Goal: Task Accomplishment & Management: Manage account settings

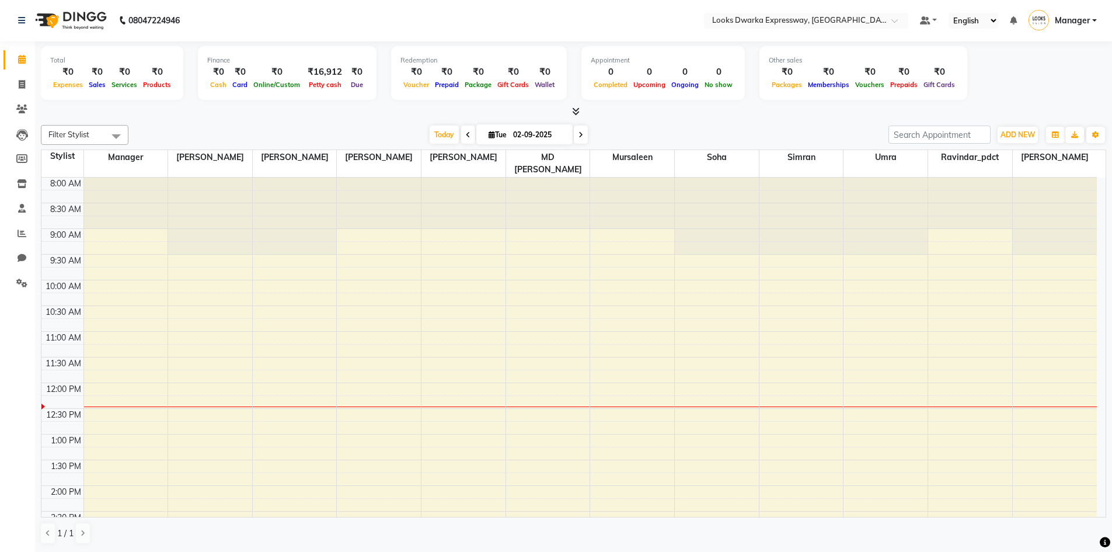
scroll to position [117, 0]
click at [23, 91] on span at bounding box center [22, 85] width 20 height 13
select select "service"
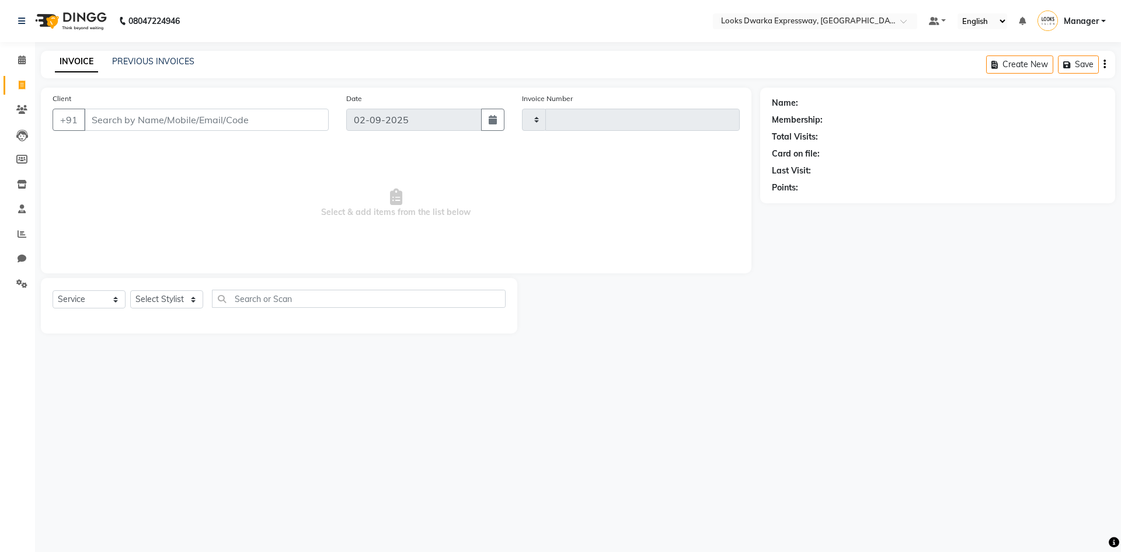
type input "1918"
select select "6011"
click at [23, 60] on icon at bounding box center [22, 59] width 8 height 9
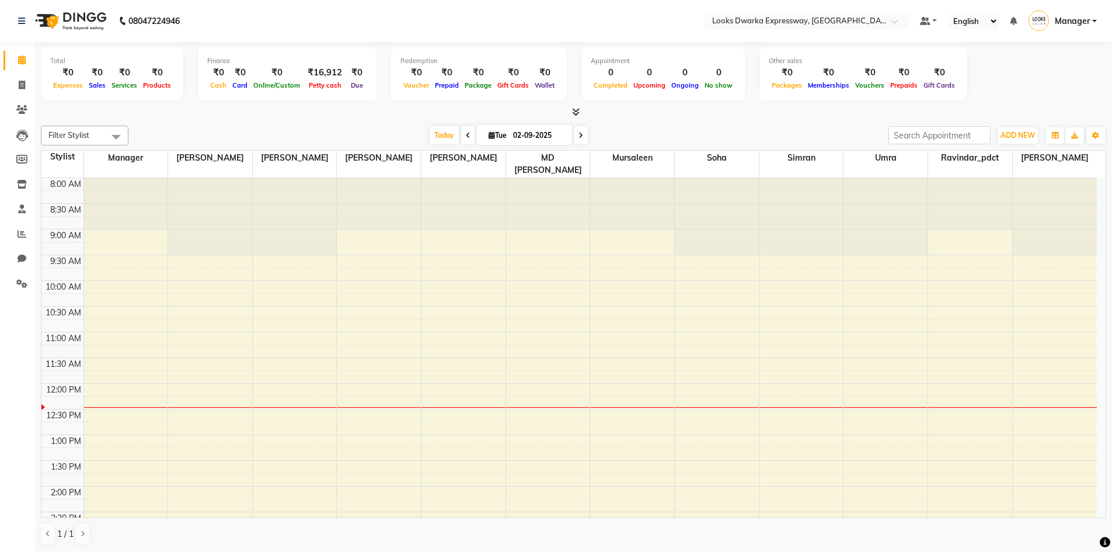
click at [465, 145] on div "Filter Stylist Select All Manager Ravi Yashika RIJVAN AHMAD SALIM MD Irshad Mur…" at bounding box center [573, 136] width 1065 height 20
click at [466, 138] on icon at bounding box center [468, 135] width 5 height 7
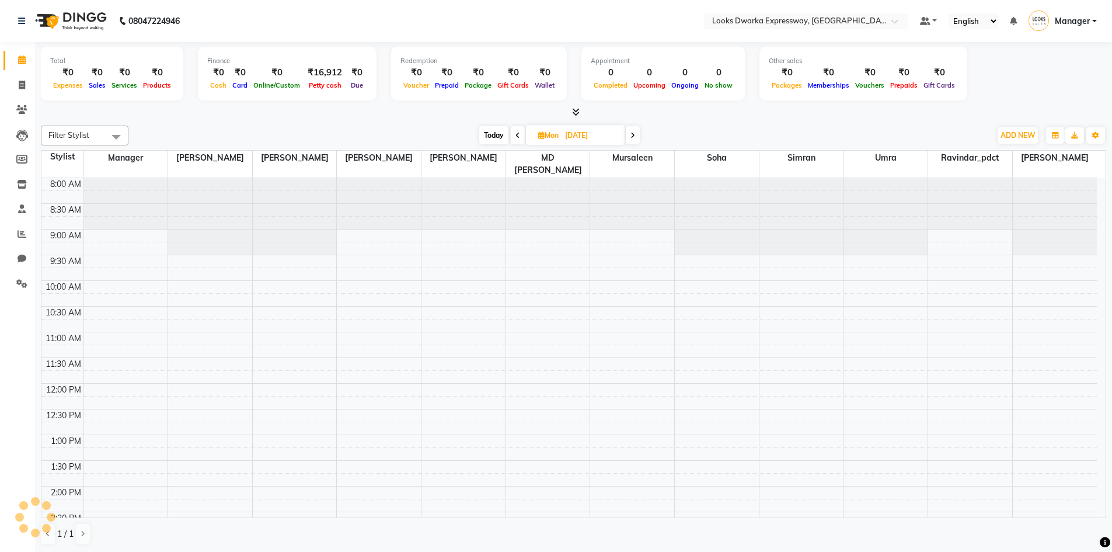
scroll to position [206, 0]
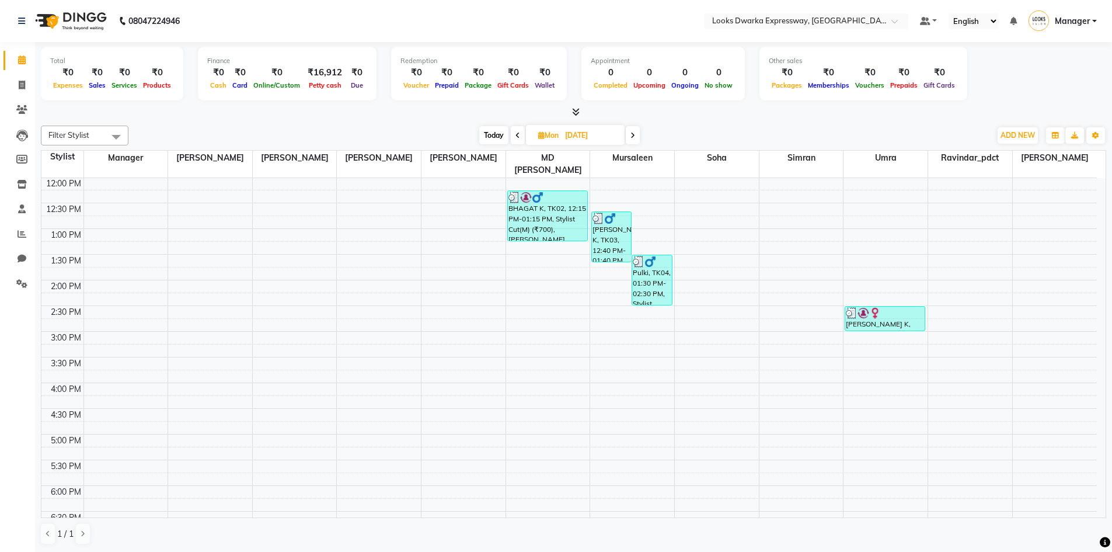
click at [518, 138] on icon at bounding box center [517, 135] width 5 height 7
type input "[DATE]"
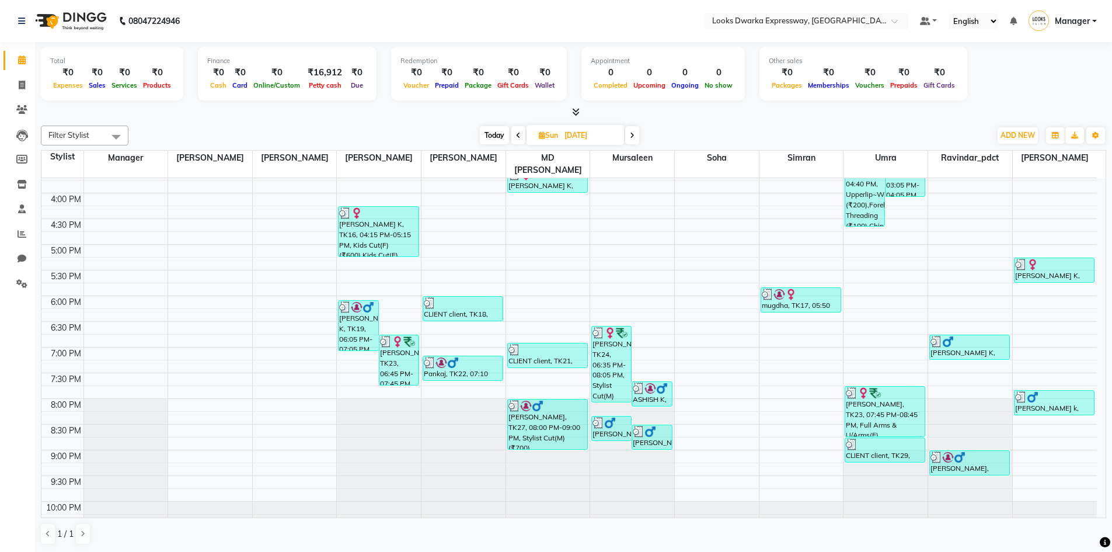
scroll to position [419, 0]
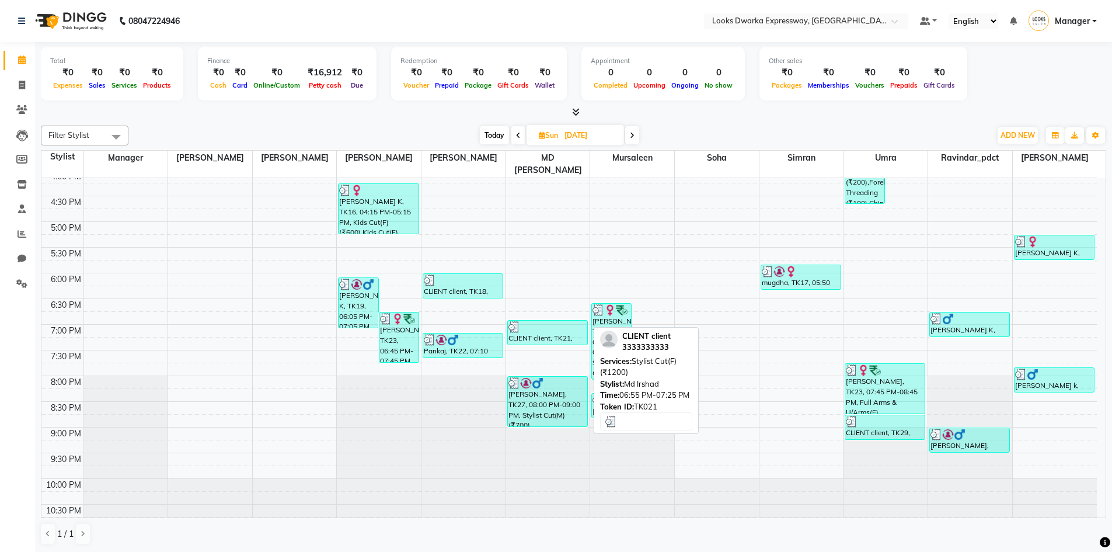
click at [550, 320] on div "CLIENT client, TK21, 06:55 PM-07:25 PM, Stylist Cut(F) (₹1200)" at bounding box center [547, 332] width 79 height 24
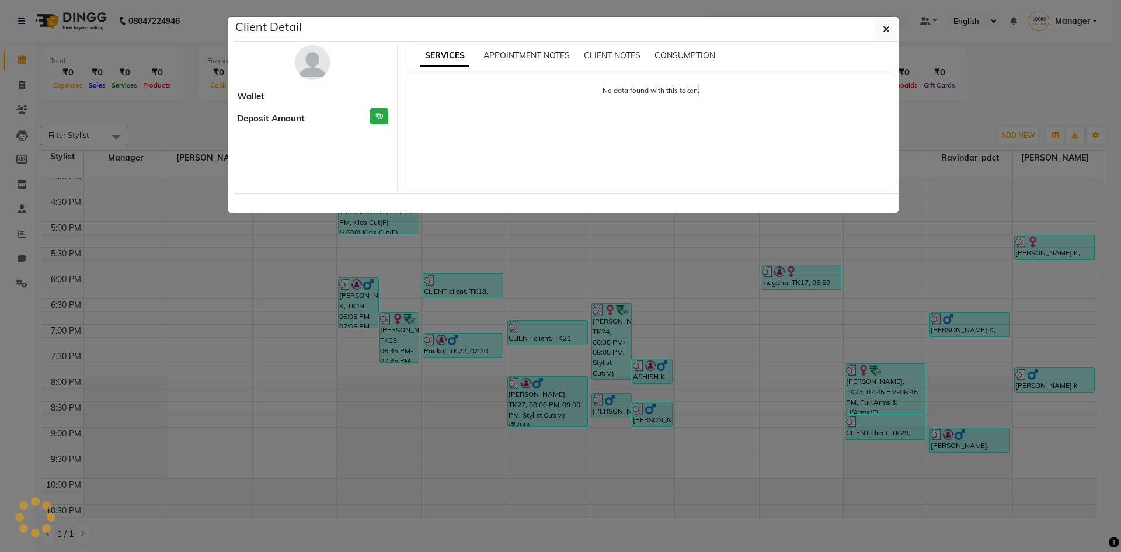
click at [550, 320] on ngb-modal-window "Client Detail Wallet Deposit Amount ₹0 SERVICES APPOINTMENT NOTES CLIENT NOTES …" at bounding box center [560, 276] width 1121 height 552
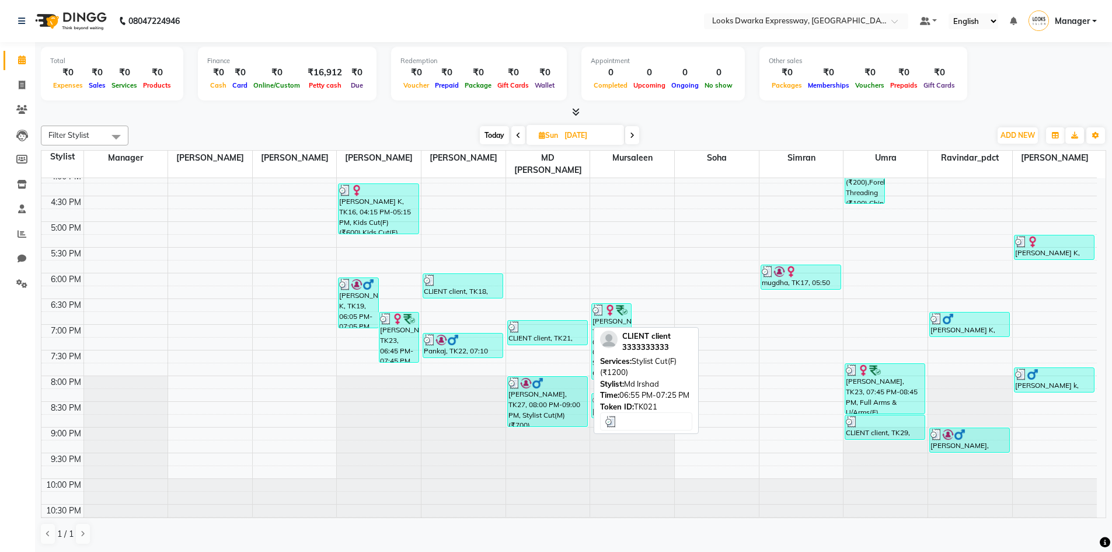
click at [550, 320] on div "CLIENT client, TK21, 06:55 PM-07:25 PM, Stylist Cut(F) (₹1200)" at bounding box center [547, 332] width 79 height 24
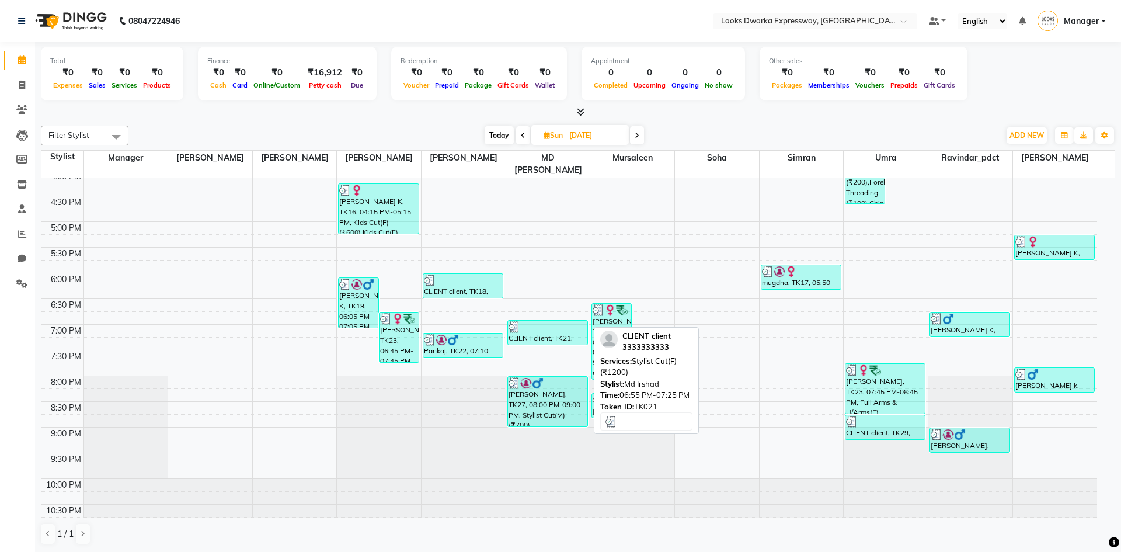
select select "3"
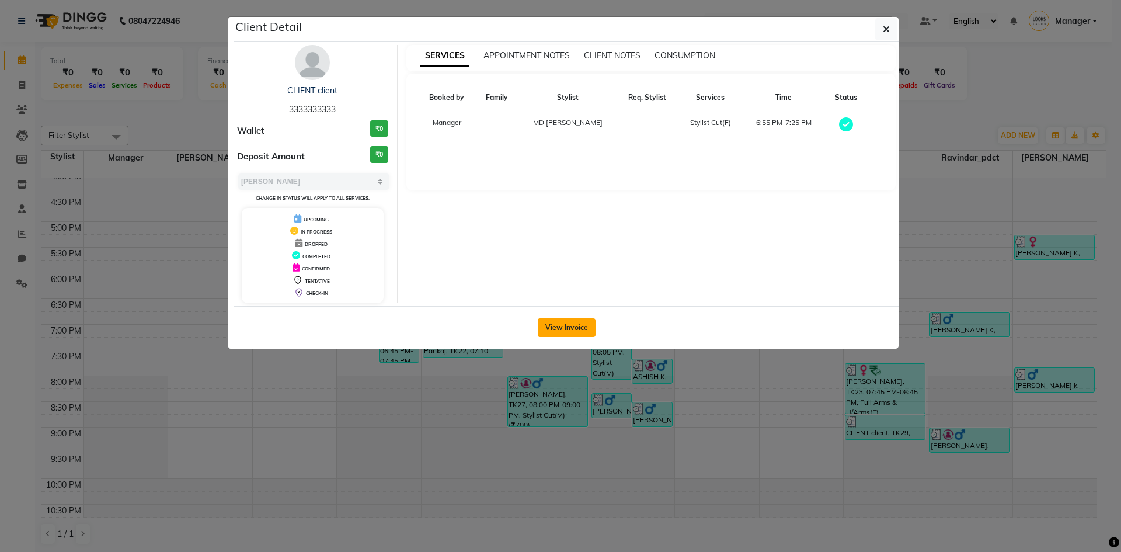
click at [558, 320] on button "View Invoice" at bounding box center [567, 327] width 58 height 19
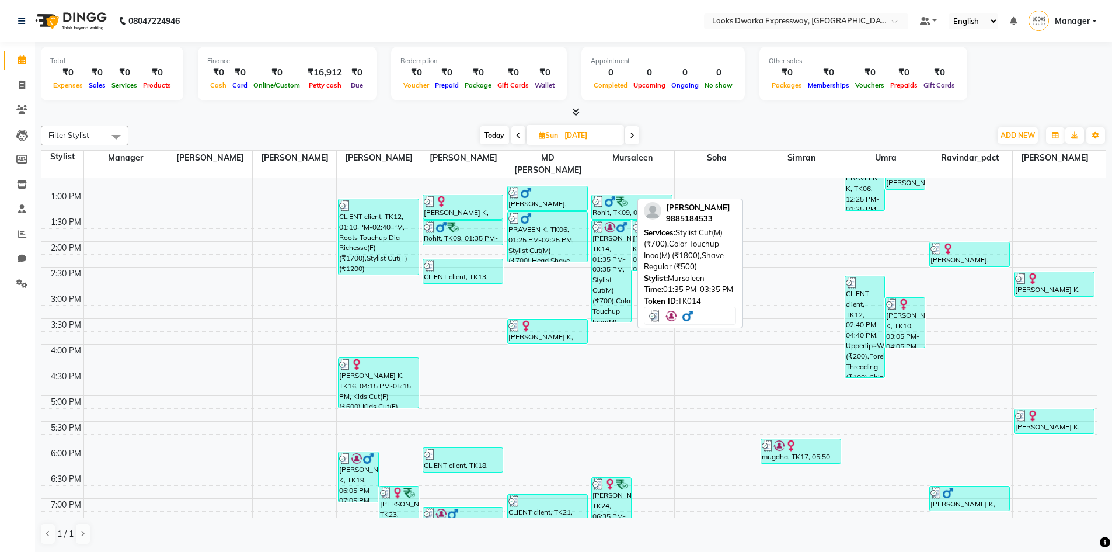
scroll to position [233, 0]
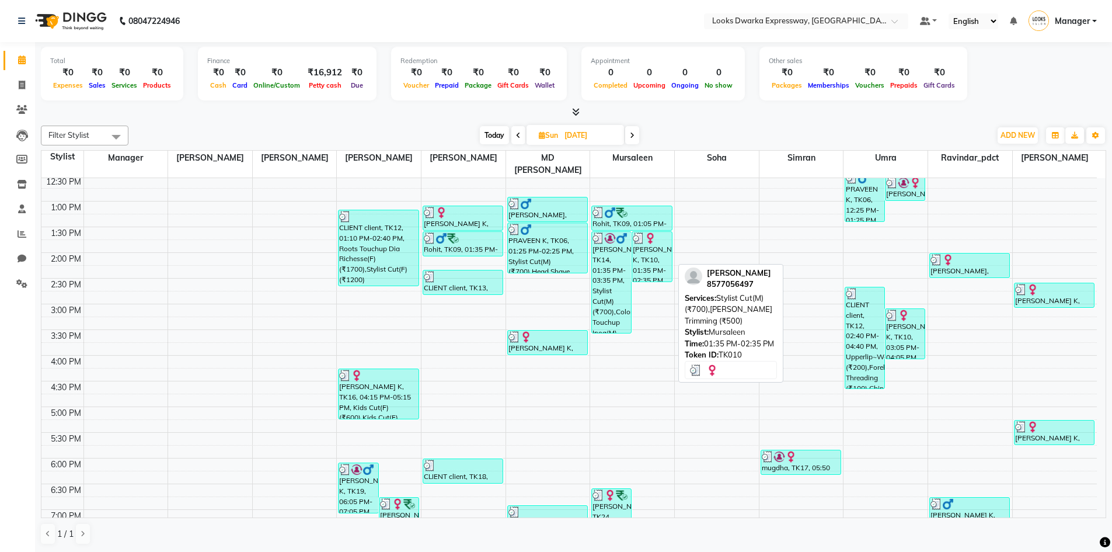
click at [644, 233] on div "AKANSHA K, TK10, 01:35 PM-02:35 PM, Stylist Cut(M) (₹700),Beard Trimming (₹500)" at bounding box center [651, 257] width 39 height 50
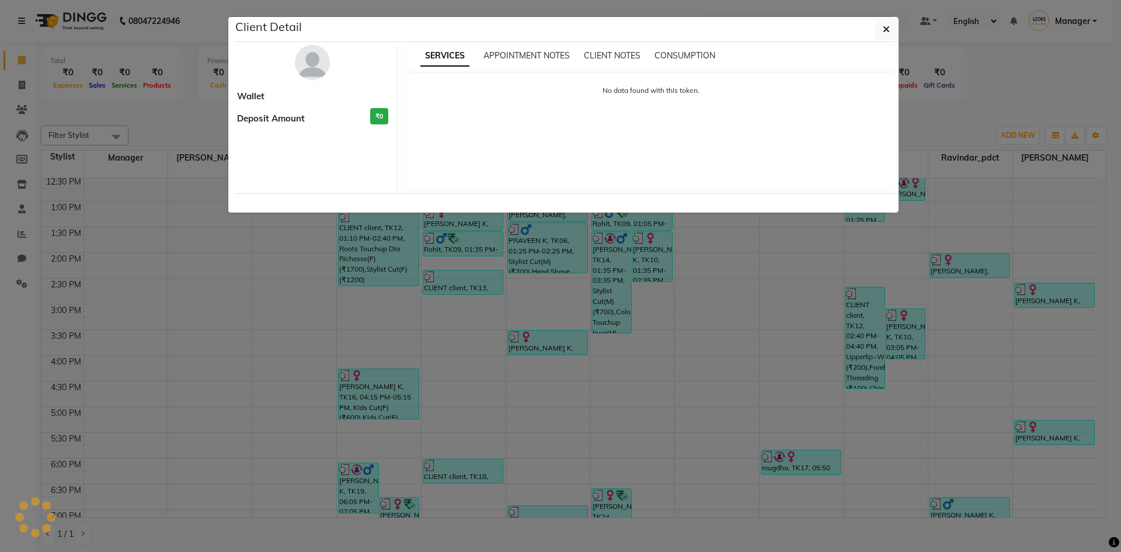
select select "3"
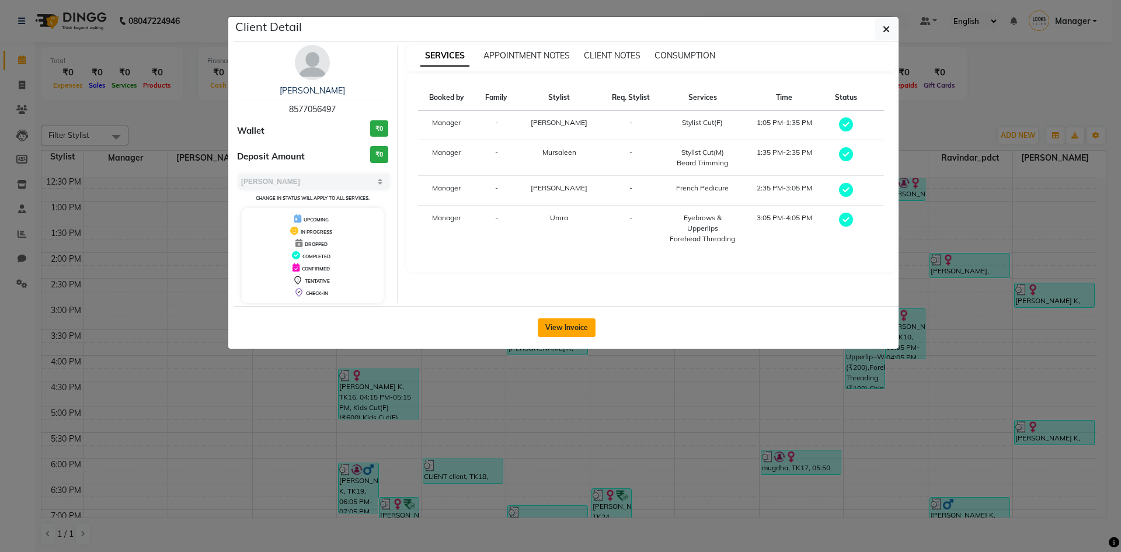
click at [574, 324] on button "View Invoice" at bounding box center [567, 327] width 58 height 19
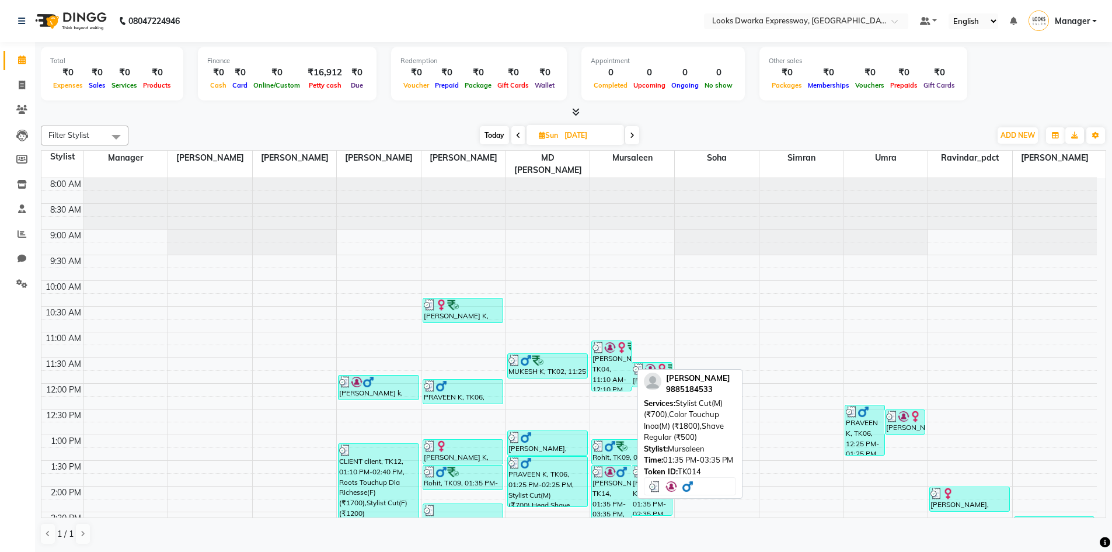
click at [604, 466] on img at bounding box center [610, 472] width 12 height 12
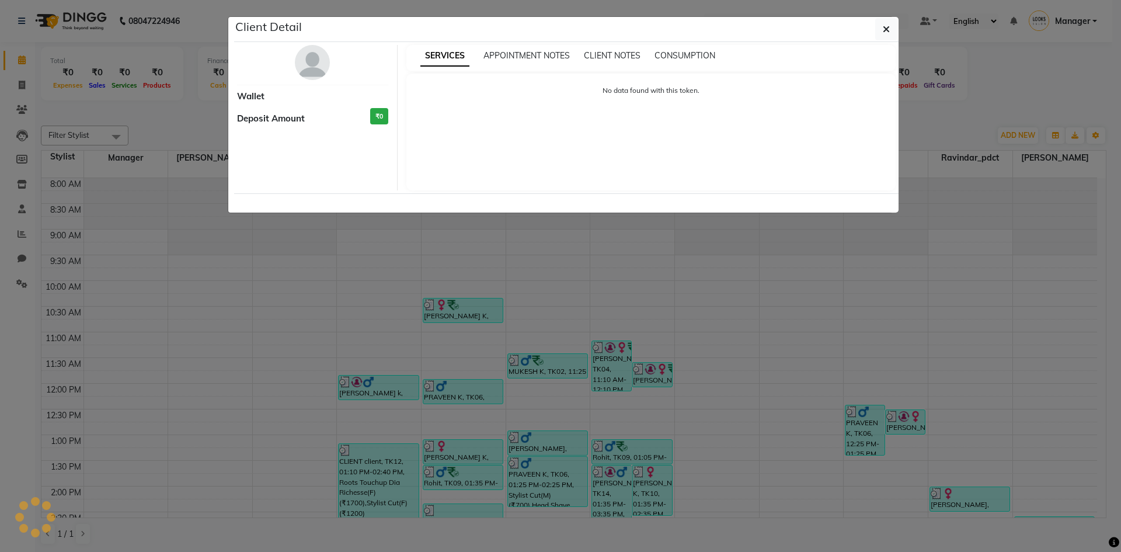
select select "3"
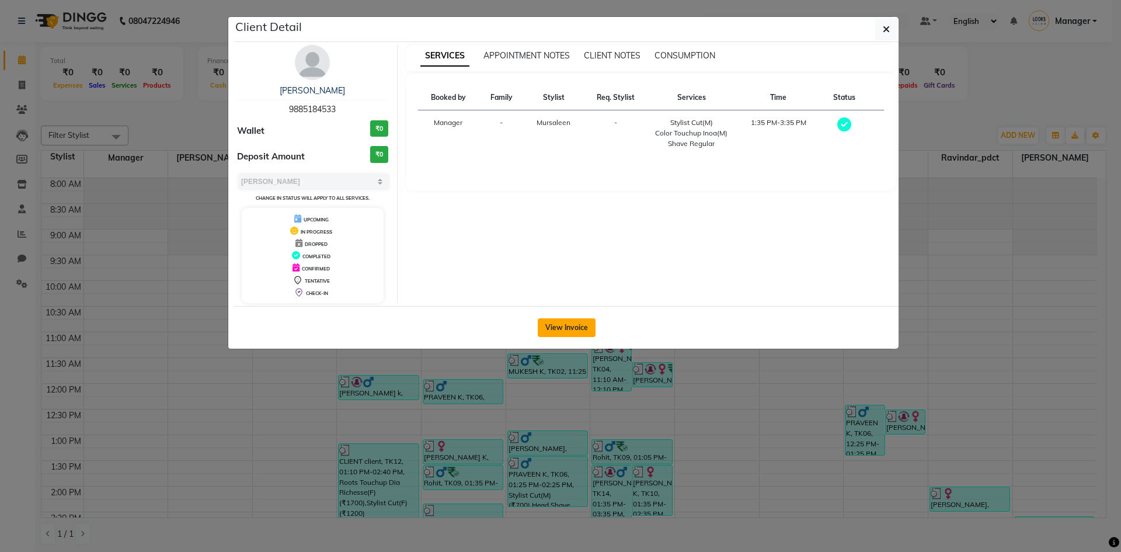
click at [573, 332] on button "View Invoice" at bounding box center [567, 327] width 58 height 19
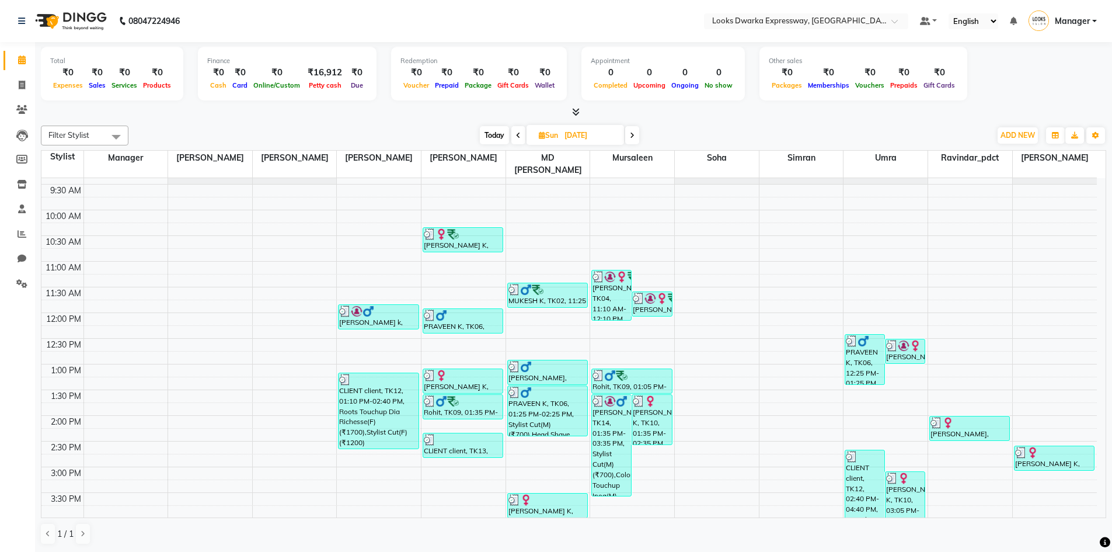
scroll to position [175, 0]
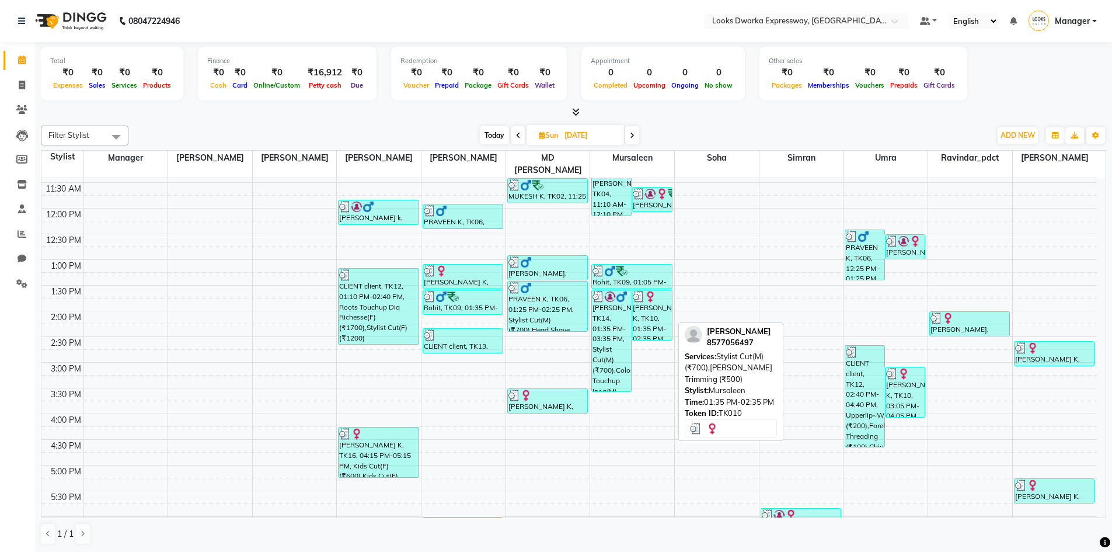
click at [656, 314] on div "AKANSHA K, TK10, 01:35 PM-02:35 PM, Stylist Cut(M) (₹700),Beard Trimming (₹500)" at bounding box center [651, 315] width 39 height 50
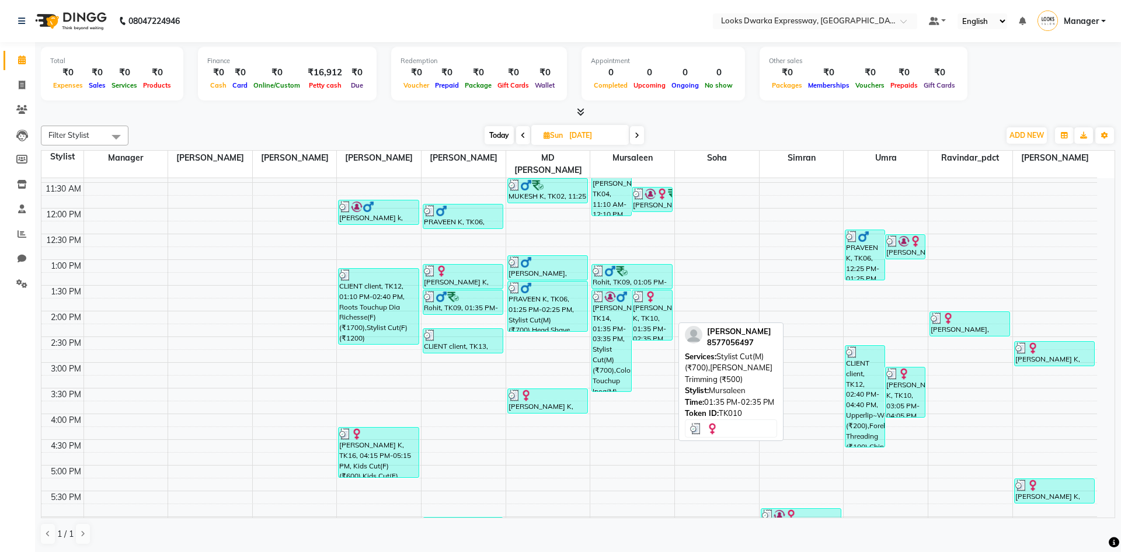
select select "3"
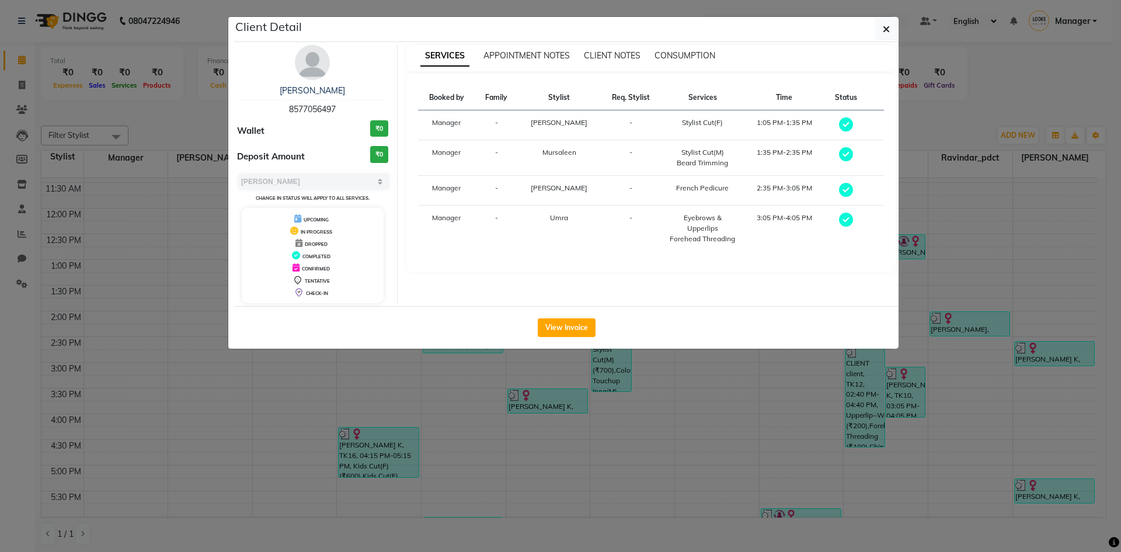
select select "service"
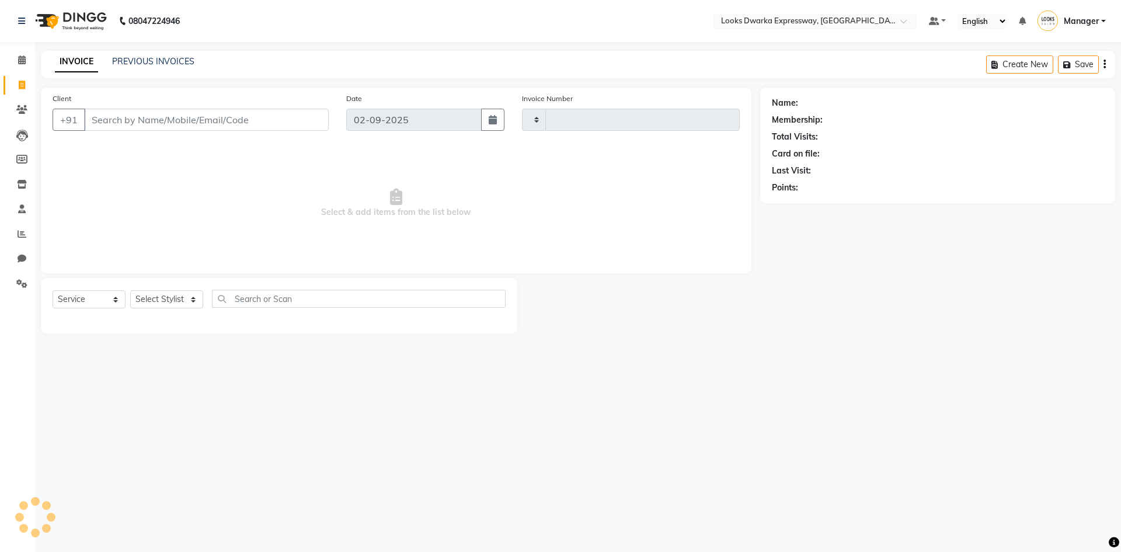
type input "1918"
select select "6011"
click at [22, 59] on icon at bounding box center [22, 59] width 8 height 9
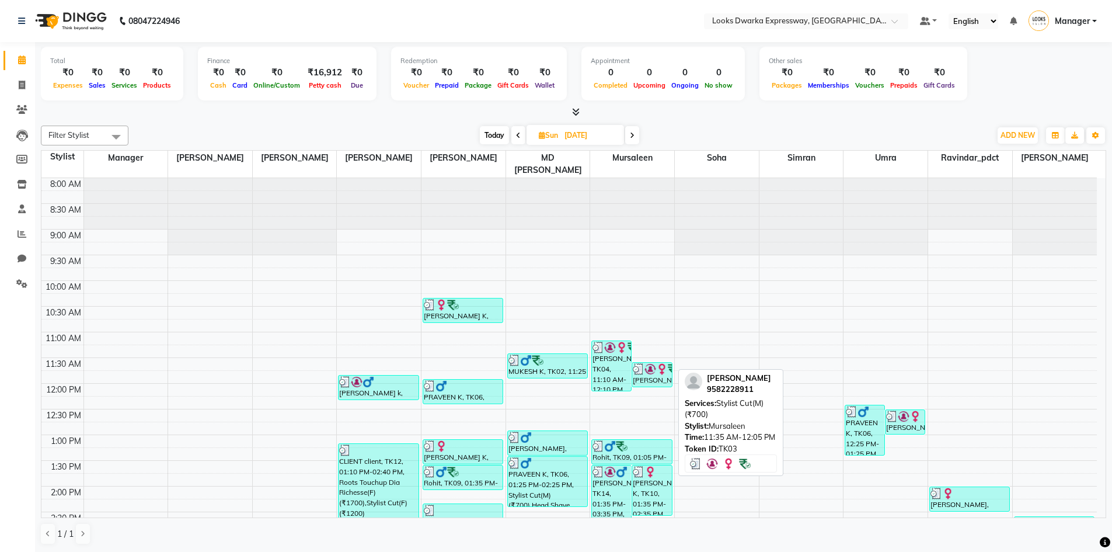
click at [654, 363] on img at bounding box center [650, 369] width 12 height 12
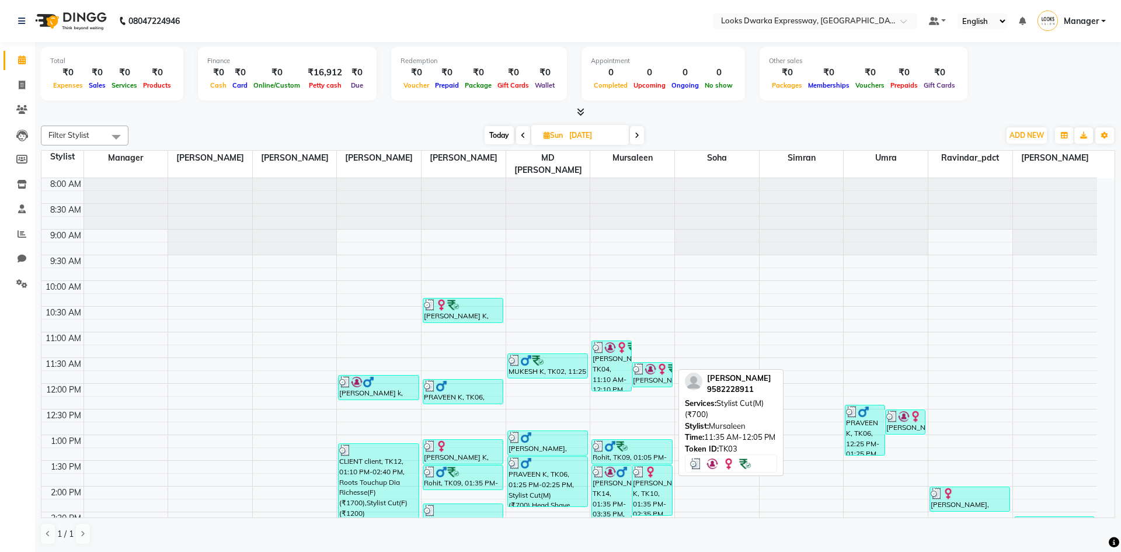
select select "3"
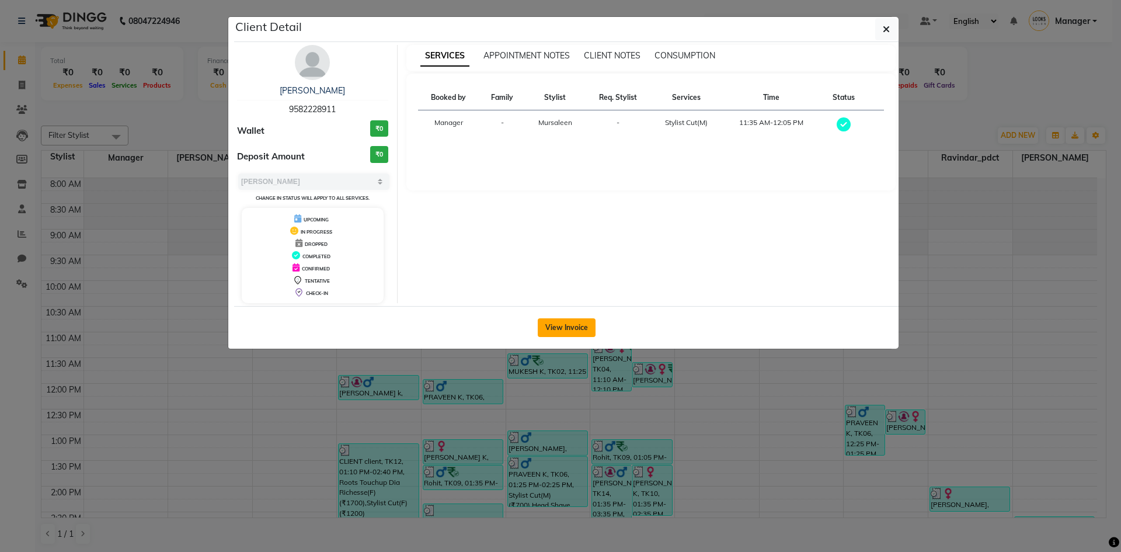
click at [563, 326] on button "View Invoice" at bounding box center [567, 327] width 58 height 19
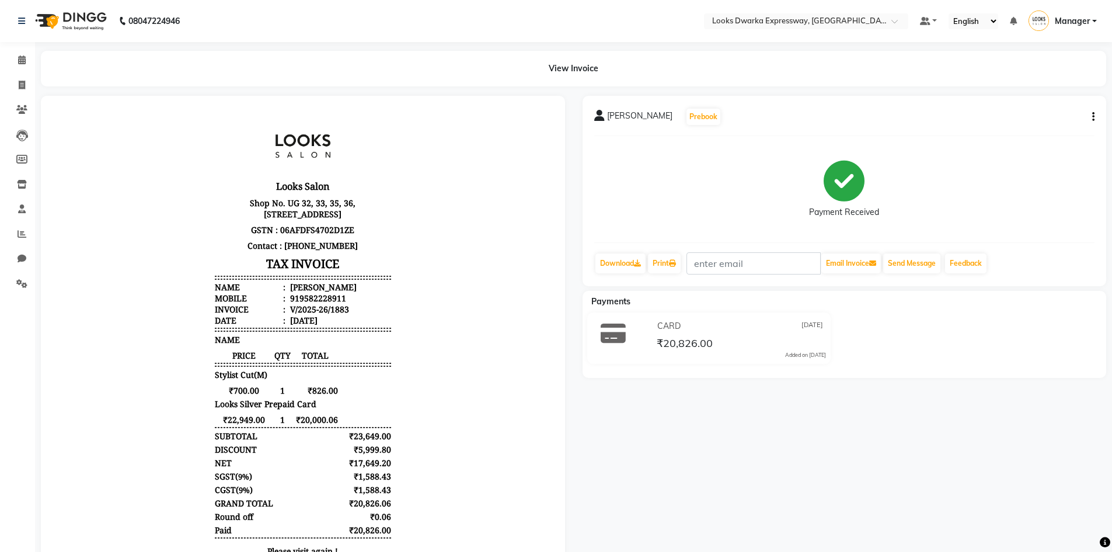
scroll to position [9, 0]
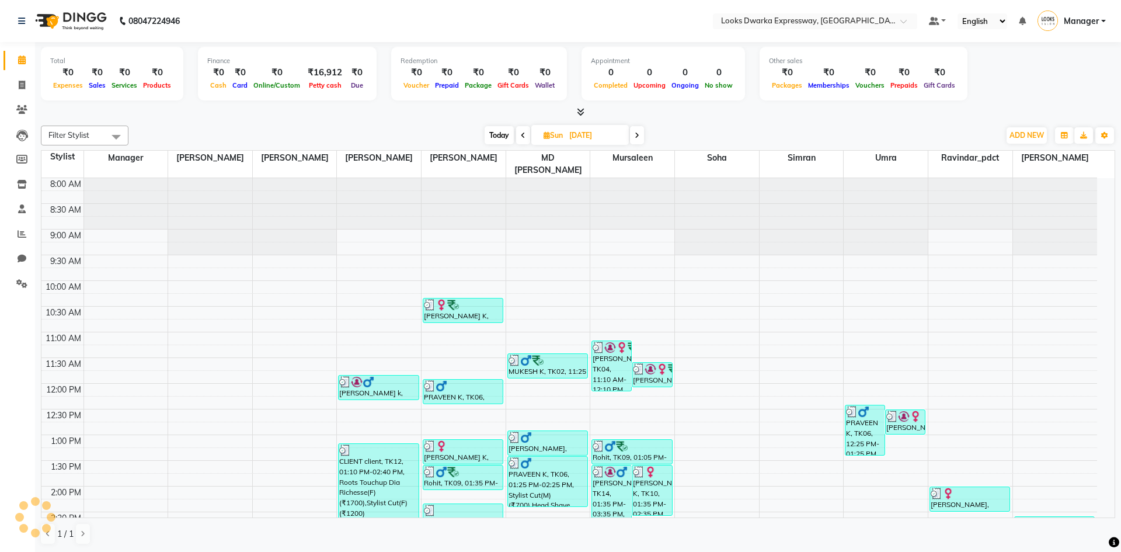
select select "6011"
select select "service"
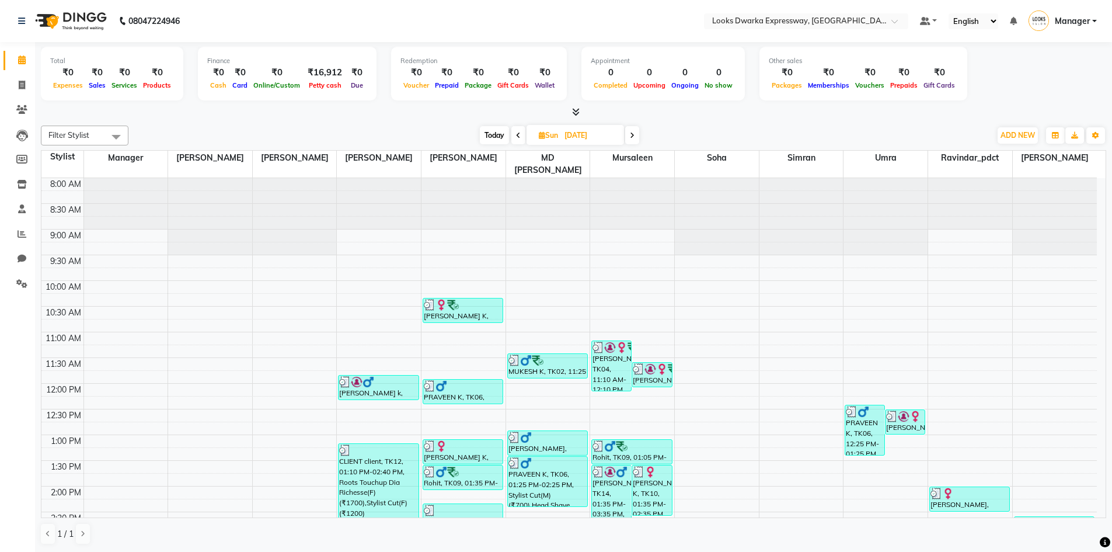
click at [630, 141] on span at bounding box center [632, 135] width 14 height 18
type input "02-09-2025"
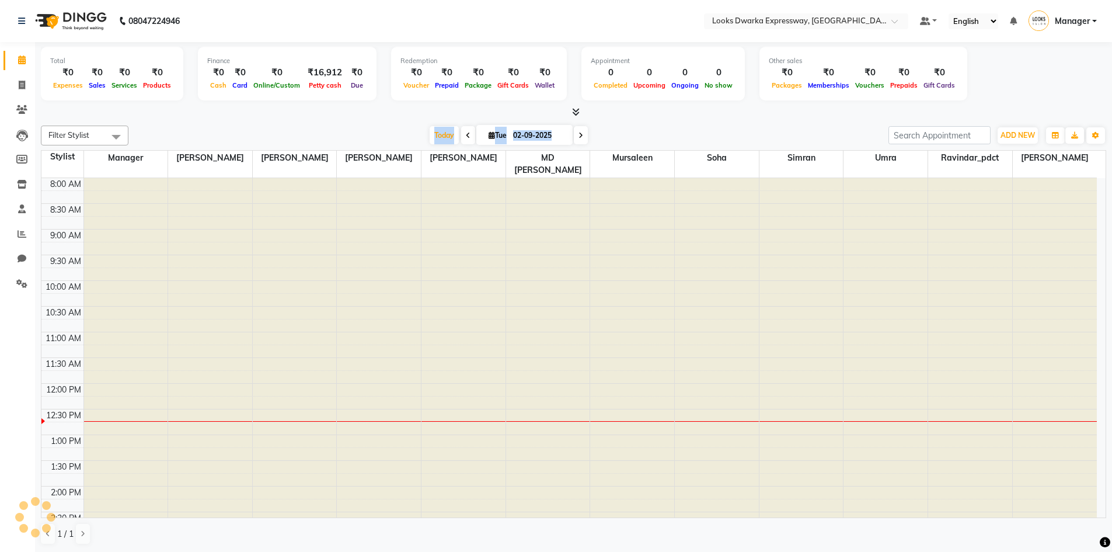
scroll to position [206, 0]
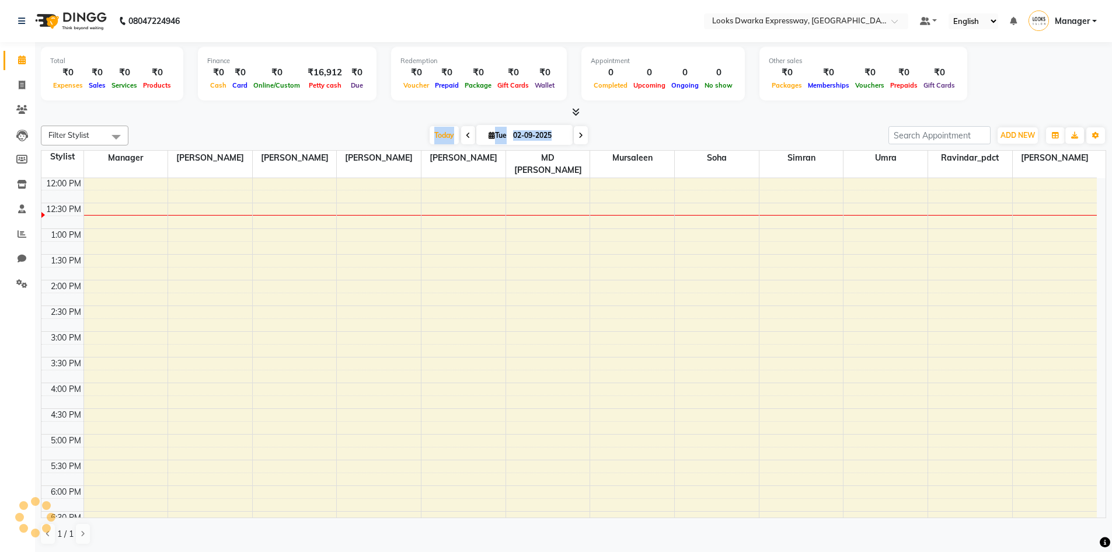
click at [630, 141] on div "Today Tue 02-09-2025" at bounding box center [508, 136] width 748 height 18
drag, startPoint x: 688, startPoint y: 115, endPoint x: 682, endPoint y: 120, distance: 7.9
click at [688, 116] on div at bounding box center [573, 112] width 1065 height 12
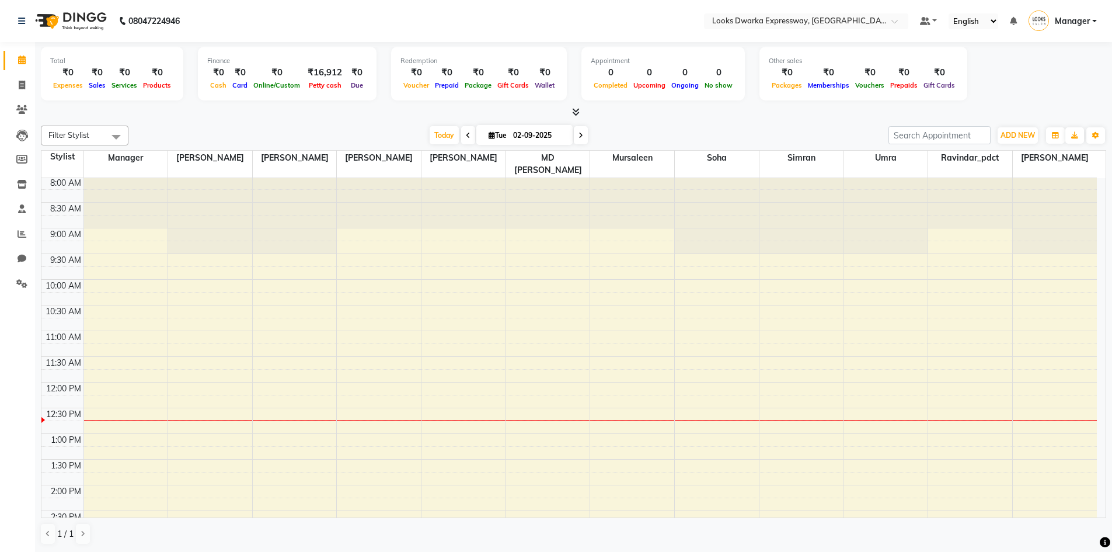
scroll to position [0, 0]
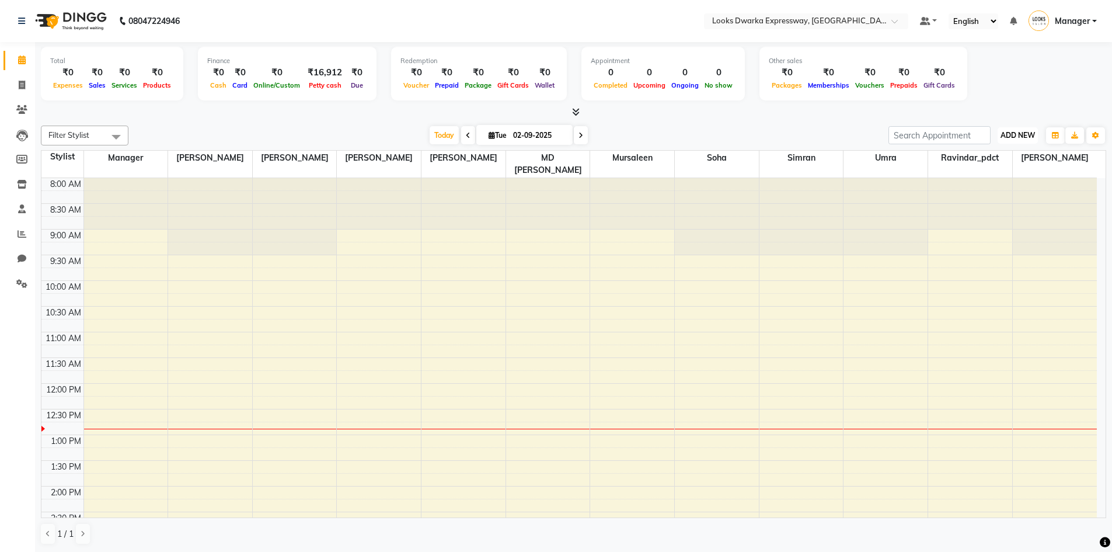
click at [1020, 137] on span "ADD NEW" at bounding box center [1018, 135] width 34 height 9
click at [1003, 187] on link "Add Expense" at bounding box center [991, 187] width 92 height 15
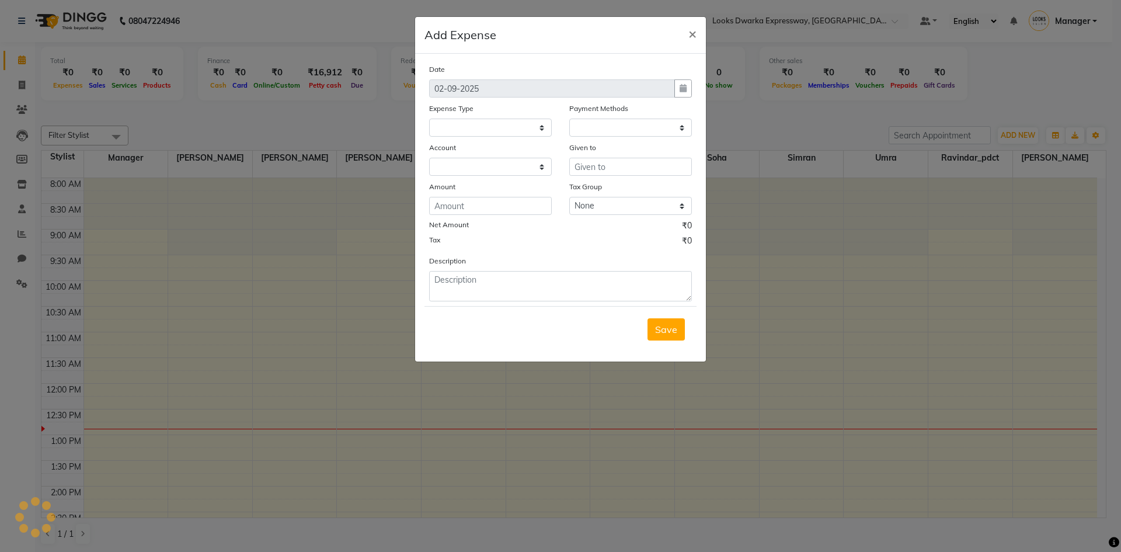
select select
select select "1"
select select "4988"
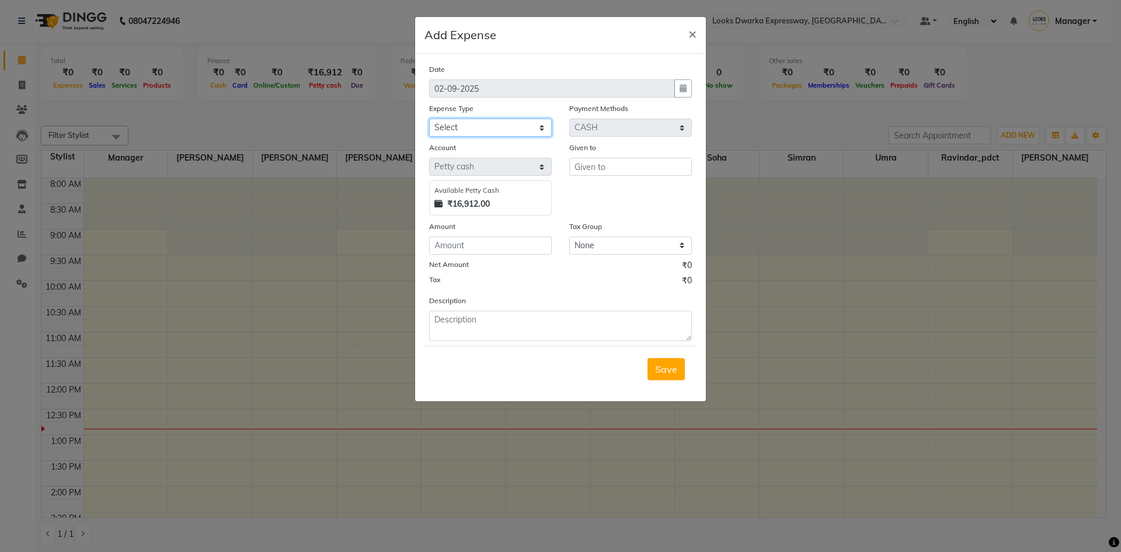
click at [501, 129] on select "Select Bank Deposit Blinkit Cash Handover CLIENT Client ordered food Client Ref…" at bounding box center [490, 127] width 123 height 18
click at [518, 121] on select "Select Bank Deposit Blinkit Cash Handover CLIENT Client ordered food Client Ref…" at bounding box center [490, 127] width 123 height 18
click at [518, 126] on select "Select Bank Deposit Blinkit Cash Handover CLIENT Client ordered food Client Ref…" at bounding box center [490, 127] width 123 height 18
click at [457, 132] on select "Select Bank Deposit Blinkit Cash Handover CLIENT Client ordered food Client Ref…" at bounding box center [490, 127] width 123 height 18
click at [467, 125] on select "Select Bank Deposit Blinkit Cash Handover CLIENT Client ordered food Client Ref…" at bounding box center [490, 127] width 123 height 18
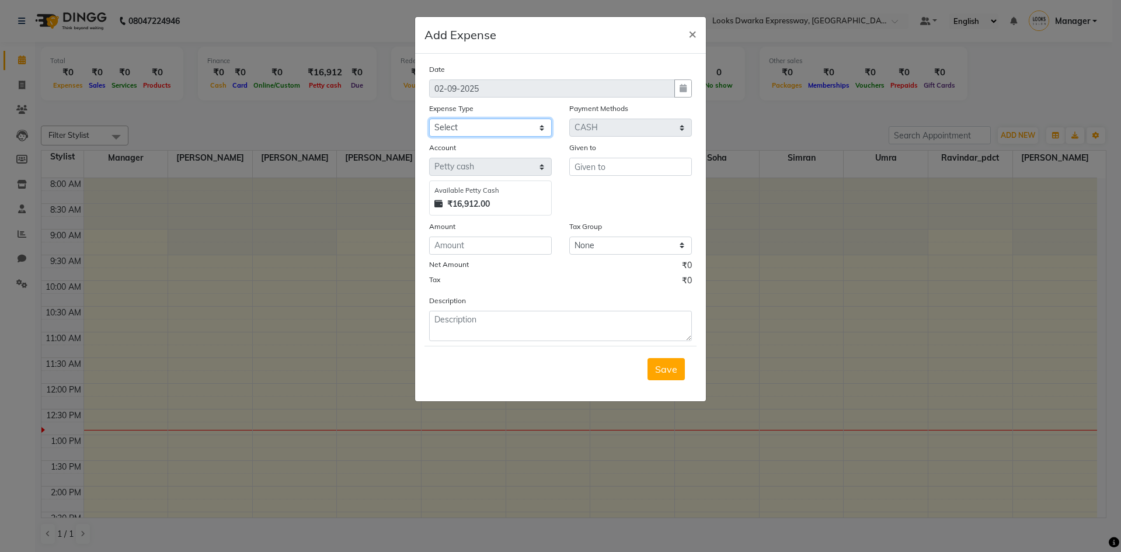
select select "22741"
click at [429, 118] on select "Select Bank Deposit Blinkit Cash Handover CLIENT Client ordered food Client Ref…" at bounding box center [490, 127] width 123 height 18
click at [466, 315] on textarea at bounding box center [560, 326] width 263 height 30
type textarea "coffee + milk 440+146=586"
click at [503, 249] on input "number" at bounding box center [490, 245] width 123 height 18
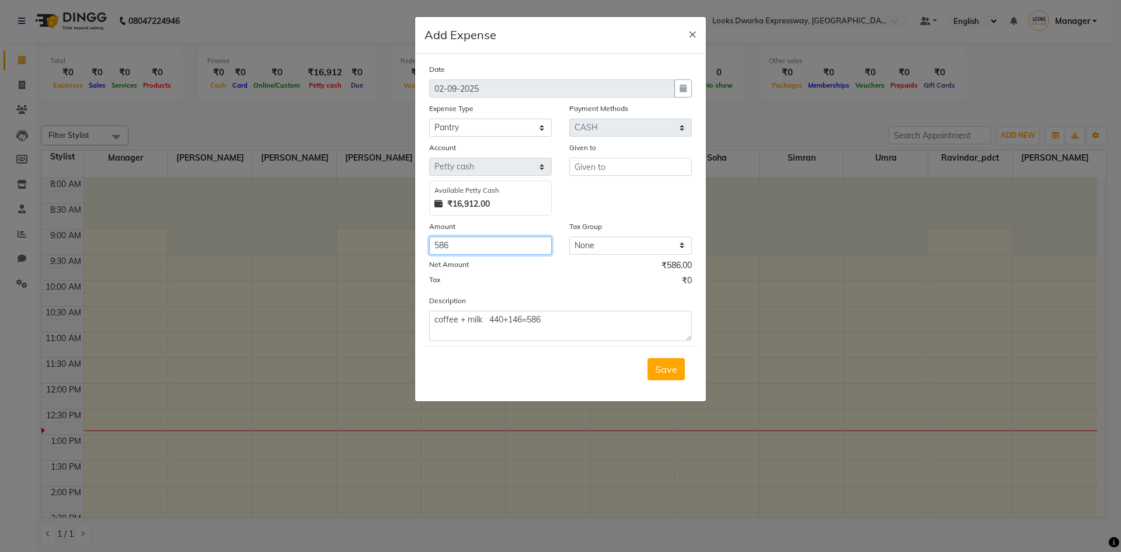
type input "586"
click at [611, 170] on input "text" at bounding box center [630, 167] width 123 height 18
type input "jassi"
click at [657, 367] on span "Save" at bounding box center [666, 369] width 22 height 12
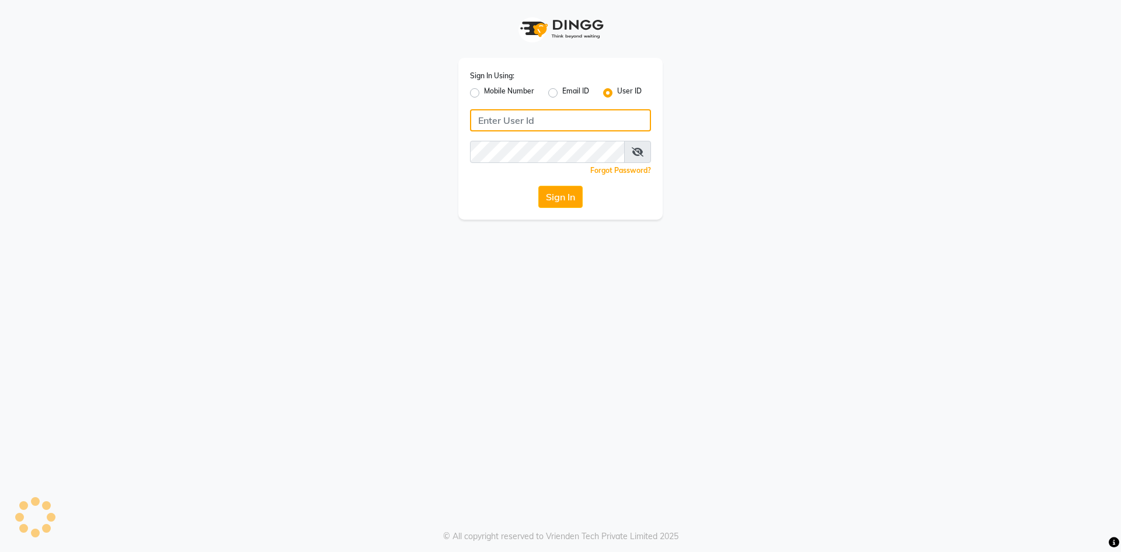
type input "e2600-01"
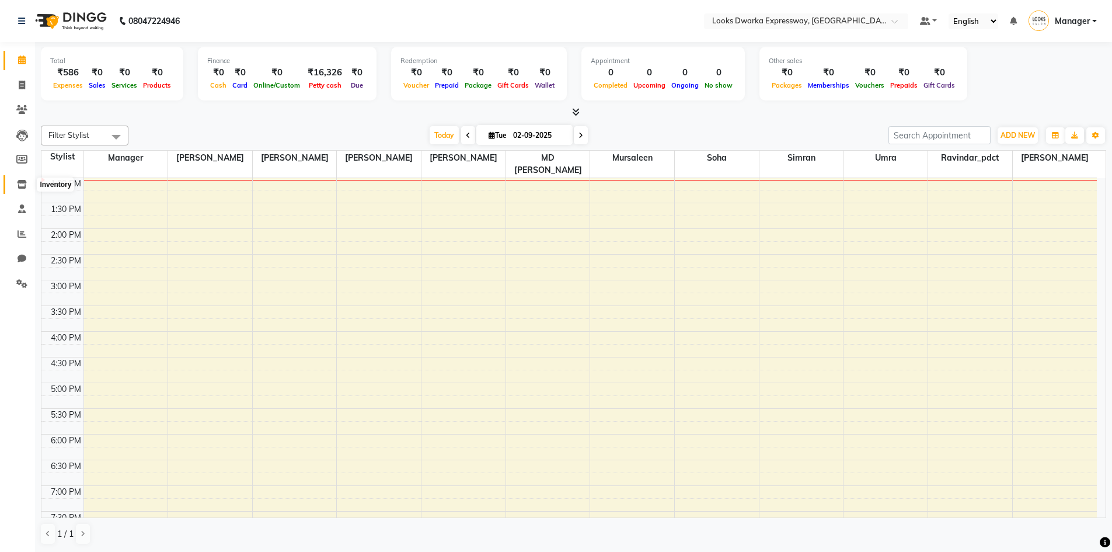
click at [23, 187] on icon at bounding box center [22, 184] width 10 height 9
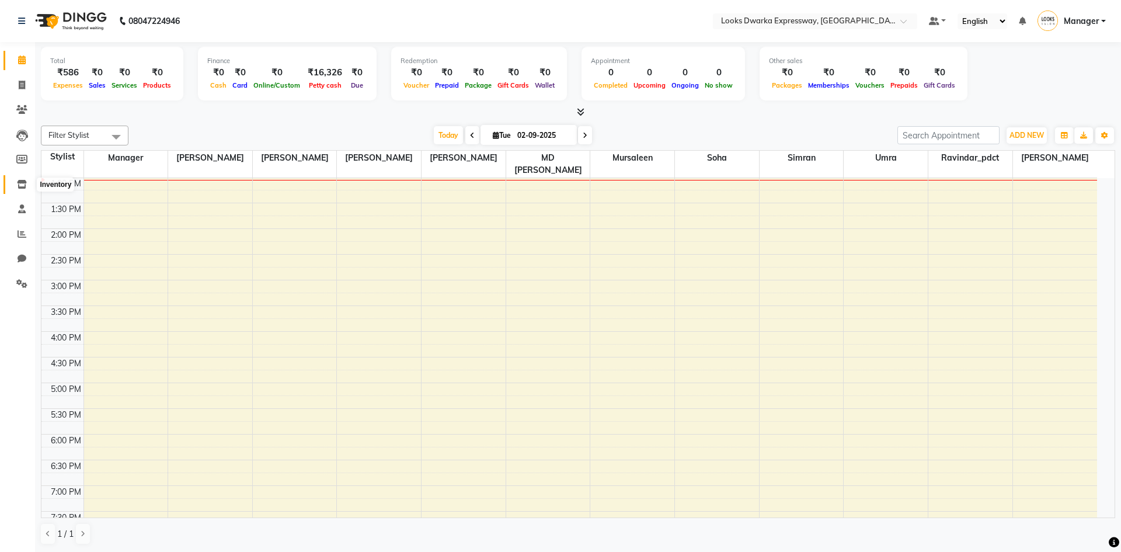
select select
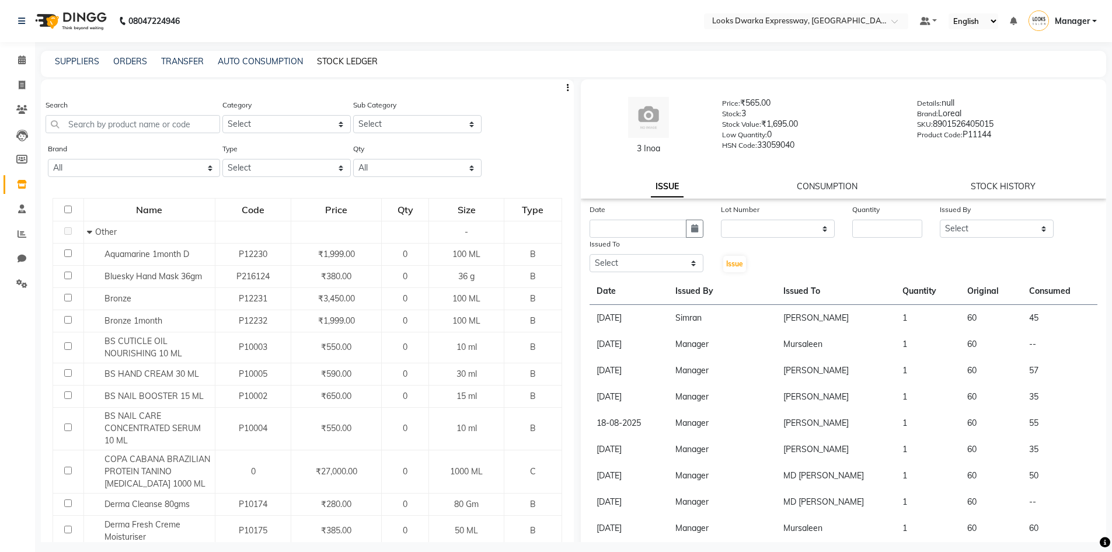
click at [340, 61] on link "STOCK LEDGER" at bounding box center [347, 61] width 61 height 11
select select "all"
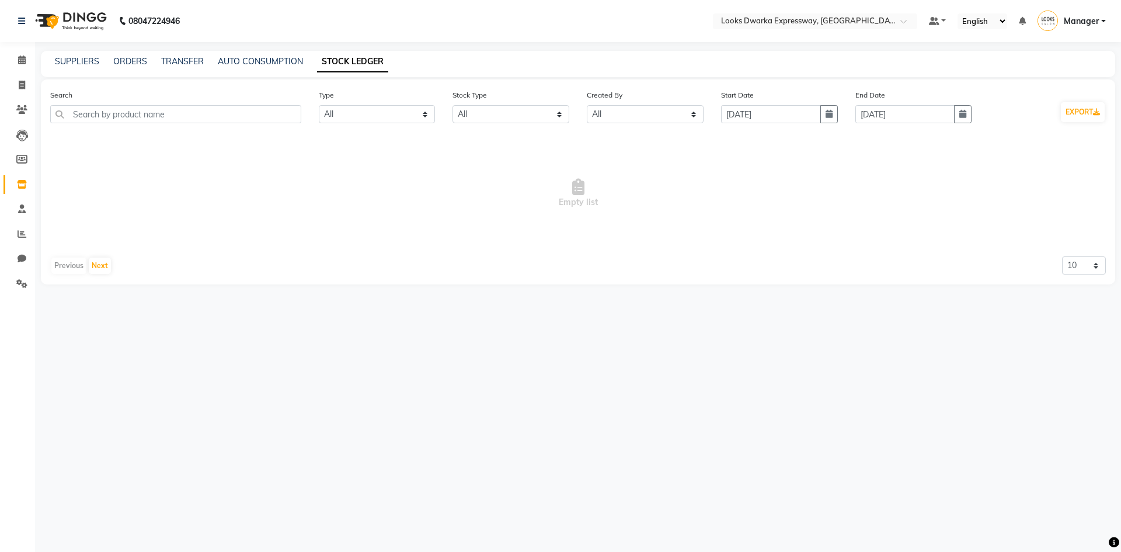
click at [182, 69] on div "SUPPLIERS ORDERS TRANSFER AUTO CONSUMPTION STOCK LEDGER" at bounding box center [578, 64] width 1074 height 26
click at [200, 61] on link "TRANSFER" at bounding box center [182, 61] width 43 height 11
select select "sender"
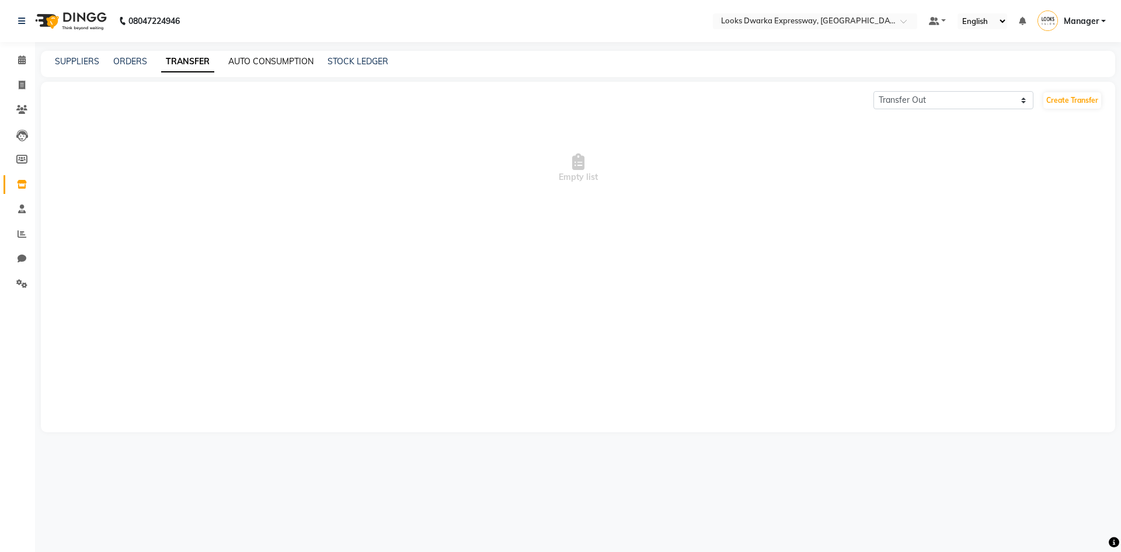
click at [242, 60] on link "AUTO CONSUMPTION" at bounding box center [270, 61] width 85 height 11
click at [137, 64] on link "ORDERS" at bounding box center [130, 61] width 34 height 11
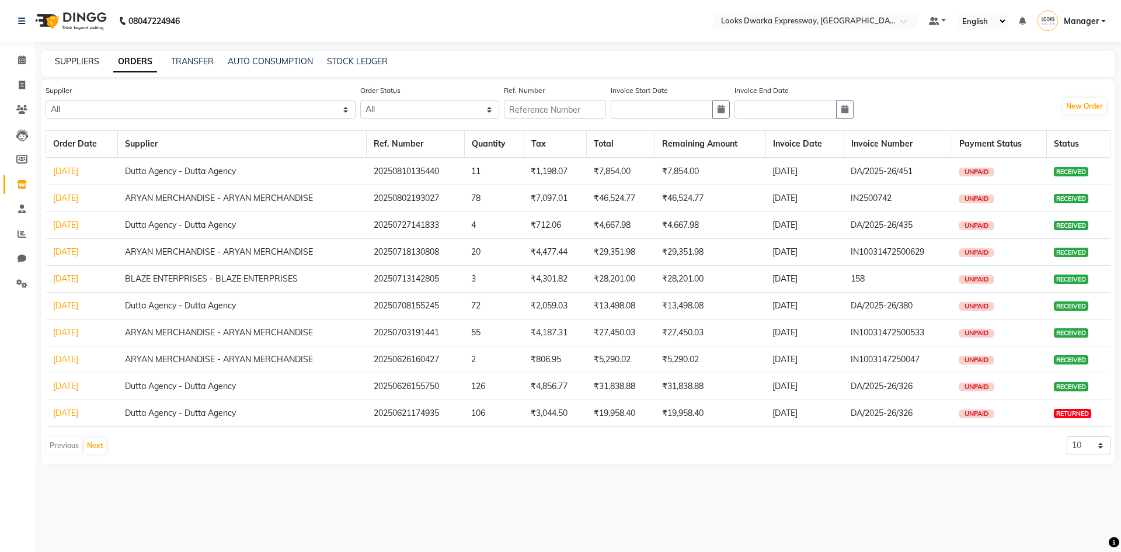
click at [68, 60] on link "SUPPLIERS" at bounding box center [77, 61] width 44 height 11
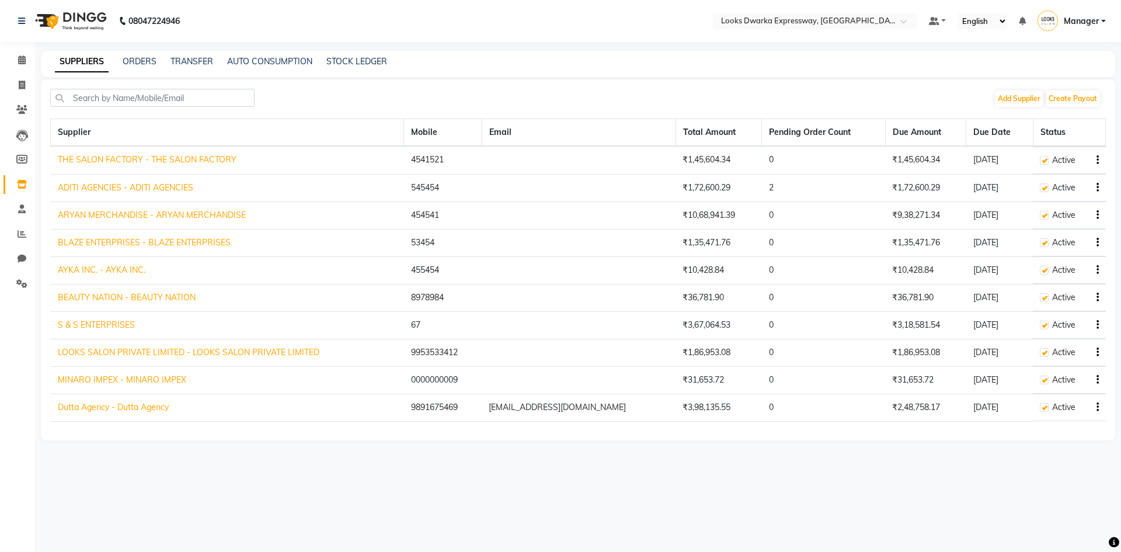
click at [257, 212] on td "ARYAN MERCHANDISE - ARYAN MERCHANDISE" at bounding box center [227, 214] width 353 height 27
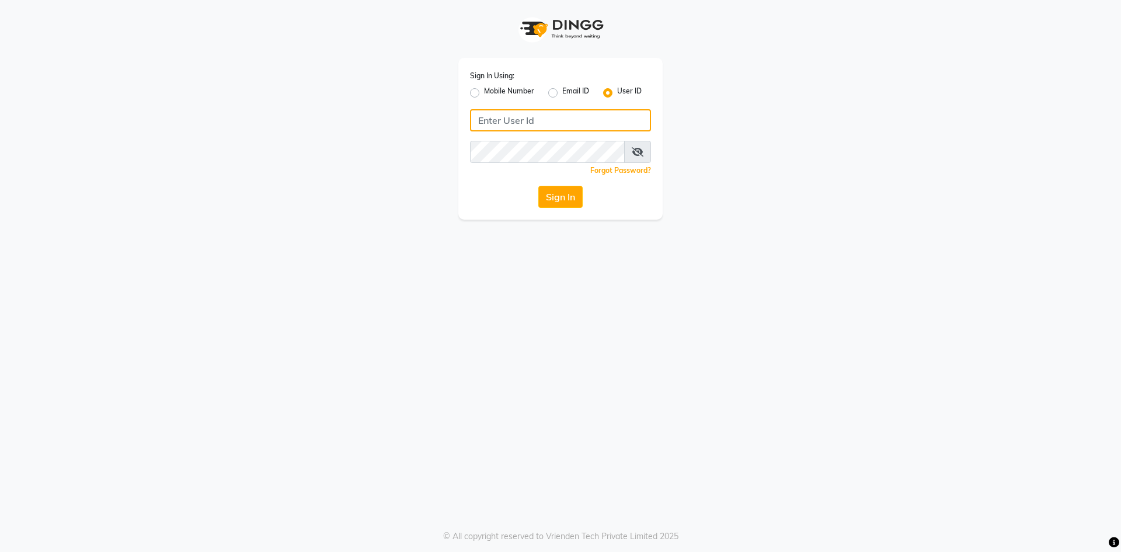
type input "e2600-01"
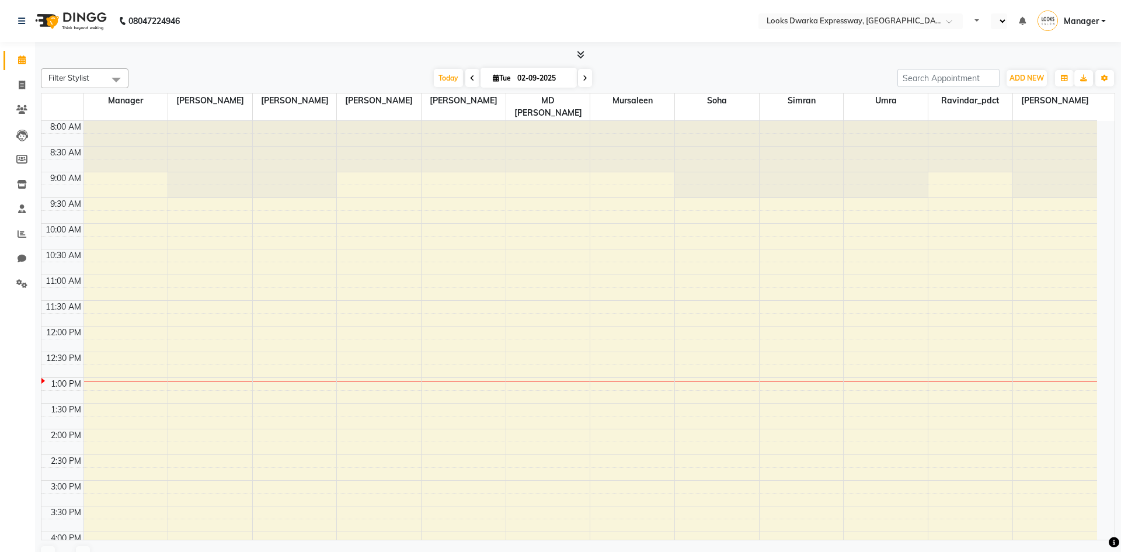
select select "en"
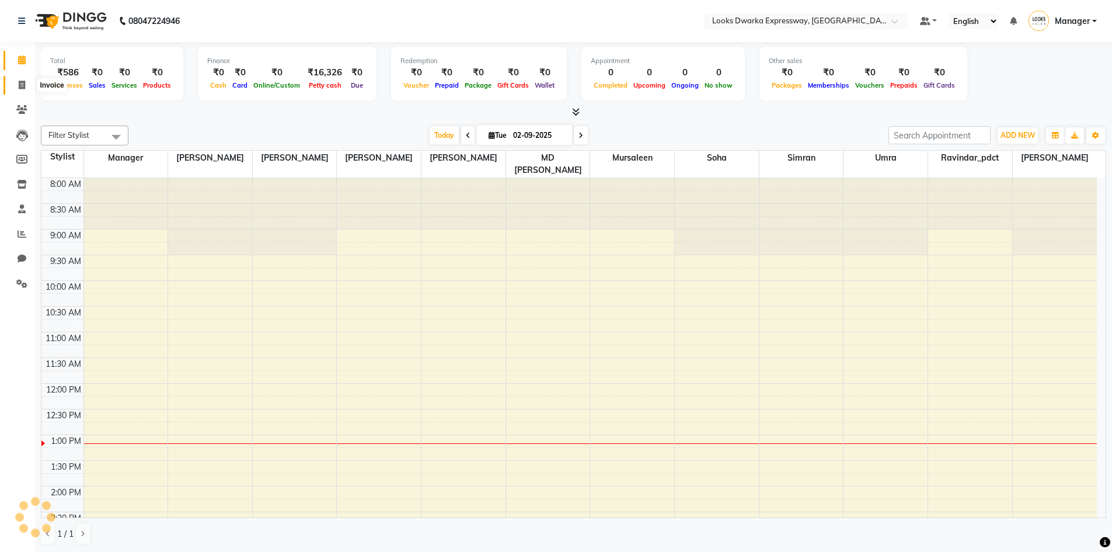
click at [16, 85] on span at bounding box center [22, 85] width 20 height 13
select select "service"
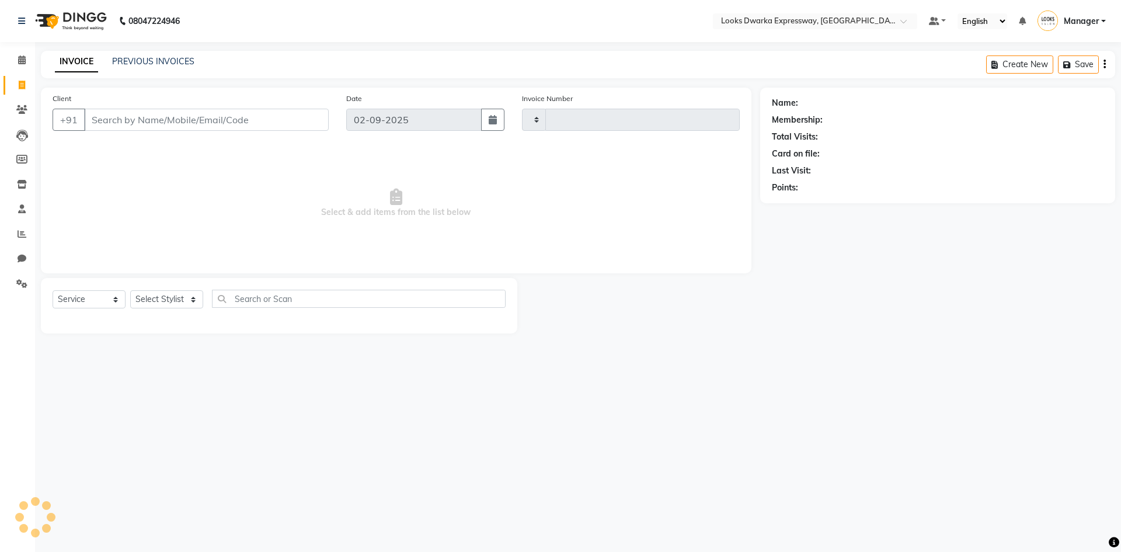
type input "1918"
select select "6011"
click at [126, 113] on input "Client" at bounding box center [206, 120] width 245 height 22
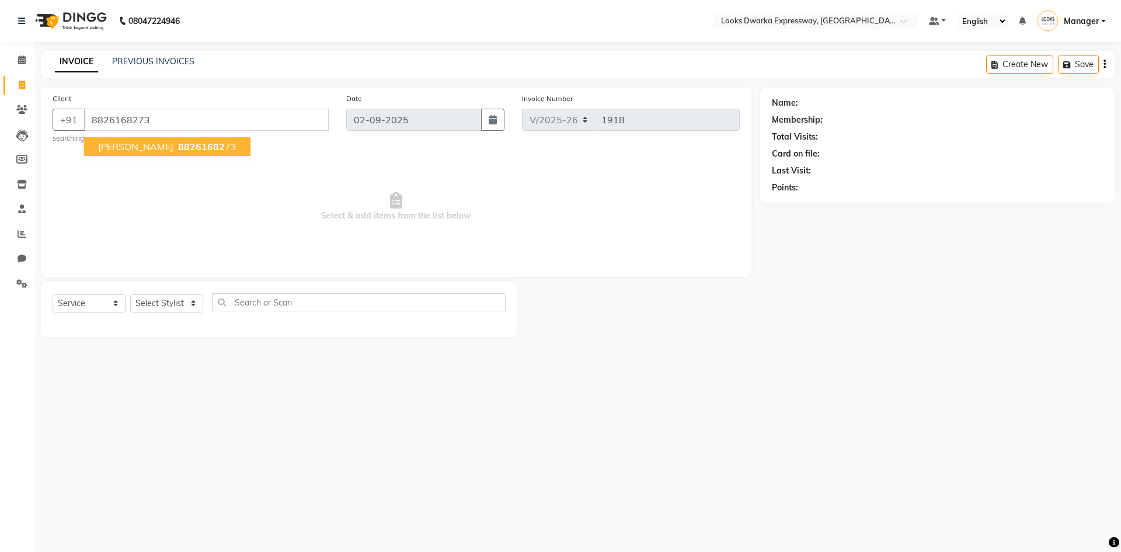
type input "8826168273"
select select "1: Object"
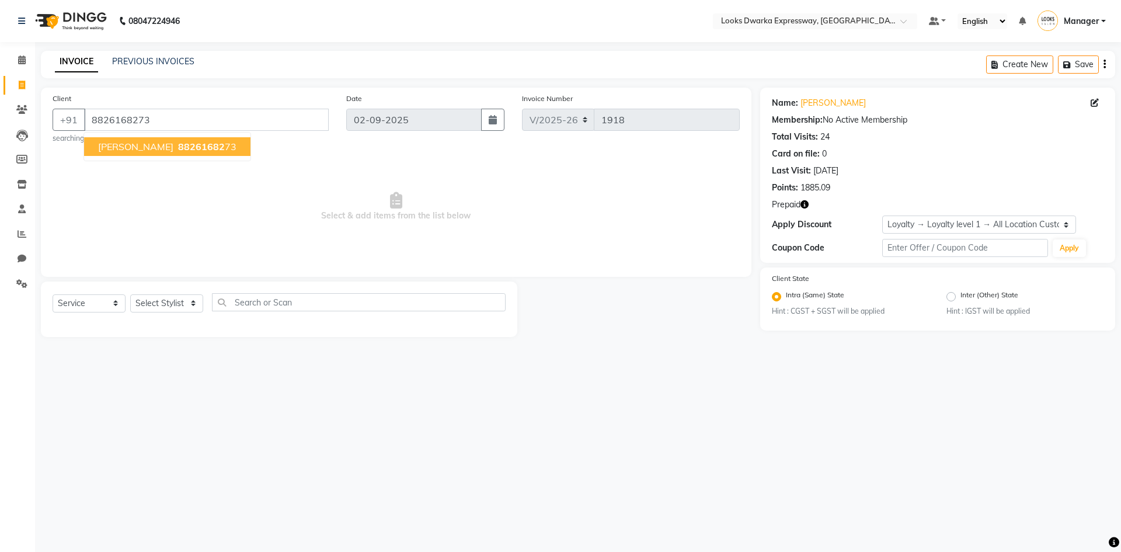
click at [119, 148] on span "[PERSON_NAME]" at bounding box center [135, 147] width 75 height 12
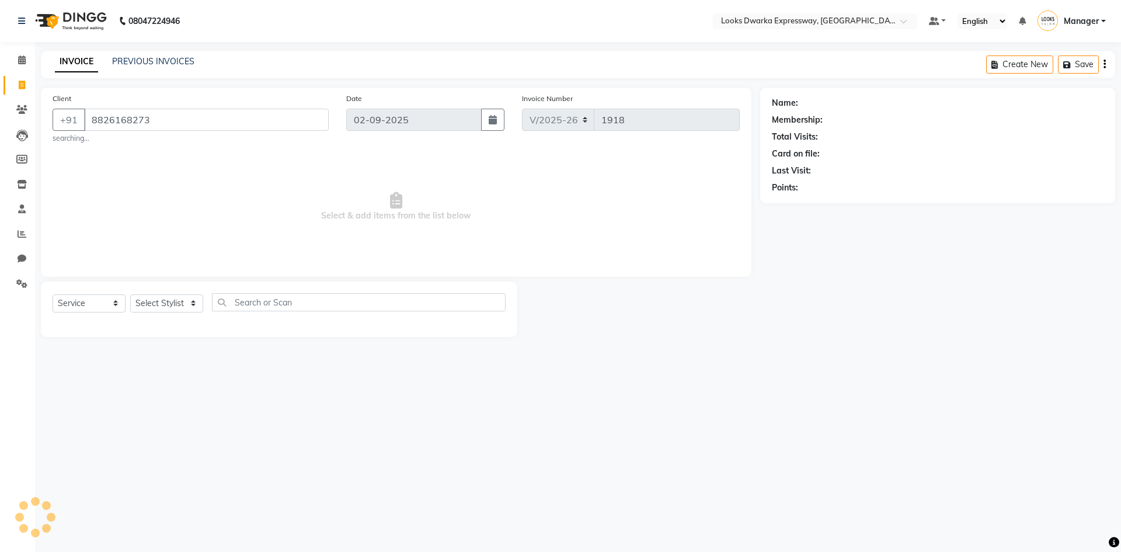
select select "1: Object"
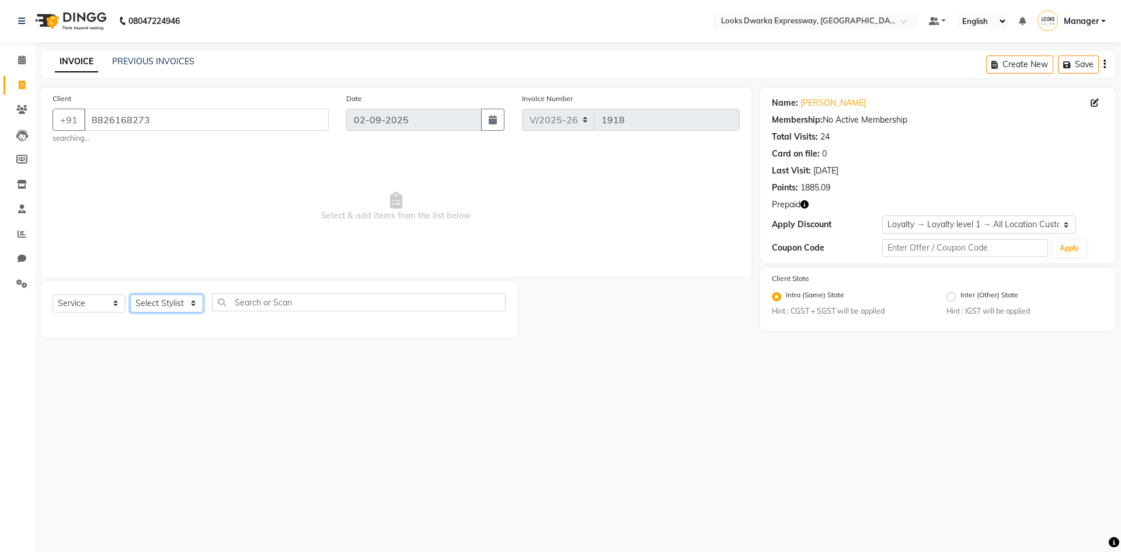
click at [179, 304] on select "Select Stylist Manager MD [PERSON_NAME] [PERSON_NAME] [PERSON_NAME] [PERSON_NAM…" at bounding box center [166, 303] width 73 height 18
select select "86412"
click at [130, 294] on select "Select Stylist Manager MD [PERSON_NAME] [PERSON_NAME] [PERSON_NAME] [PERSON_NAM…" at bounding box center [166, 303] width 73 height 18
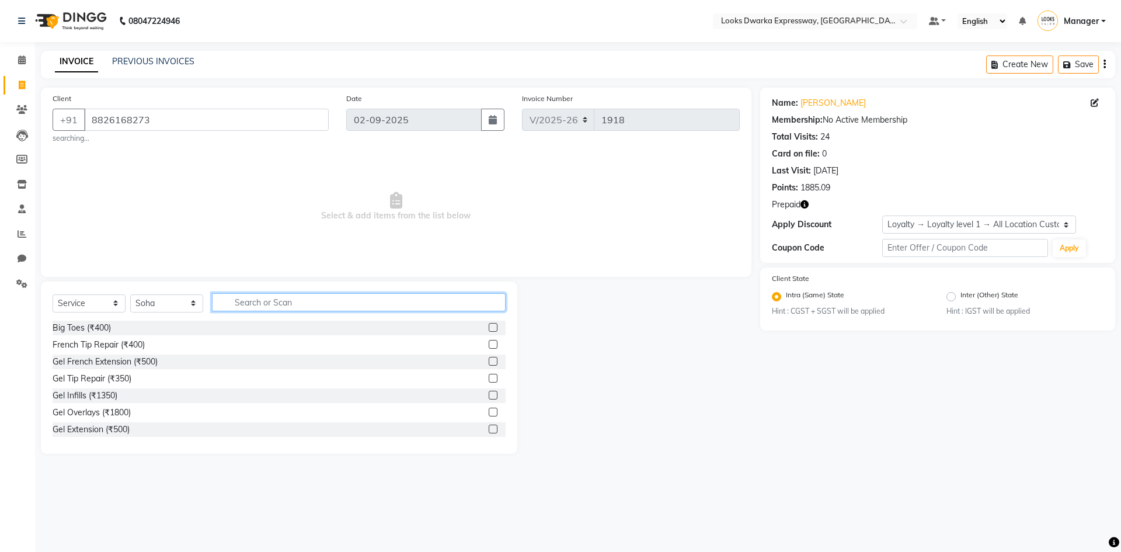
click at [284, 305] on input "text" at bounding box center [359, 302] width 294 height 18
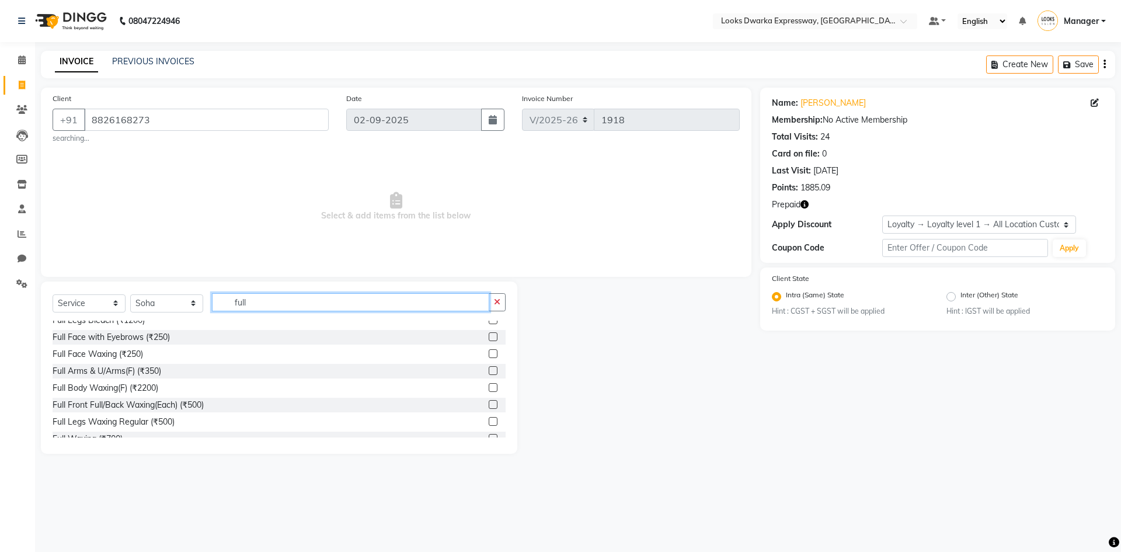
type input "full"
click at [489, 370] on label at bounding box center [493, 370] width 9 height 9
click at [489, 370] on input "checkbox" at bounding box center [493, 371] width 8 height 8
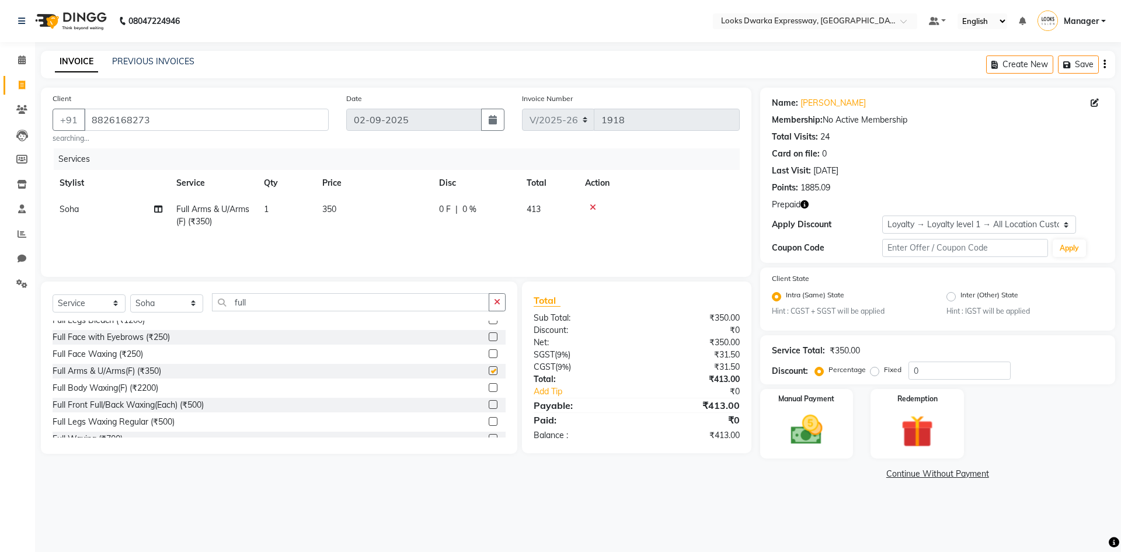
checkbox input "false"
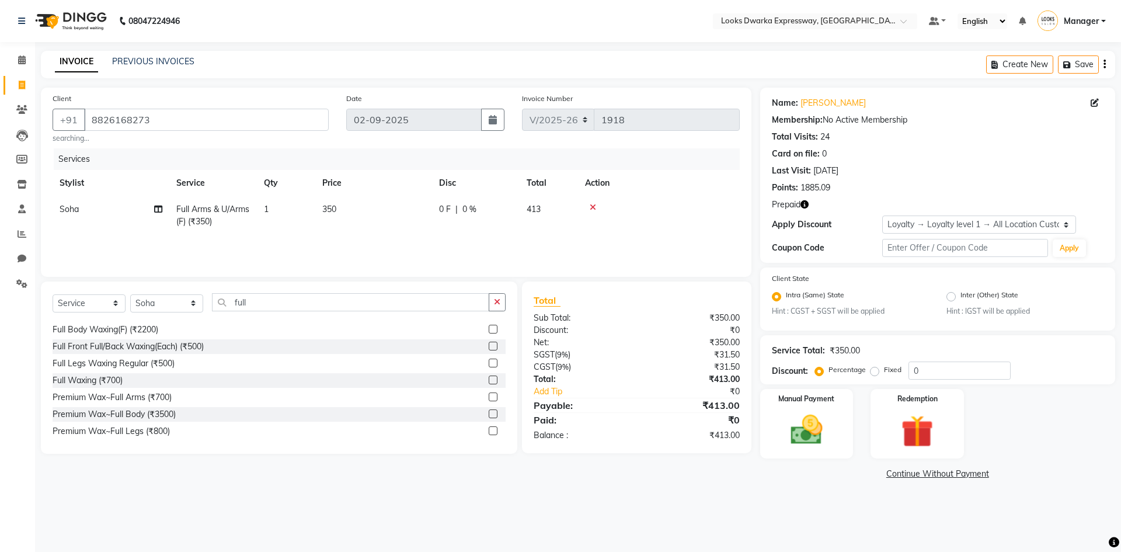
click at [489, 378] on label at bounding box center [493, 379] width 9 height 9
click at [489, 378] on input "checkbox" at bounding box center [493, 381] width 8 height 8
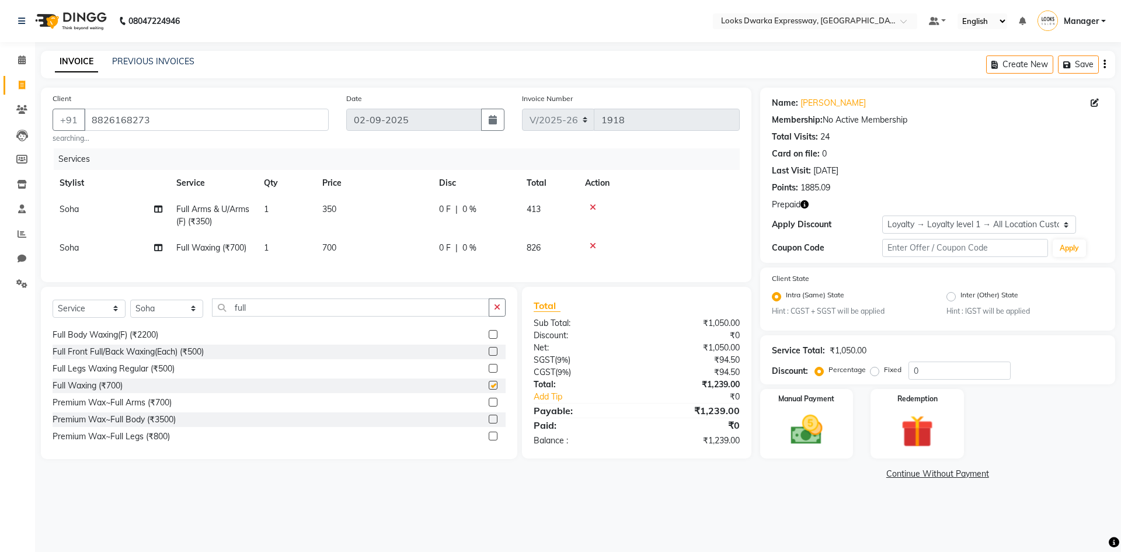
checkbox input "false"
click at [591, 204] on icon at bounding box center [593, 207] width 6 height 8
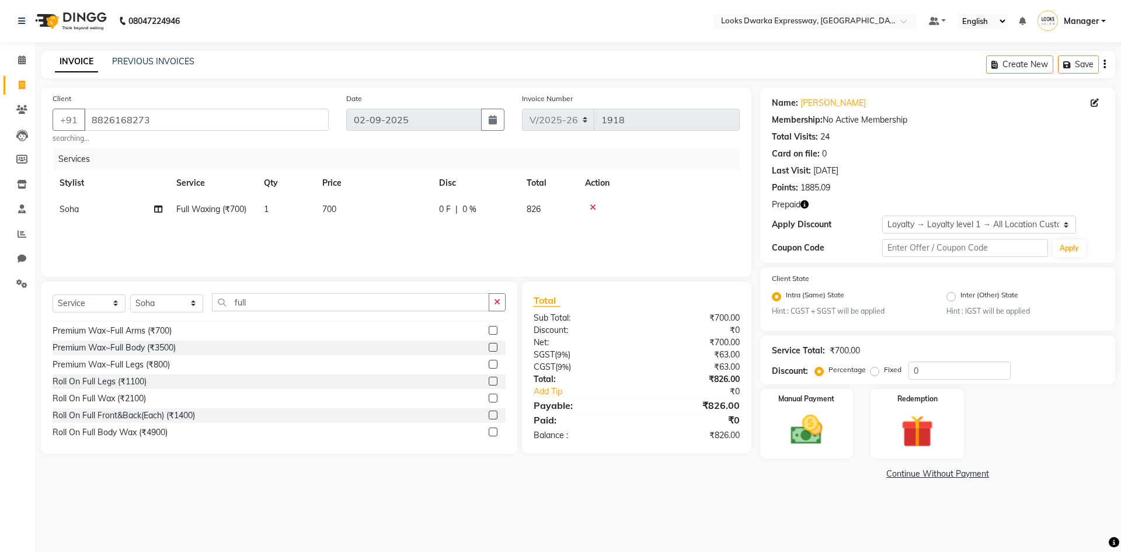
scroll to position [205, 0]
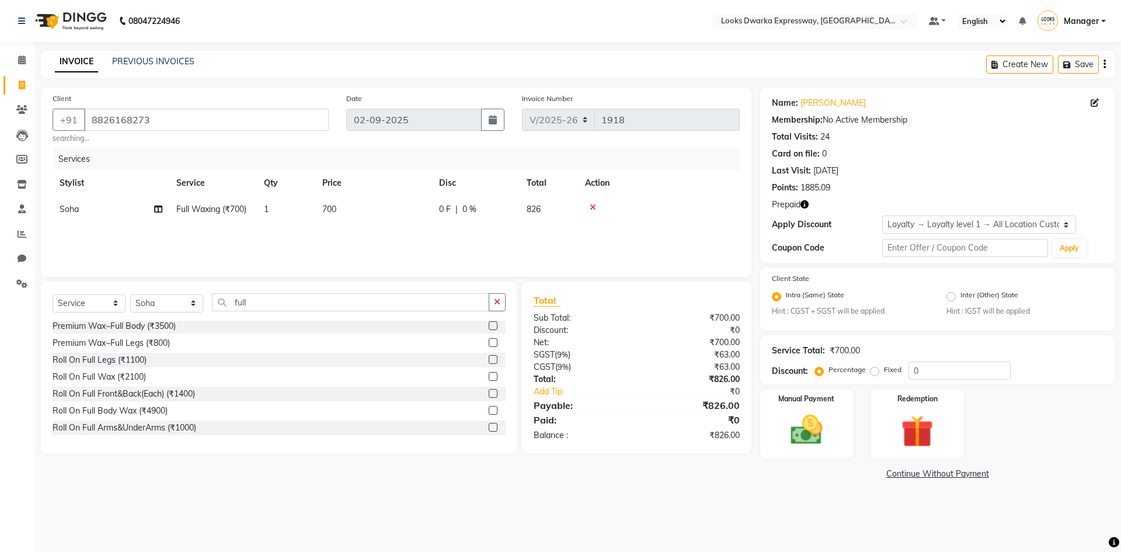
click at [489, 337] on div at bounding box center [497, 343] width 17 height 15
click at [489, 341] on label at bounding box center [493, 342] width 9 height 9
click at [489, 341] on input "checkbox" at bounding box center [493, 343] width 8 height 8
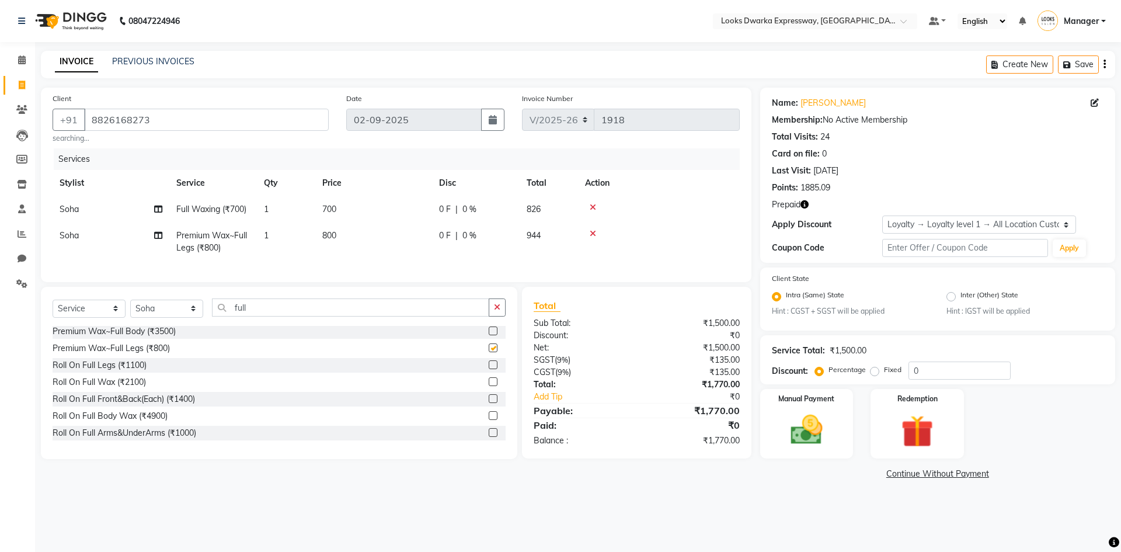
checkbox input "false"
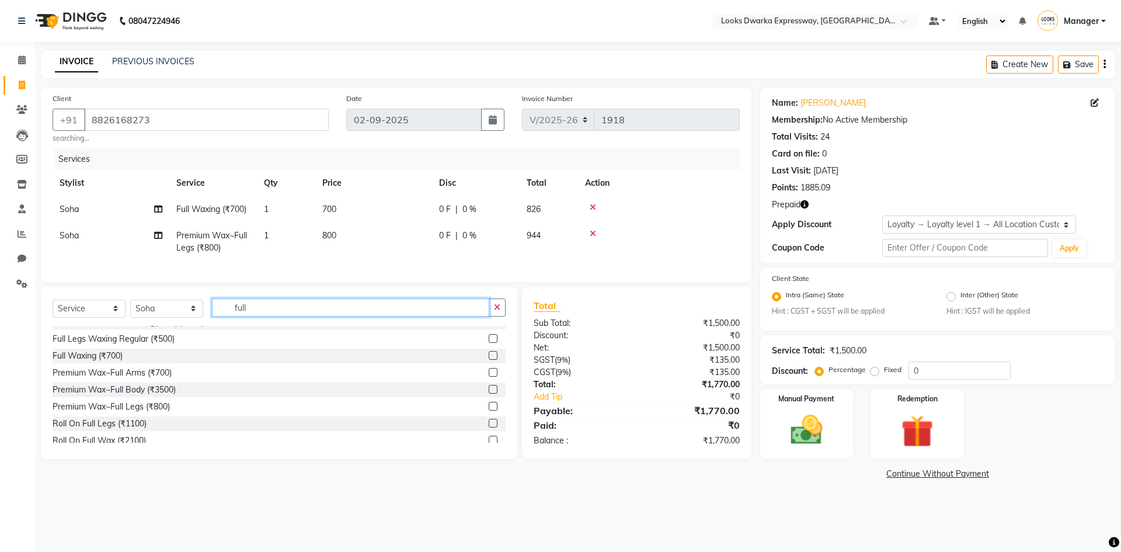
click at [372, 316] on input "full" at bounding box center [350, 307] width 277 height 18
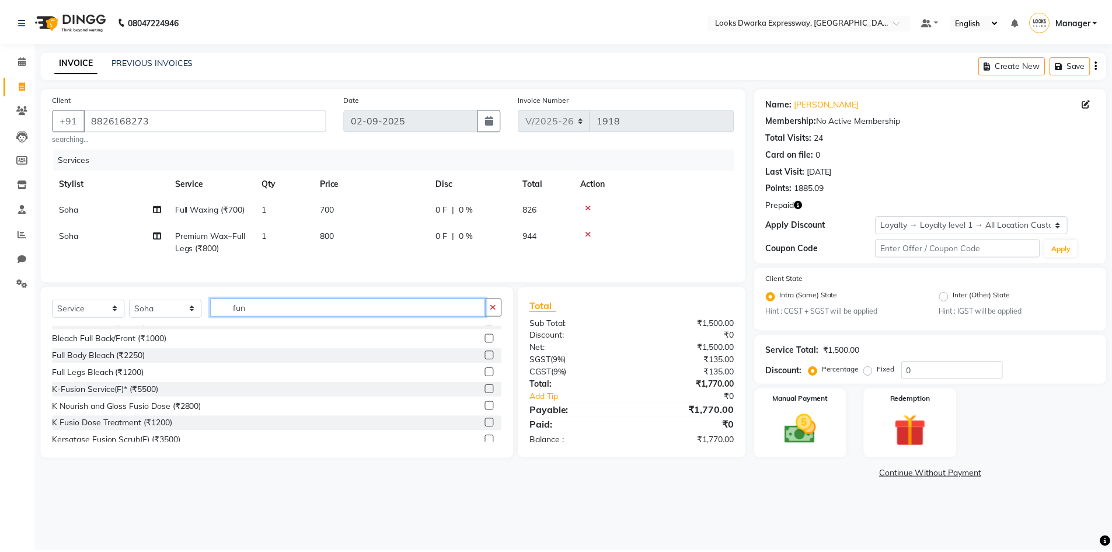
scroll to position [0, 0]
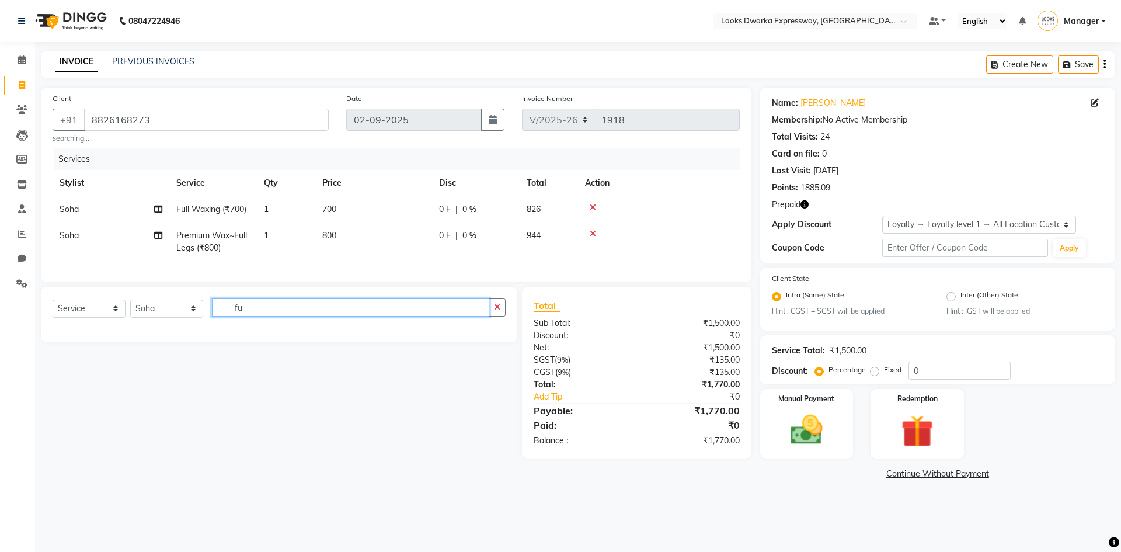
type input "f"
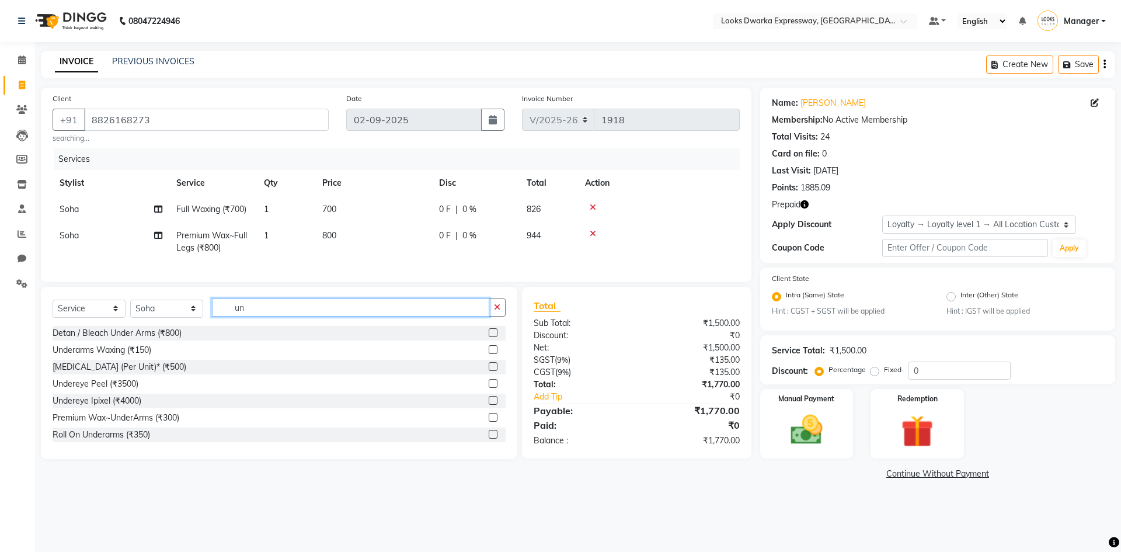
type input "un"
click at [489, 354] on label at bounding box center [493, 349] width 9 height 9
click at [489, 354] on input "checkbox" at bounding box center [493, 350] width 8 height 8
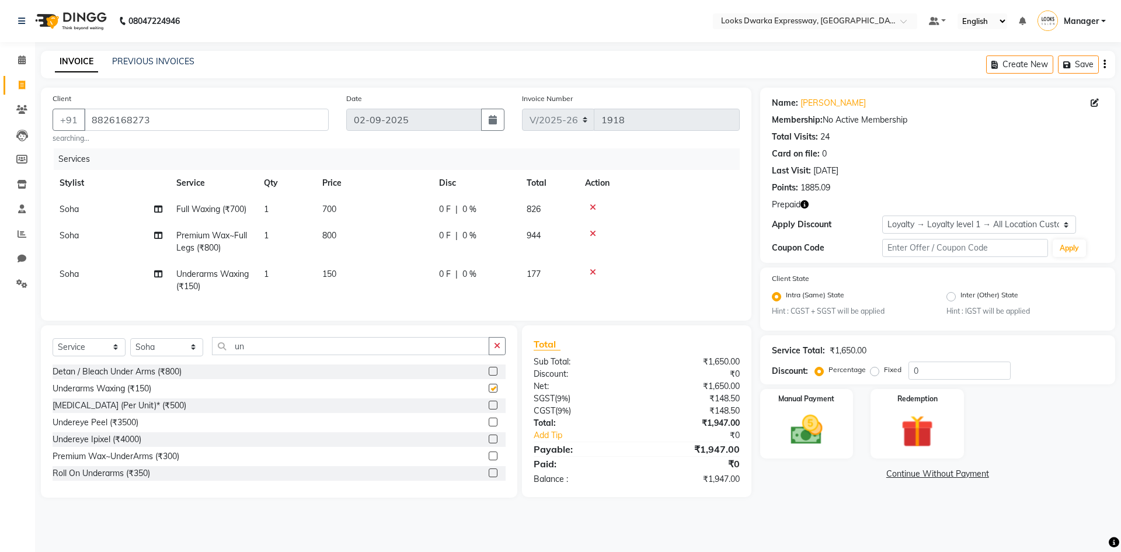
checkbox input "false"
click at [346, 268] on td "150" at bounding box center [373, 280] width 117 height 39
select select "86412"
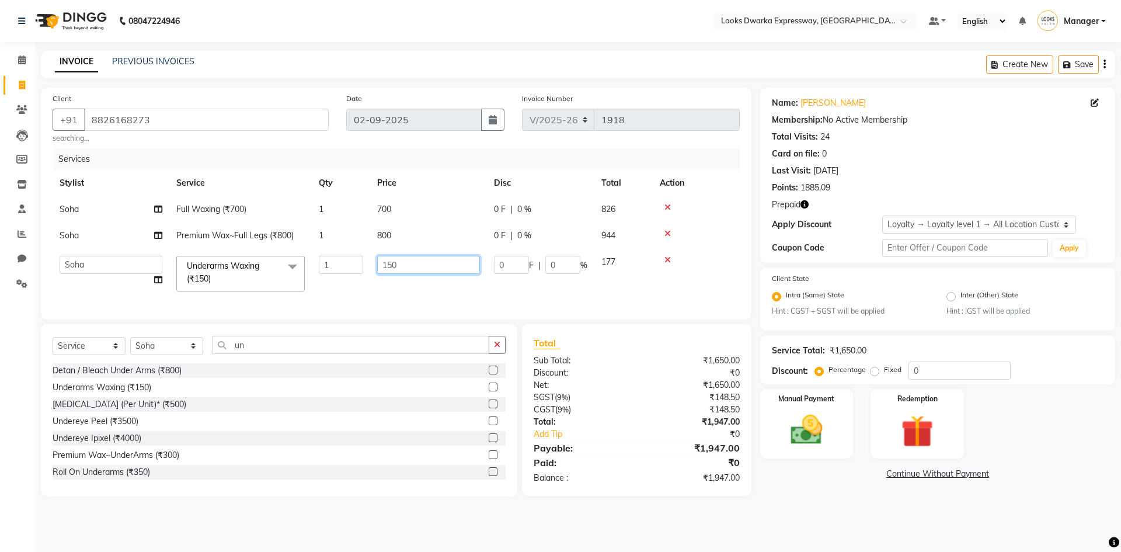
click at [424, 268] on input "150" at bounding box center [428, 265] width 103 height 18
click at [412, 292] on td "150" at bounding box center [428, 274] width 117 height 50
select select "86412"
click at [806, 207] on icon "button" at bounding box center [804, 204] width 8 height 8
click at [1080, 455] on div "Manual Payment Redemption" at bounding box center [937, 423] width 372 height 69
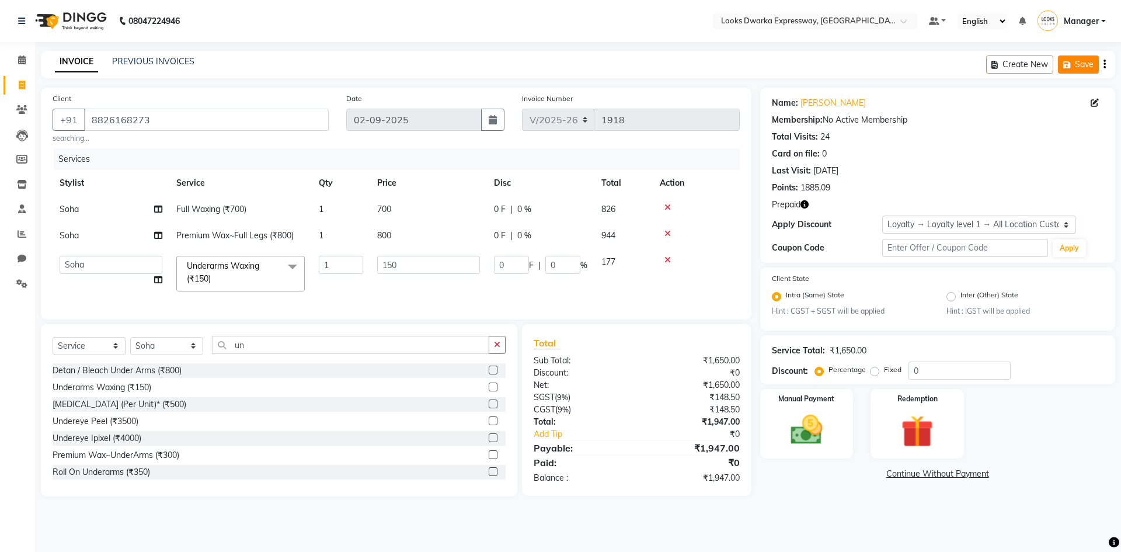
click at [1076, 61] on button "Save" at bounding box center [1078, 64] width 41 height 18
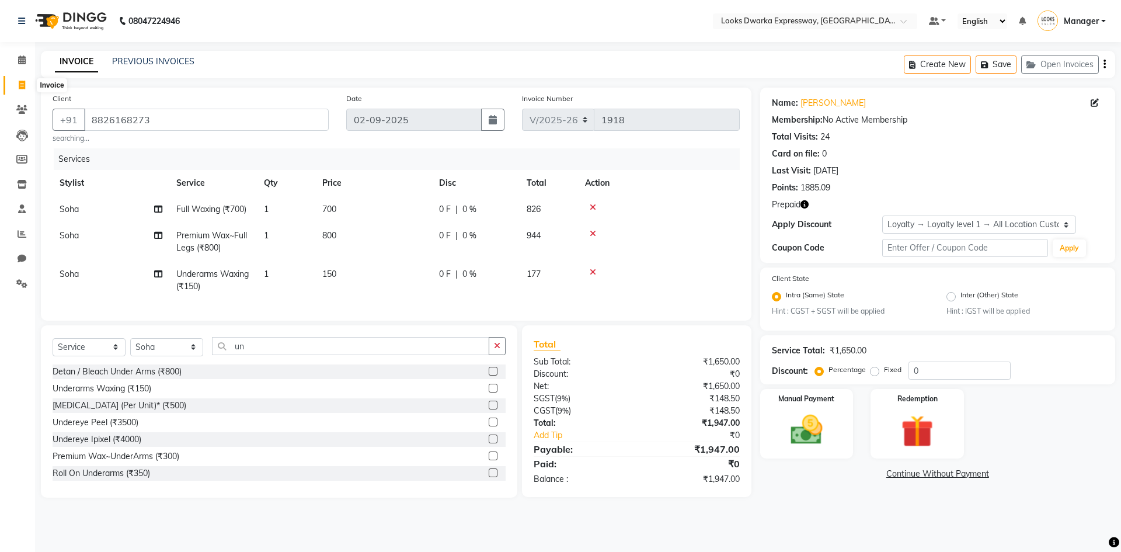
click at [18, 84] on span at bounding box center [22, 85] width 20 height 13
select select "6011"
select select "service"
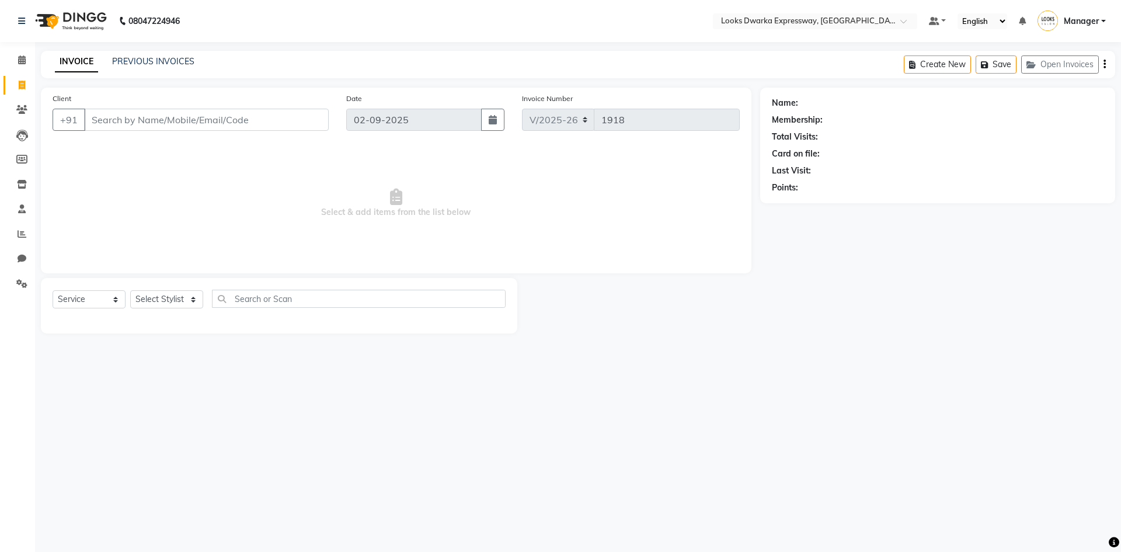
click at [103, 124] on input "Client" at bounding box center [206, 120] width 245 height 22
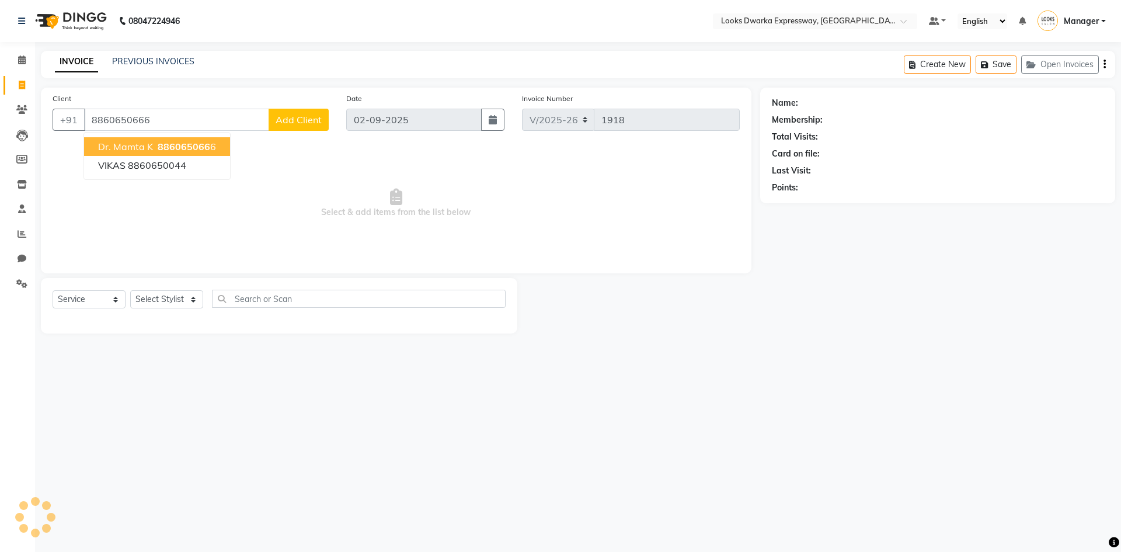
type input "8860650666"
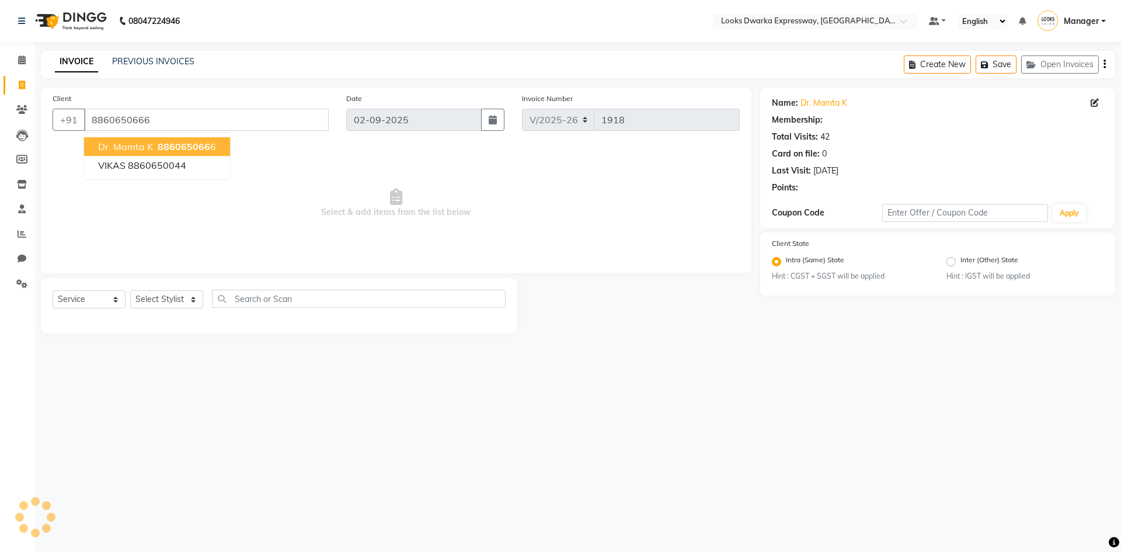
select select "1: Object"
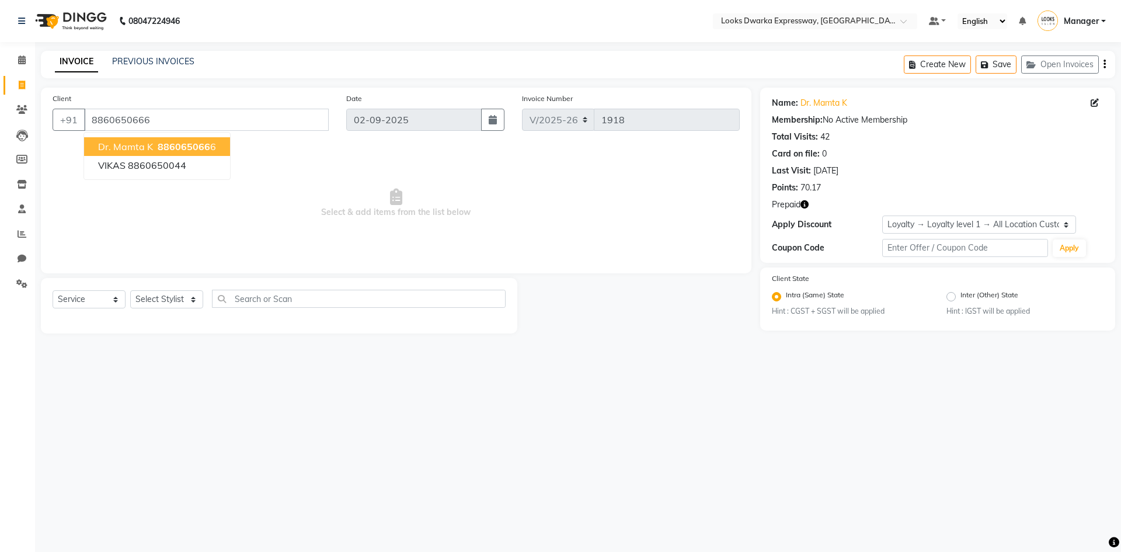
click at [127, 143] on span "Dr. mamta k" at bounding box center [125, 147] width 55 height 12
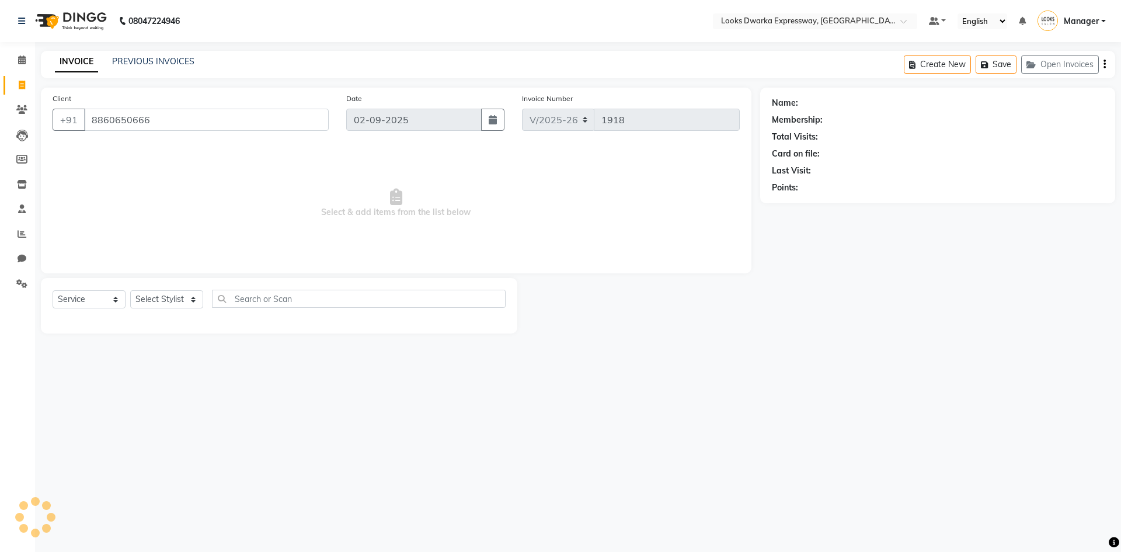
select select "1: Object"
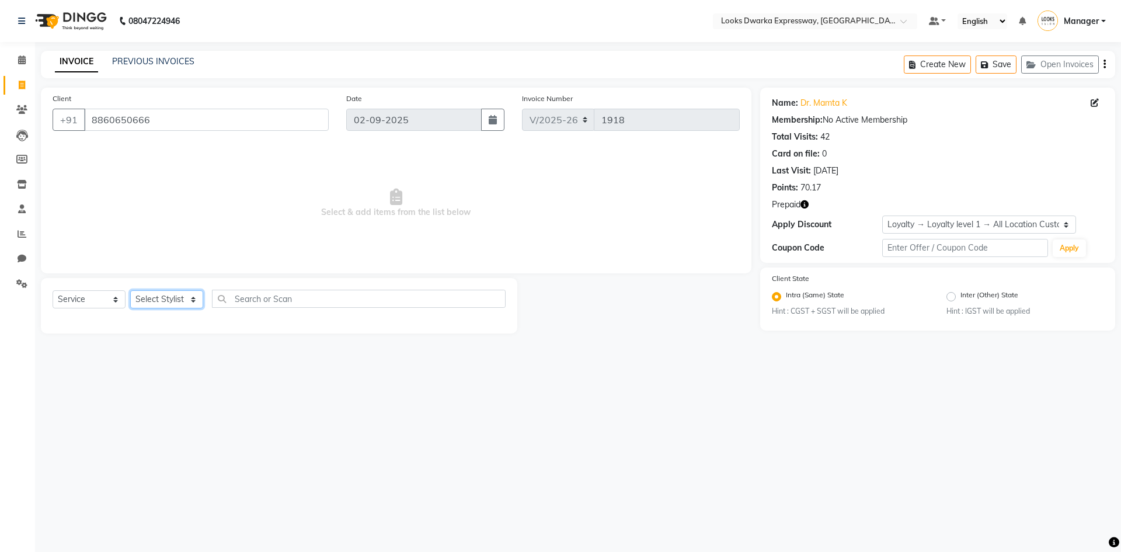
click at [195, 295] on select "Select Stylist Manager MD [PERSON_NAME] [PERSON_NAME] [PERSON_NAME] [PERSON_NAM…" at bounding box center [166, 299] width 73 height 18
select select "43892"
click at [130, 290] on select "Select Stylist Manager MD [PERSON_NAME] [PERSON_NAME] [PERSON_NAME] [PERSON_NAM…" at bounding box center [166, 299] width 73 height 18
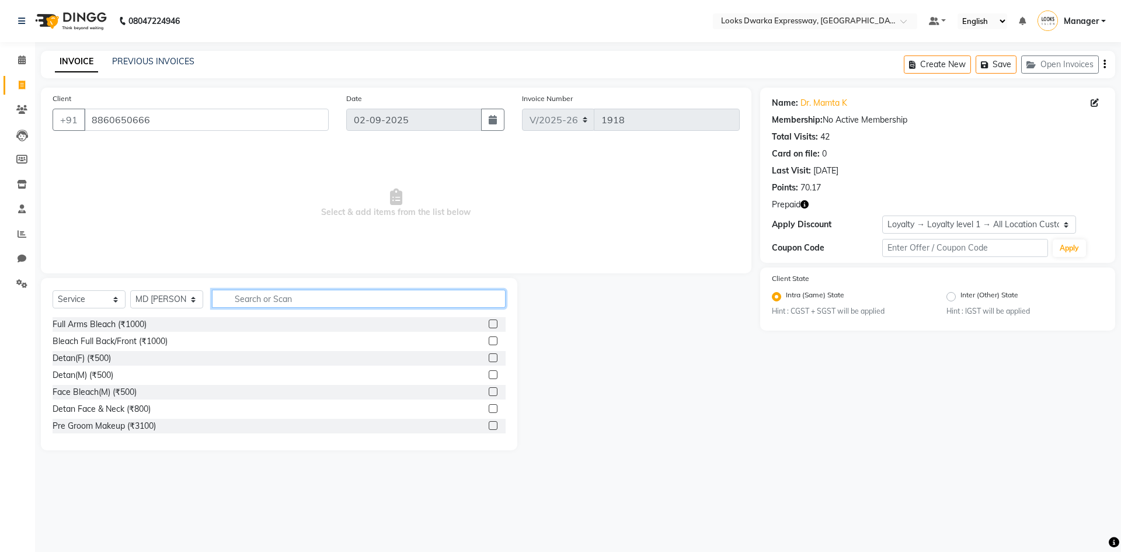
click at [256, 299] on input "text" at bounding box center [359, 299] width 294 height 18
click at [249, 301] on input "text" at bounding box center [359, 299] width 294 height 18
type input "was"
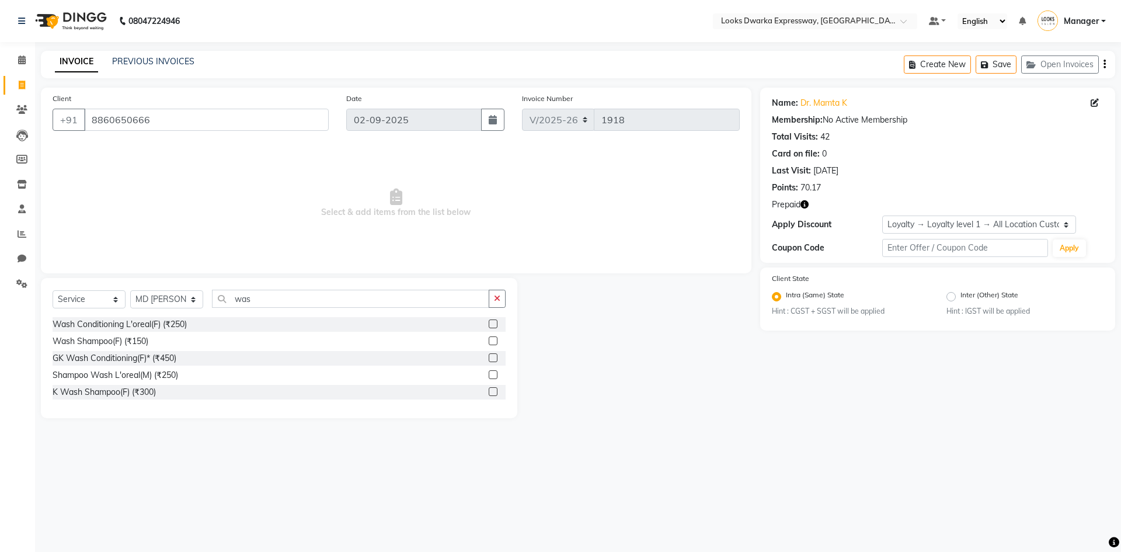
click at [496, 325] on label at bounding box center [493, 323] width 9 height 9
click at [496, 325] on input "checkbox" at bounding box center [493, 324] width 8 height 8
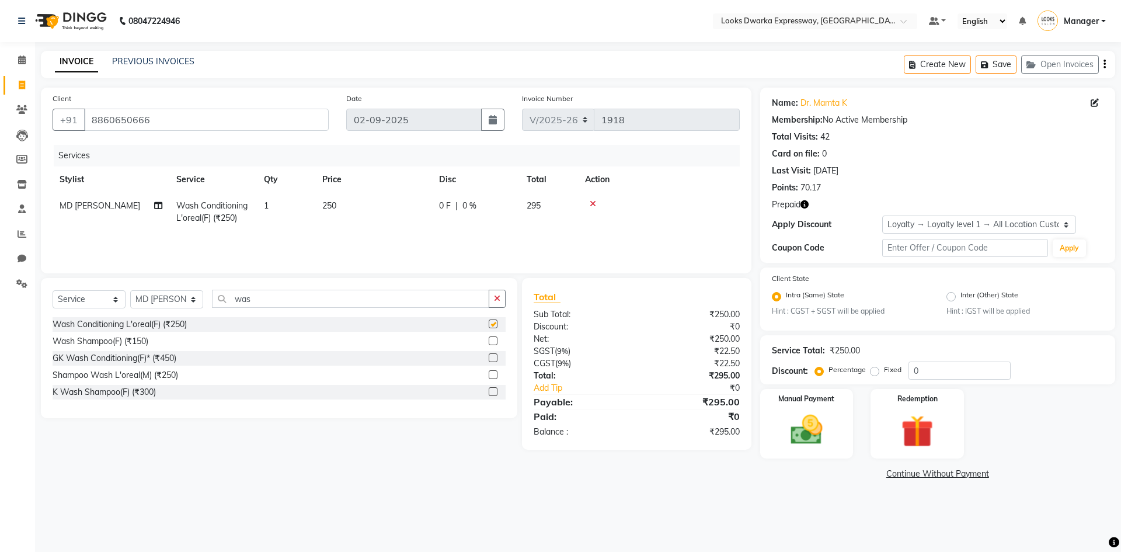
checkbox input "false"
click at [355, 210] on td "250" at bounding box center [373, 212] width 117 height 39
select select "43892"
click at [419, 191] on th "Price" at bounding box center [428, 179] width 117 height 26
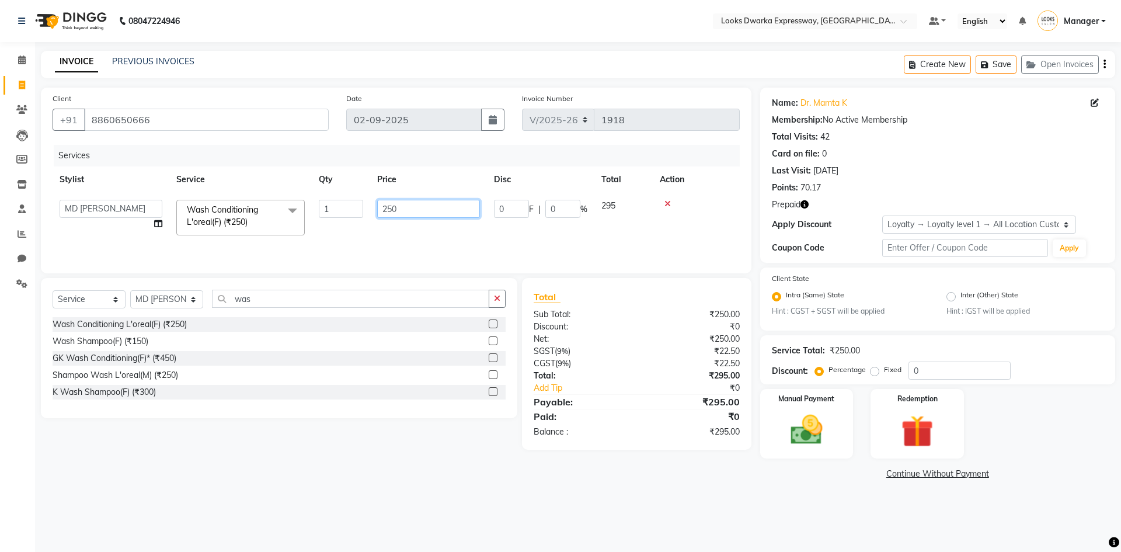
click at [420, 206] on input "250" at bounding box center [428, 209] width 103 height 18
type input "2"
type input "400"
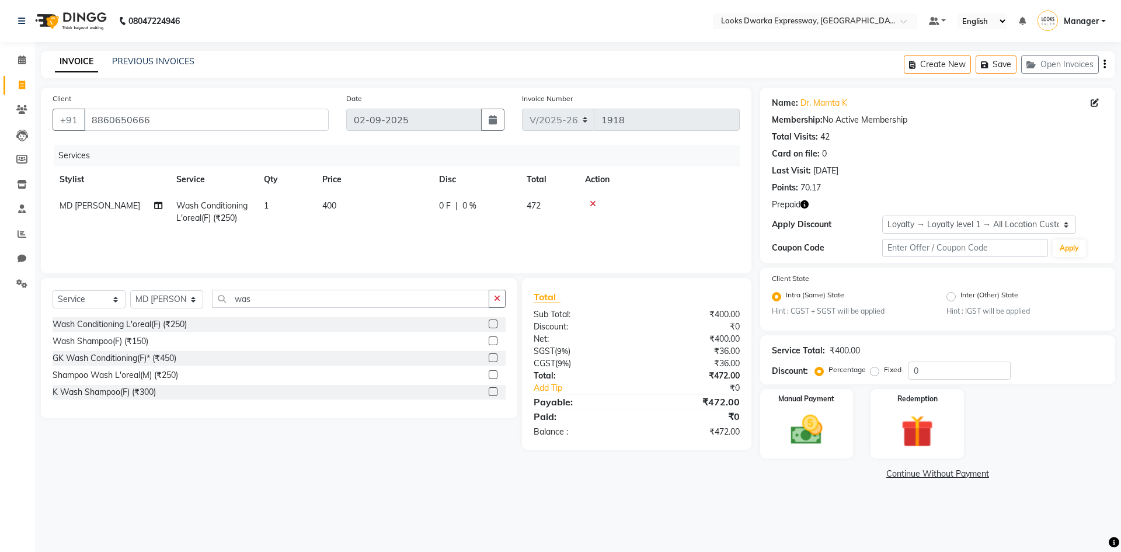
click at [439, 235] on div "Services Stylist Service Qty Price Disc Total Action MD Irshad Wash Conditionin…" at bounding box center [396, 203] width 687 height 117
click at [924, 426] on img at bounding box center [917, 431] width 54 height 41
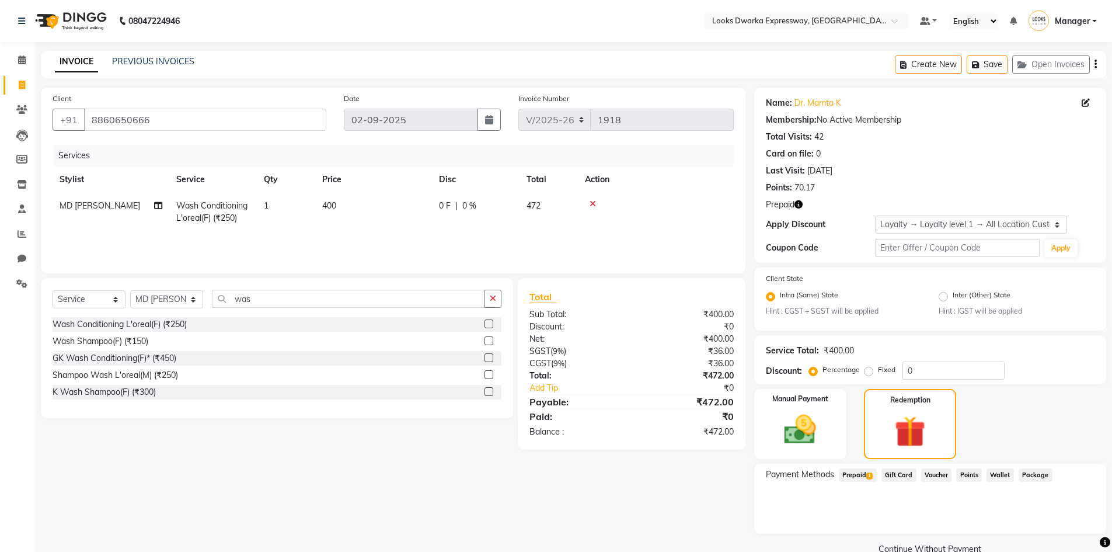
click at [852, 475] on span "Prepaid 1" at bounding box center [858, 474] width 38 height 13
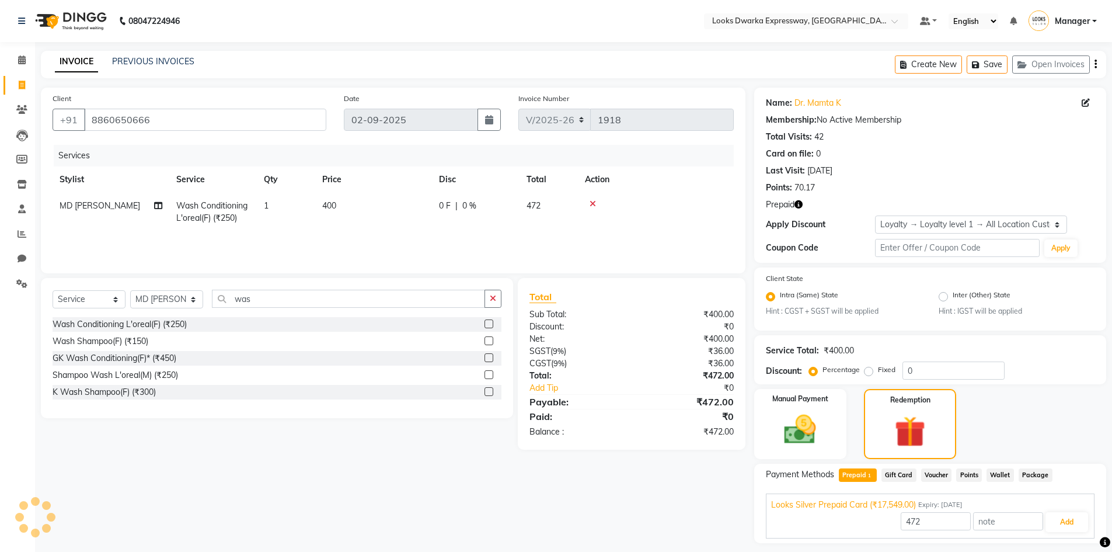
drag, startPoint x: 941, startPoint y: 508, endPoint x: 941, endPoint y: 501, distance: 6.4
click at [941, 506] on span "Expiry: [DATE]" at bounding box center [940, 505] width 44 height 10
click at [207, 128] on input "8860650666" at bounding box center [205, 120] width 242 height 22
click at [824, 436] on img at bounding box center [800, 430] width 54 height 38
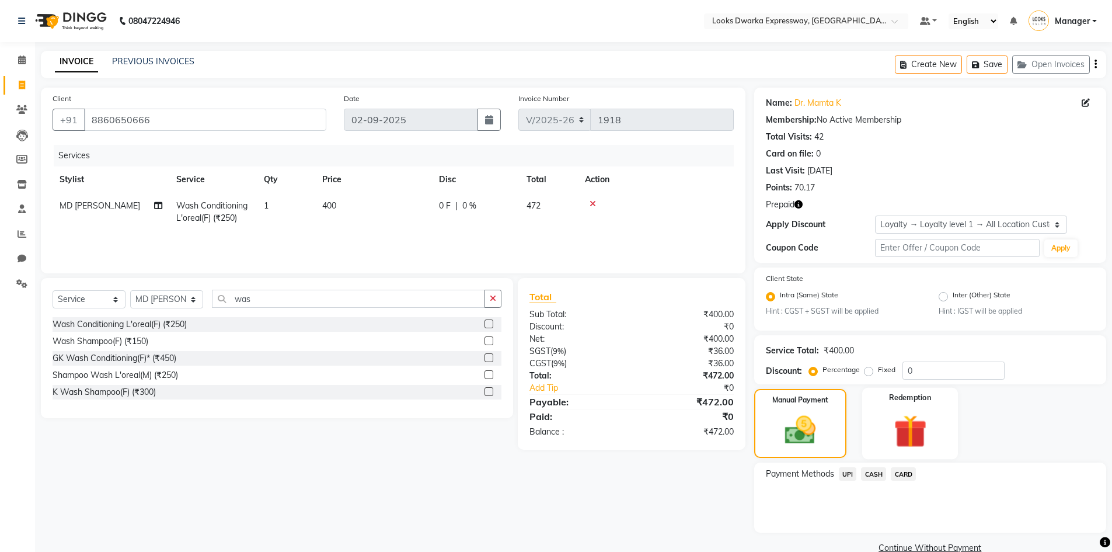
click at [910, 427] on img at bounding box center [910, 431] width 54 height 41
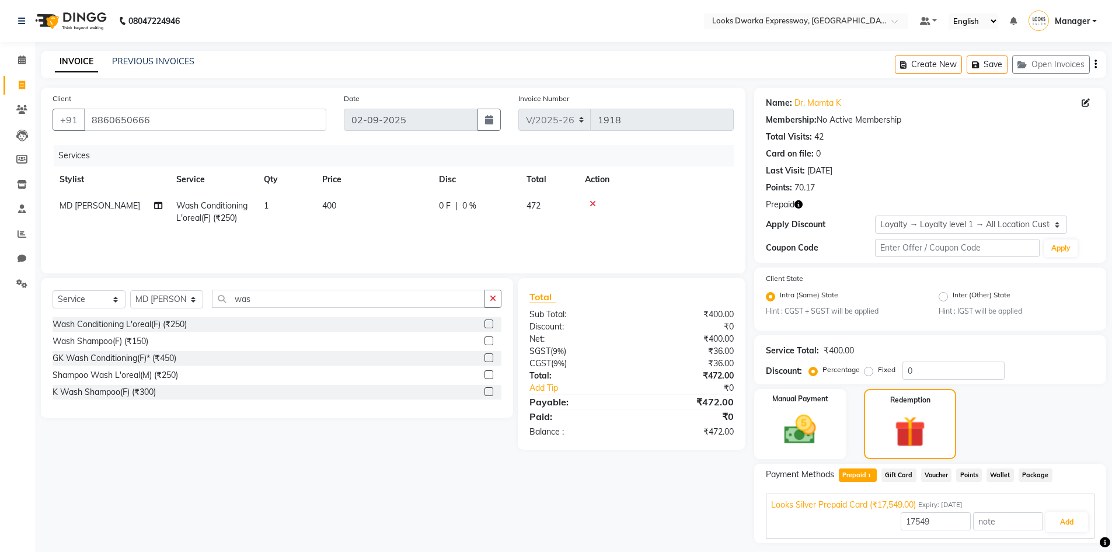
scroll to position [33, 0]
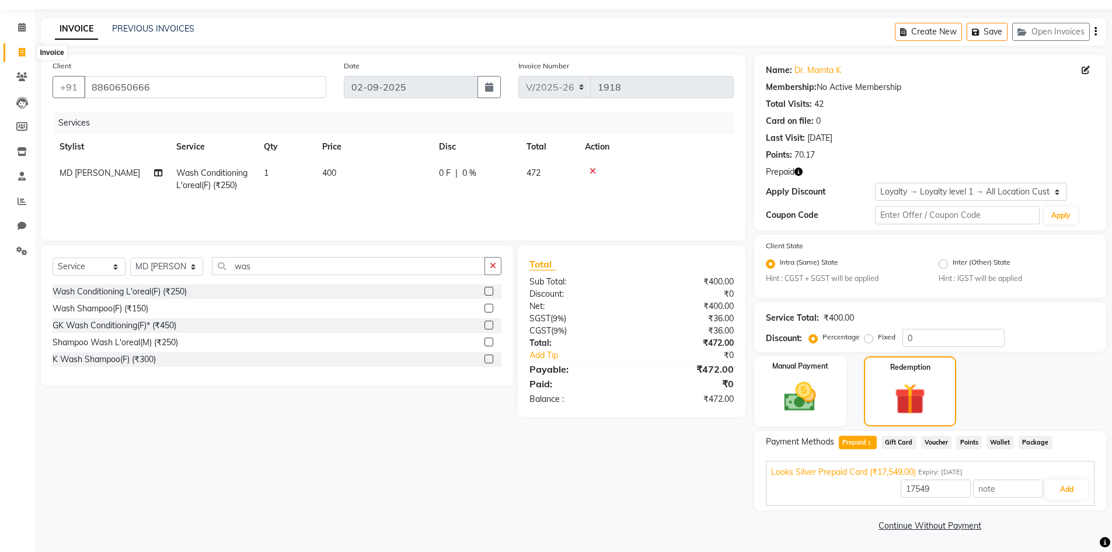
click at [22, 55] on icon at bounding box center [22, 52] width 6 height 9
select select "service"
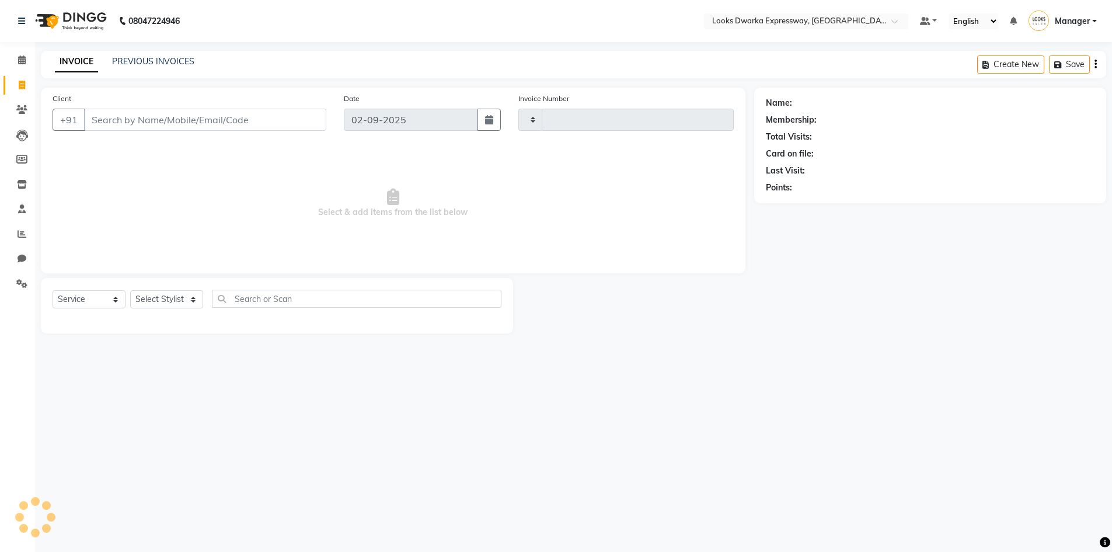
scroll to position [0, 0]
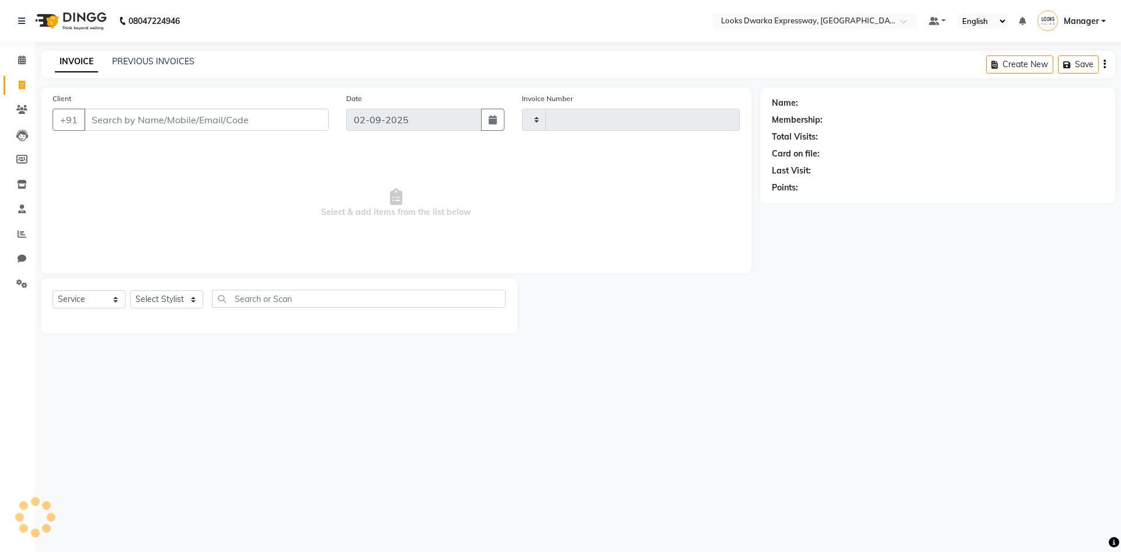
type input "1918"
select select "6011"
click at [193, 116] on input "Client" at bounding box center [206, 120] width 245 height 22
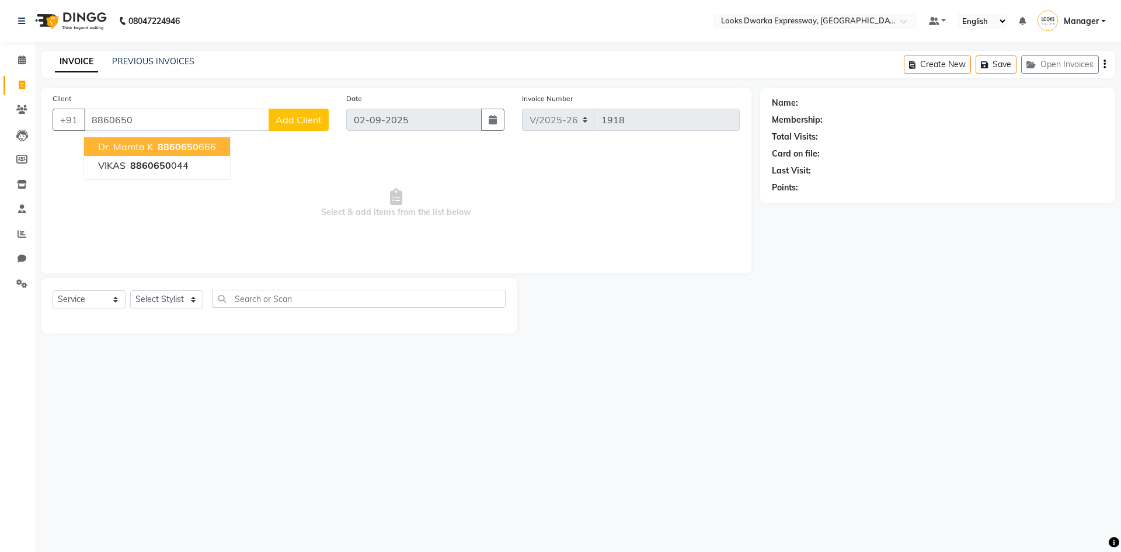
click at [208, 143] on ngb-highlight "8860650 666" at bounding box center [185, 147] width 61 height 12
type input "8860650666"
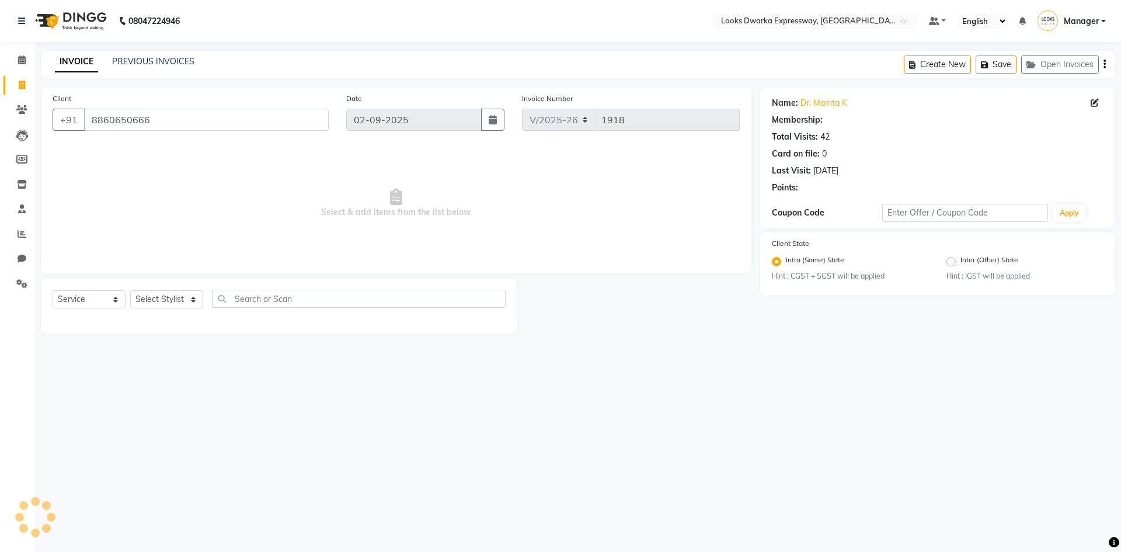
select select "1: Object"
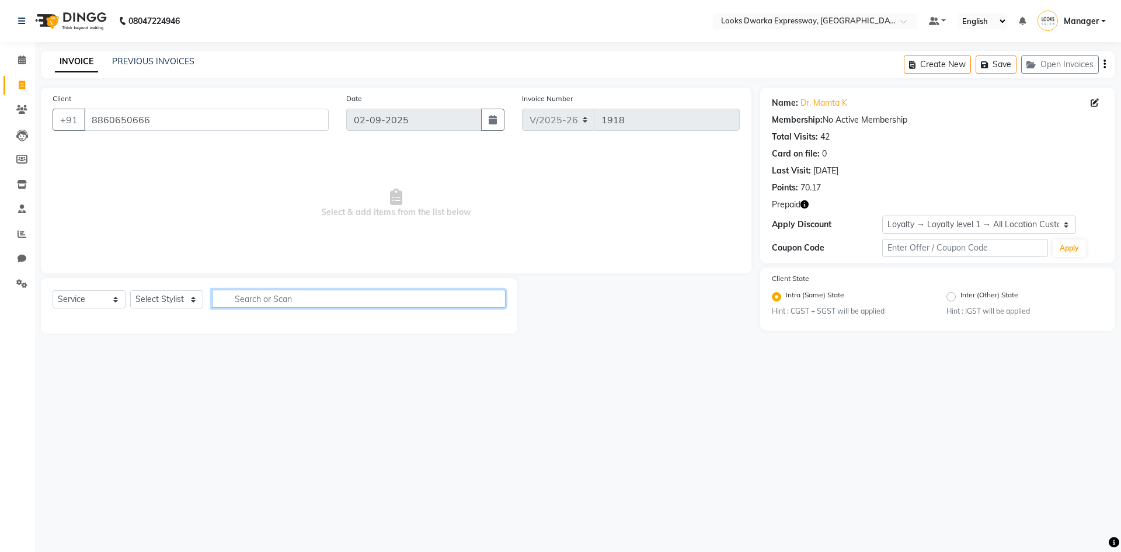
click at [291, 297] on input "text" at bounding box center [359, 299] width 294 height 18
type input "was"
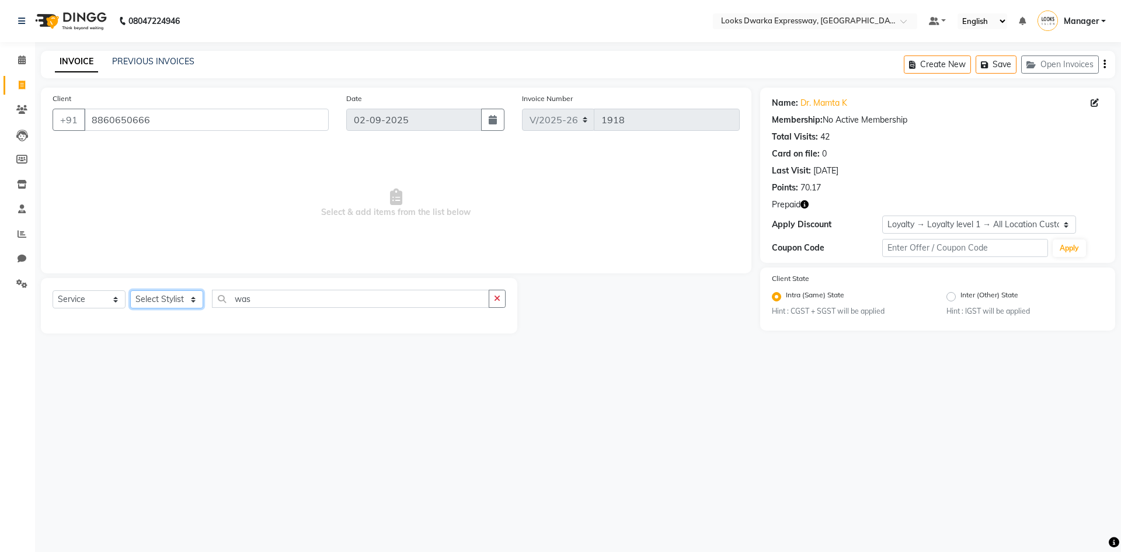
click at [184, 298] on select "Select Stylist Manager MD [PERSON_NAME] [PERSON_NAME] [PERSON_NAME] [PERSON_NAM…" at bounding box center [166, 299] width 73 height 18
select select "43892"
click at [130, 290] on select "Select Stylist Manager MD [PERSON_NAME] [PERSON_NAME] [PERSON_NAME] [PERSON_NAM…" at bounding box center [166, 299] width 73 height 18
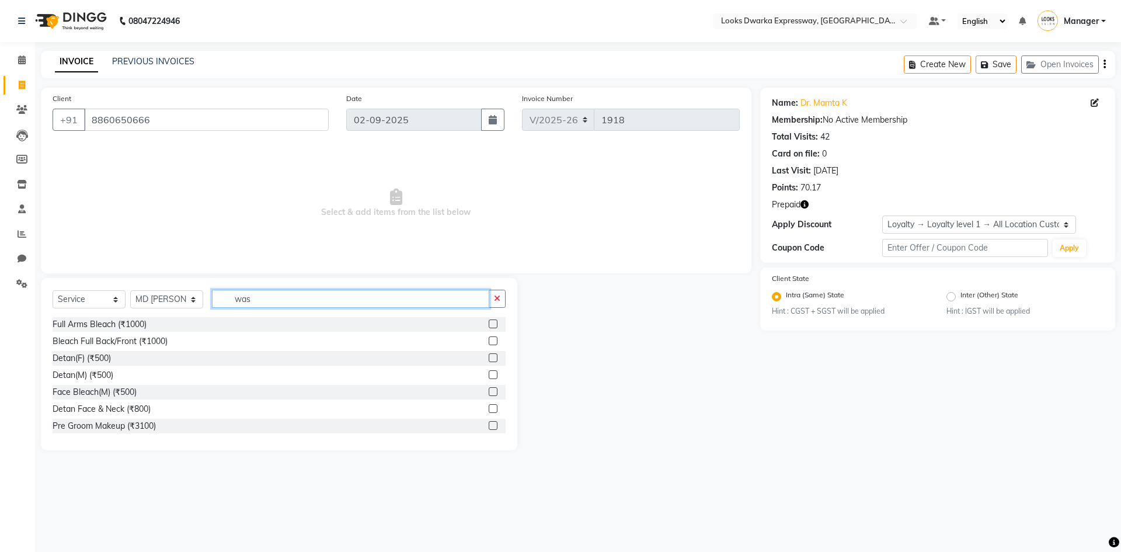
click at [313, 298] on input "was" at bounding box center [350, 299] width 277 height 18
type input "wash"
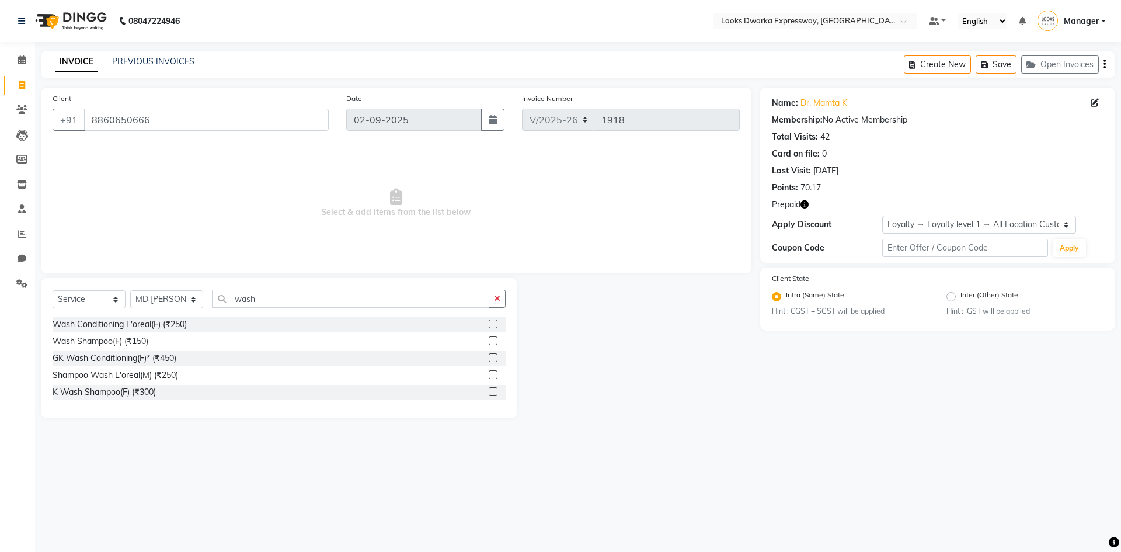
click at [495, 321] on label at bounding box center [493, 323] width 9 height 9
click at [495, 321] on input "checkbox" at bounding box center [493, 324] width 8 height 8
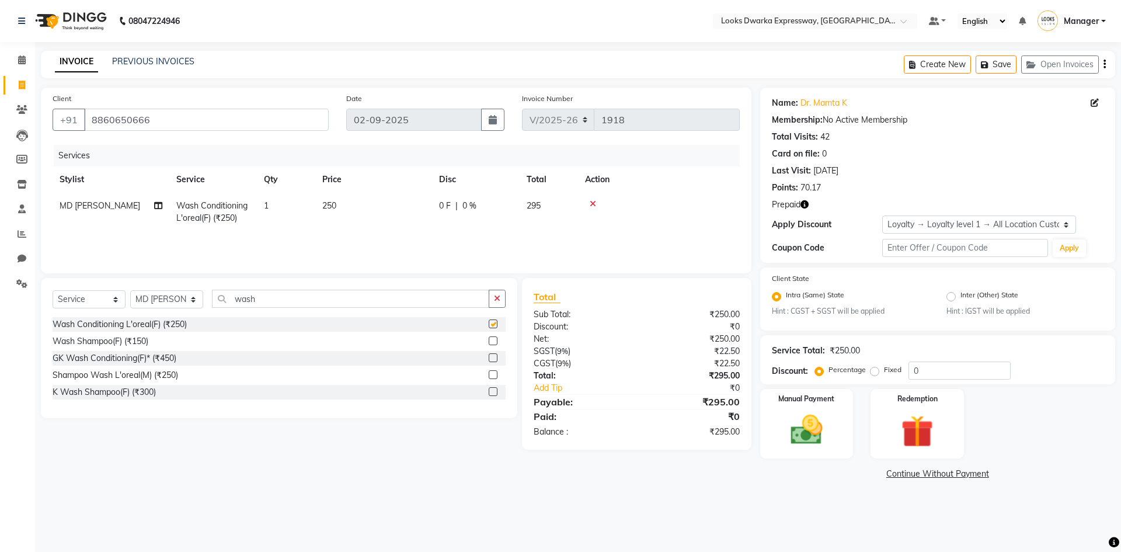
checkbox input "false"
click at [936, 427] on img at bounding box center [917, 431] width 54 height 41
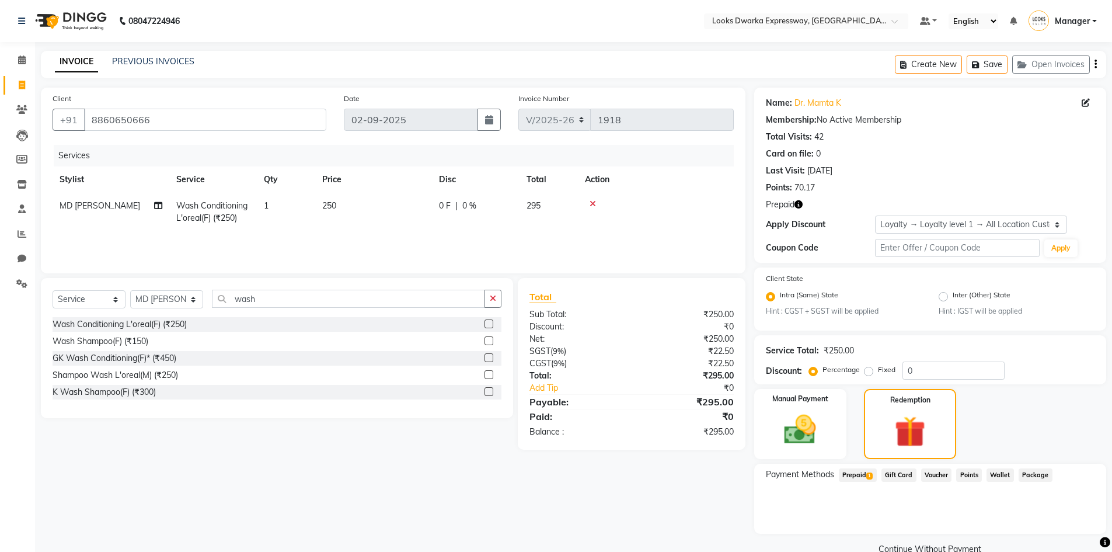
click at [858, 473] on span "Prepaid 1" at bounding box center [858, 474] width 38 height 13
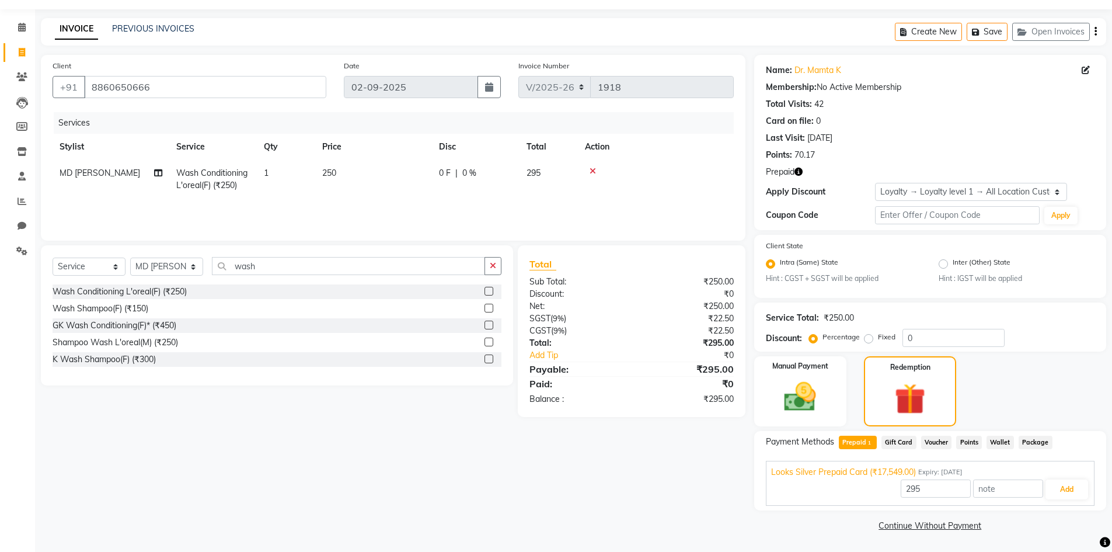
click at [366, 188] on td "250" at bounding box center [373, 179] width 117 height 39
select select "43892"
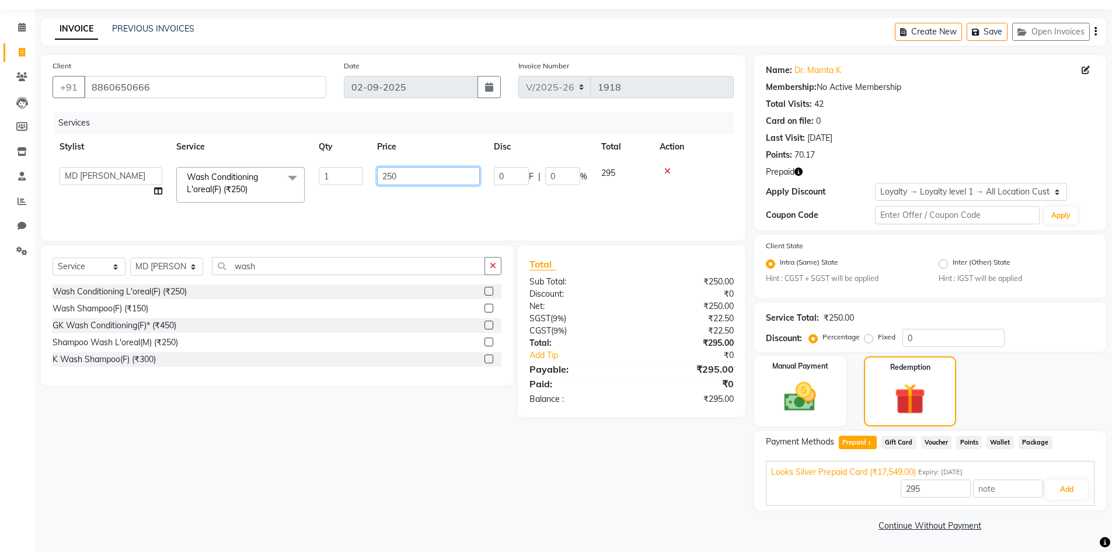
click at [428, 173] on input "250" at bounding box center [428, 176] width 103 height 18
type input "2"
type input "400"
click at [444, 202] on div "Services Stylist Service Qty Price Disc Total Action Manager MD [PERSON_NAME] […" at bounding box center [393, 170] width 681 height 117
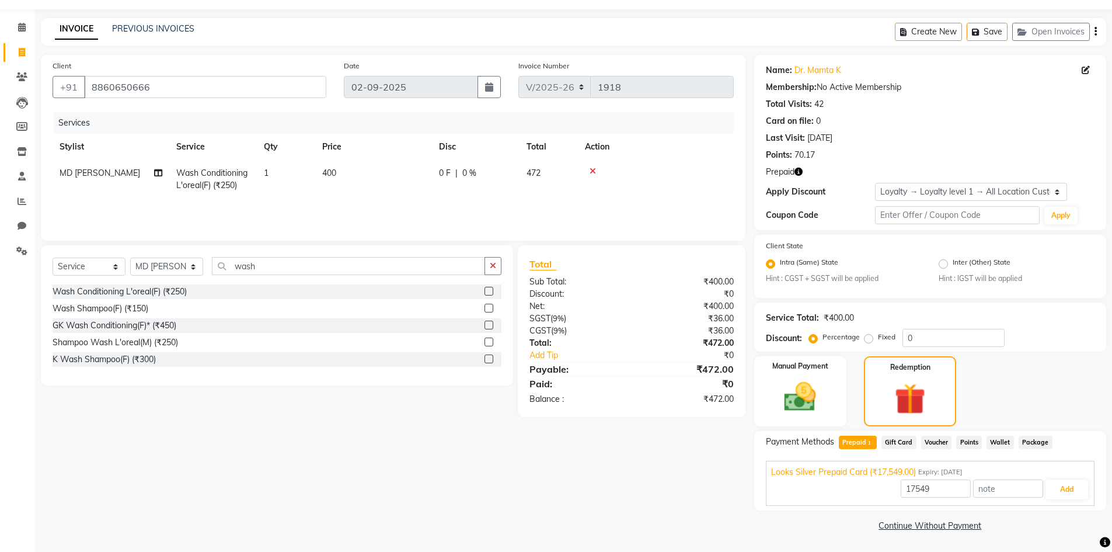
click at [862, 442] on span "Prepaid 1" at bounding box center [858, 441] width 38 height 13
type input "472"
drag, startPoint x: 867, startPoint y: 435, endPoint x: 866, endPoint y: 449, distance: 13.5
click at [867, 448] on span "Prepaid 1" at bounding box center [858, 441] width 38 height 13
click at [1069, 487] on button "Add" at bounding box center [1066, 489] width 43 height 20
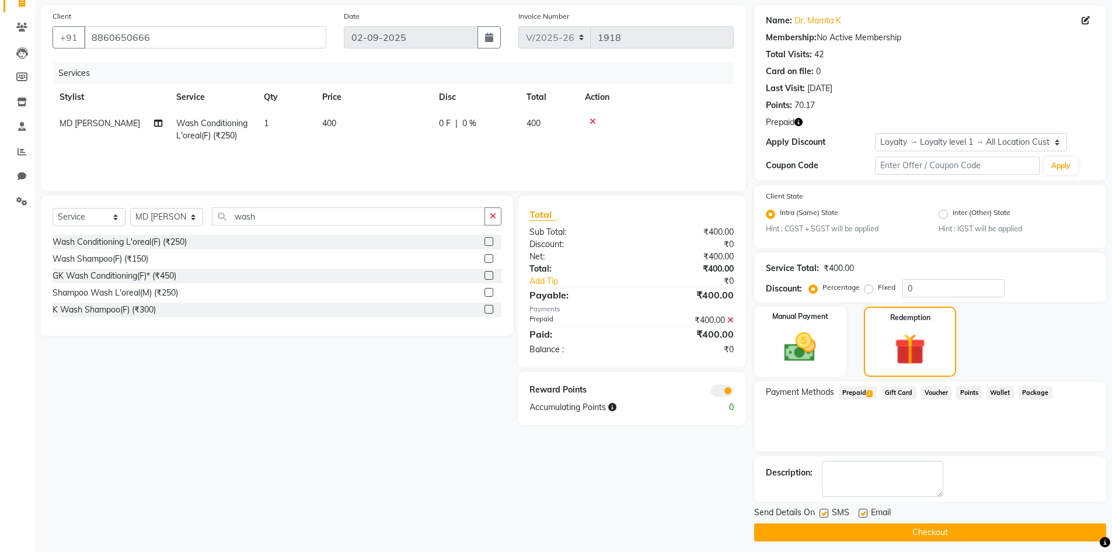
scroll to position [89, 0]
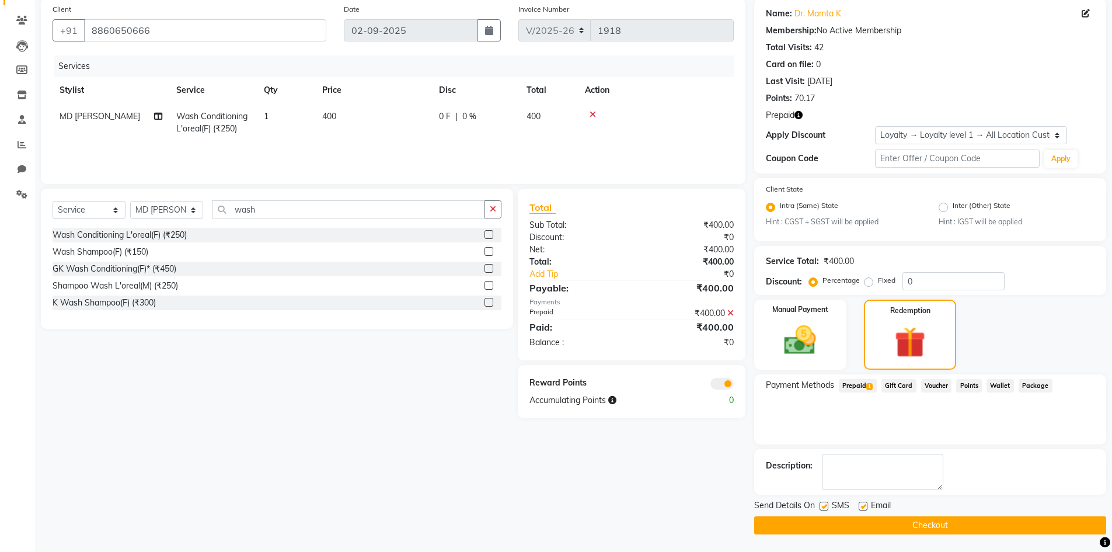
click at [928, 524] on button "Checkout" at bounding box center [930, 525] width 352 height 18
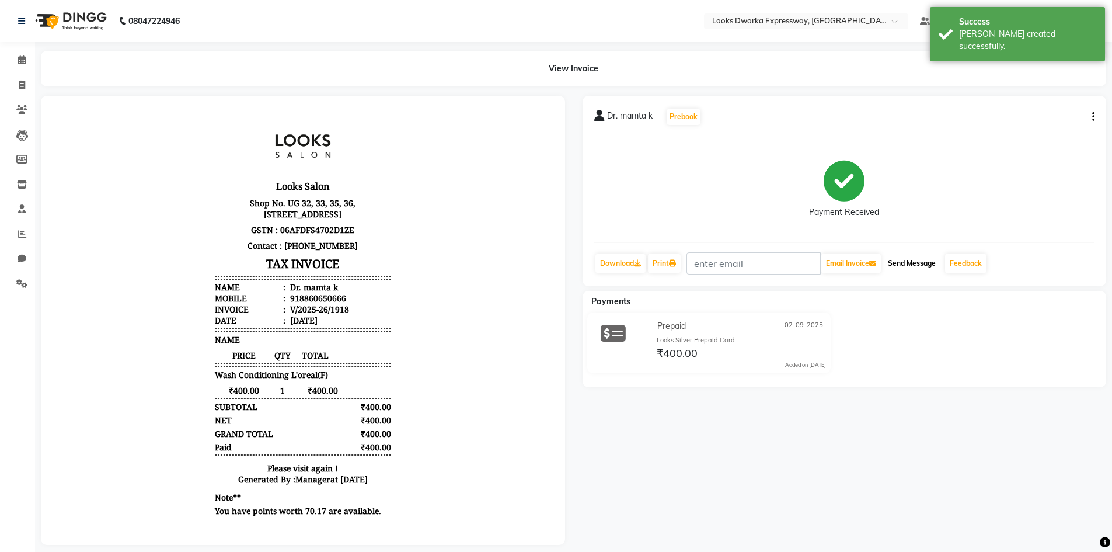
click at [911, 261] on button "Send Message" at bounding box center [911, 263] width 57 height 20
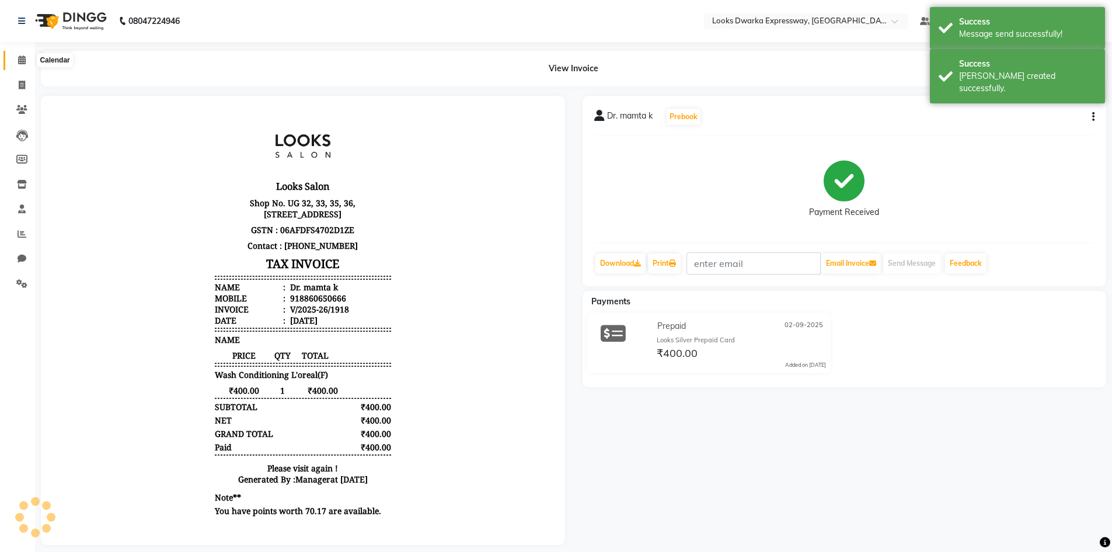
click at [26, 65] on span at bounding box center [22, 60] width 20 height 13
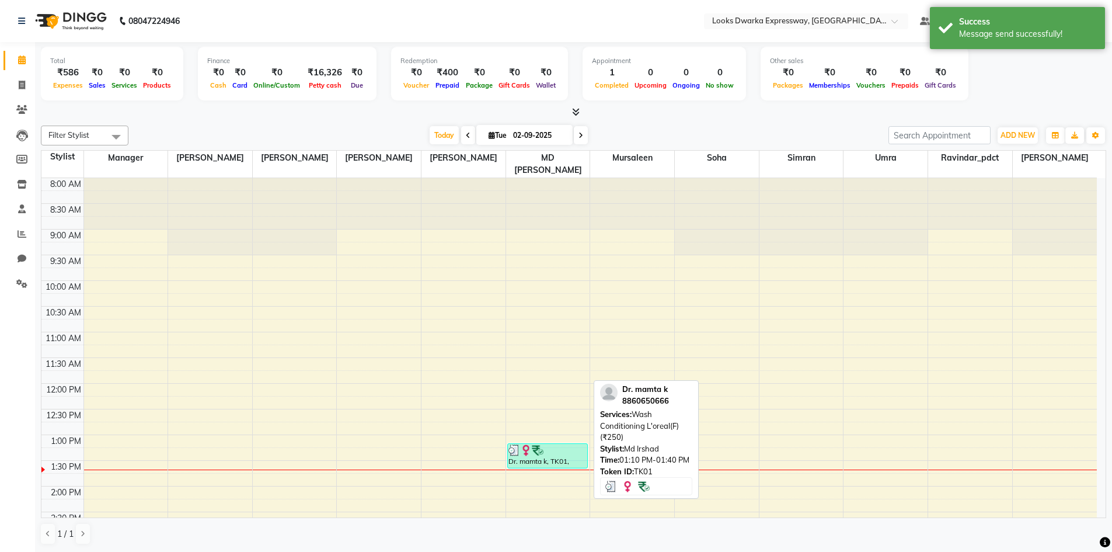
click at [531, 444] on div "Dr. mamta k, TK01, 01:10 PM-01:40 PM, Wash Conditioning L'oreal(F) (₹250)" at bounding box center [547, 456] width 79 height 24
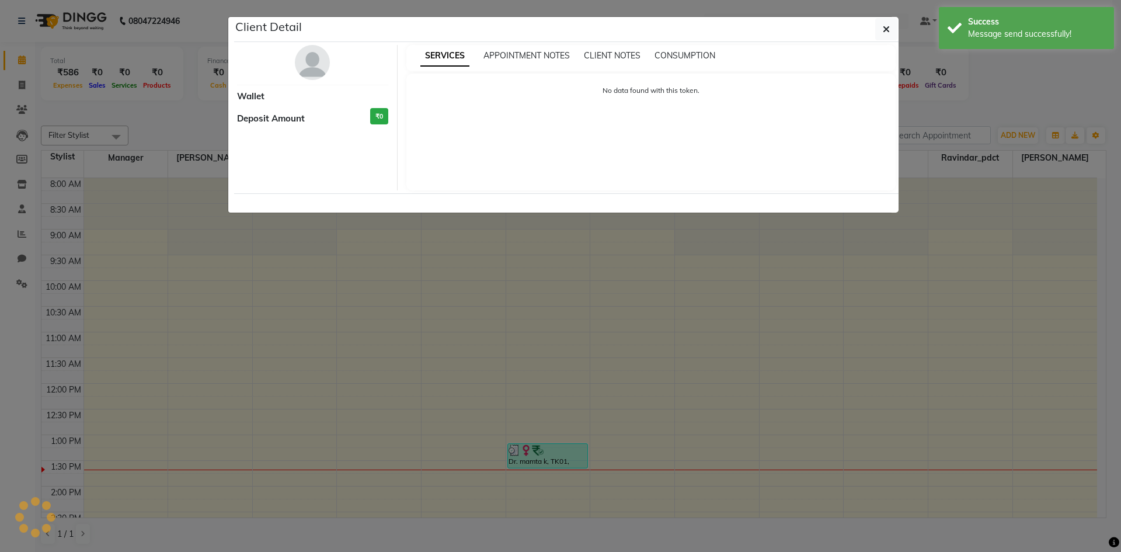
select select "3"
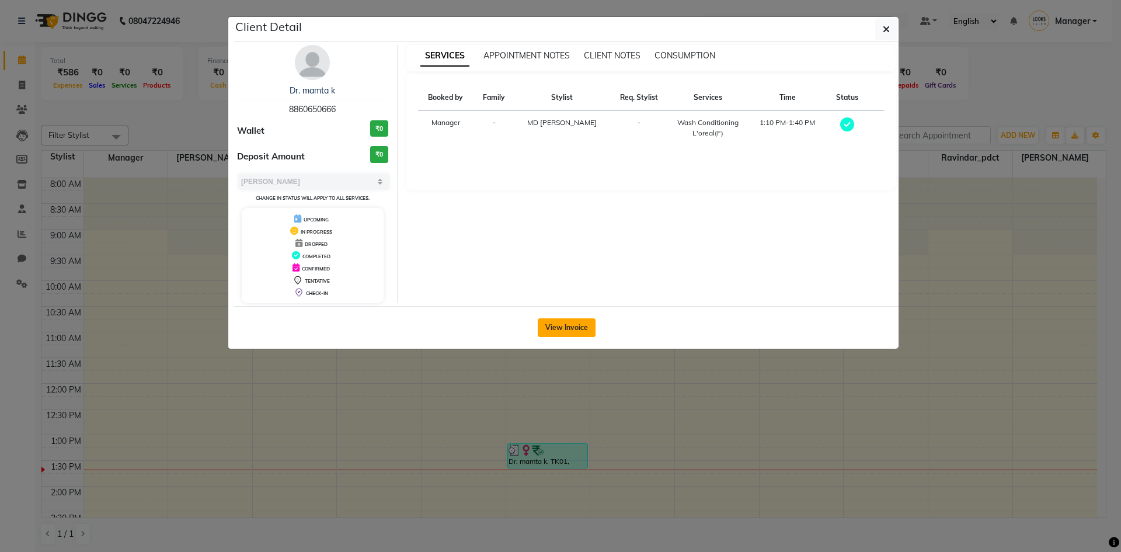
click at [556, 326] on button "View Invoice" at bounding box center [567, 327] width 58 height 19
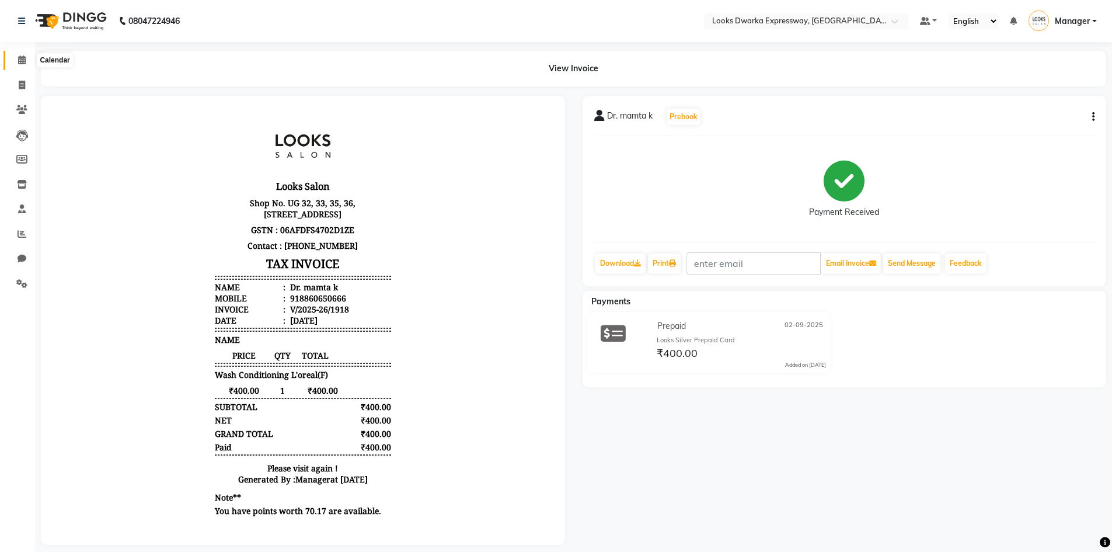
click at [16, 60] on span at bounding box center [22, 60] width 20 height 13
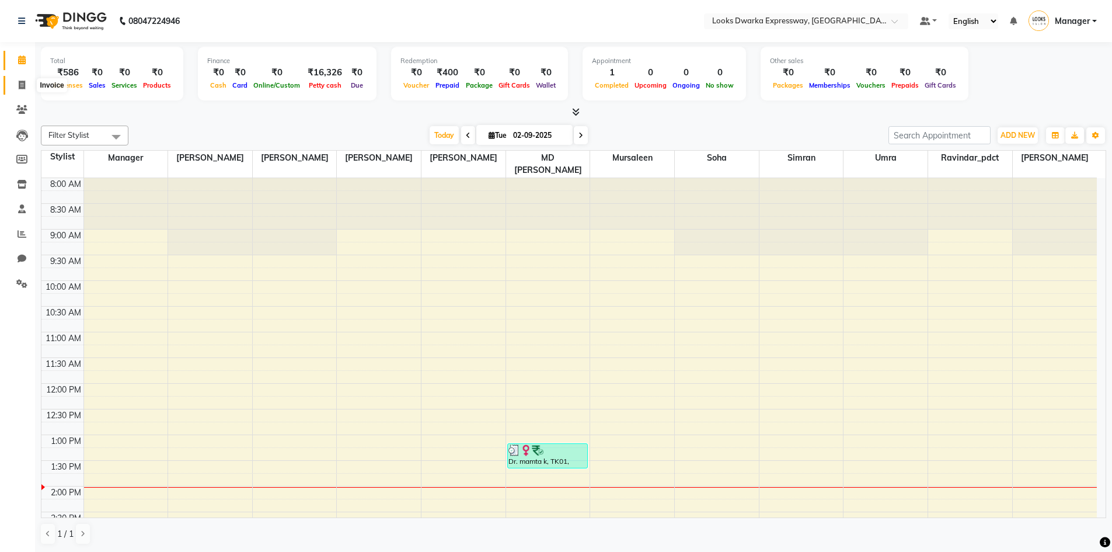
click at [22, 85] on icon at bounding box center [22, 85] width 6 height 9
select select "service"
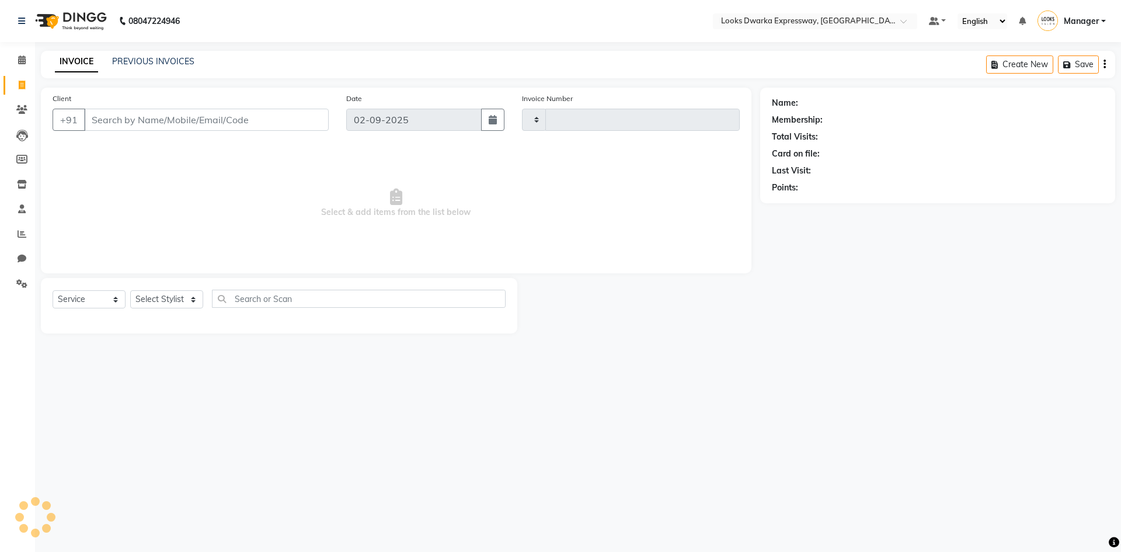
type input "1919"
select select "6011"
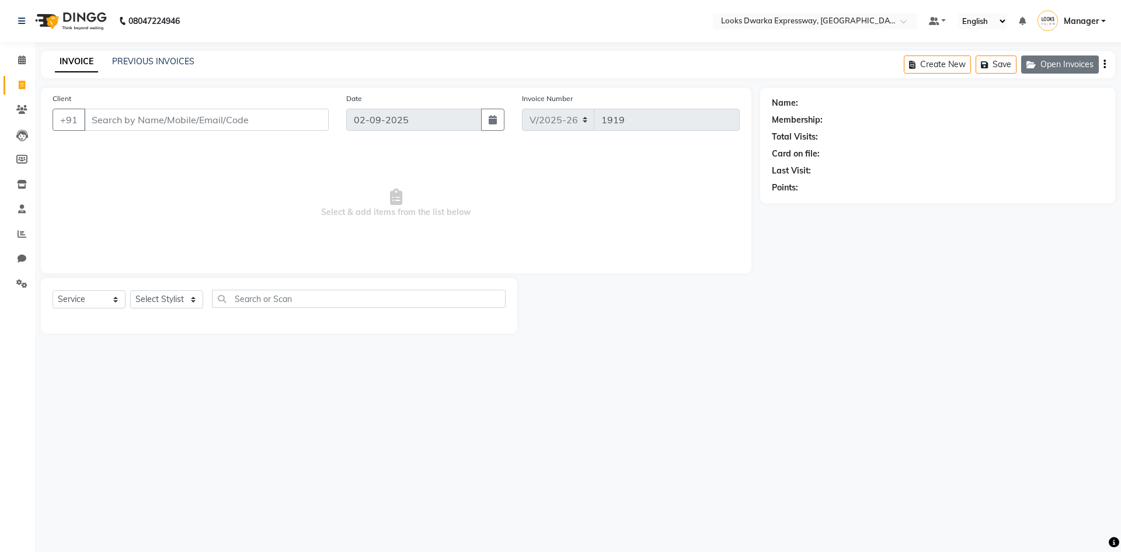
click at [1073, 60] on button "Open Invoices" at bounding box center [1060, 64] width 78 height 18
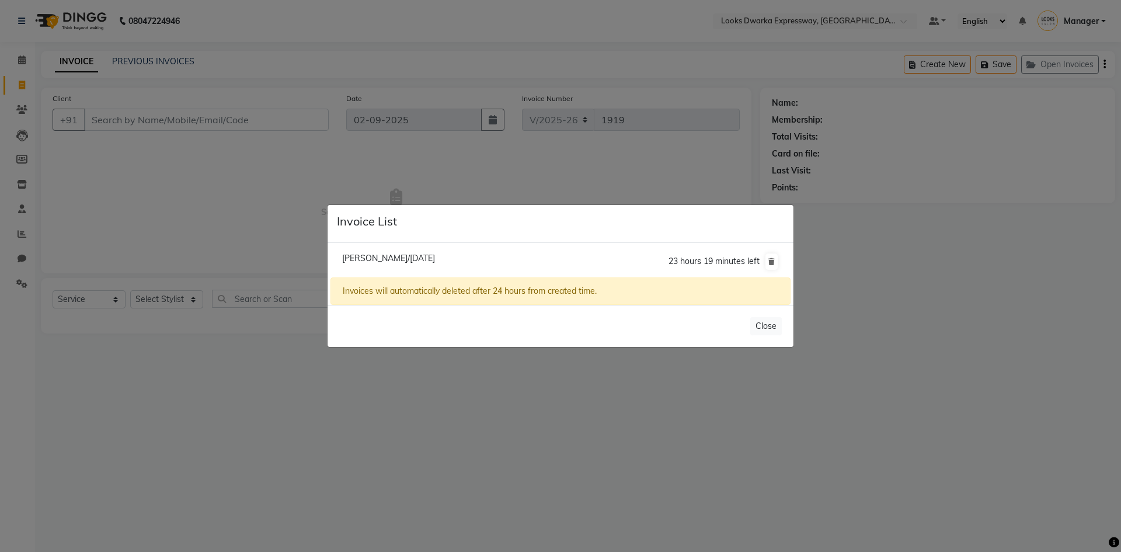
click at [381, 258] on span "[PERSON_NAME]/[DATE]" at bounding box center [388, 258] width 93 height 11
type input "8826168273"
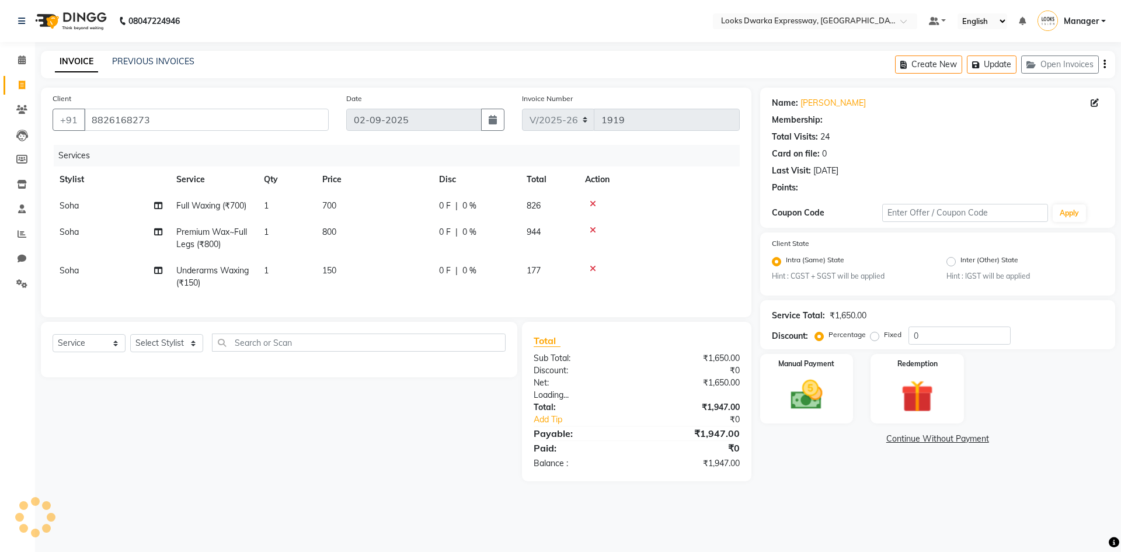
select select "1: Object"
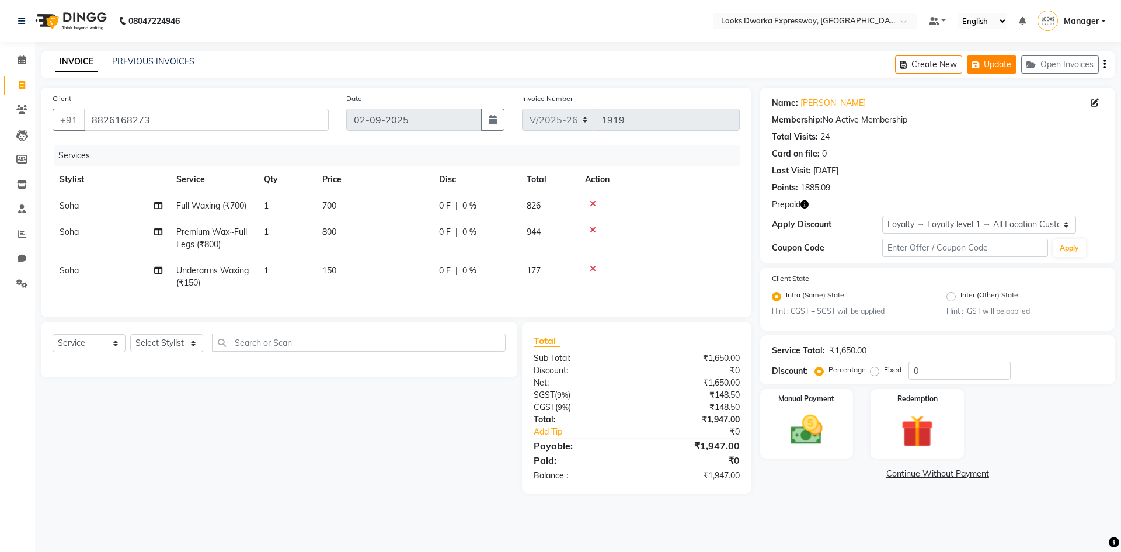
click at [992, 60] on button "Update" at bounding box center [992, 64] width 50 height 18
click at [996, 64] on button "Update" at bounding box center [992, 64] width 50 height 18
click at [1071, 65] on button "Open Invoices" at bounding box center [1060, 64] width 78 height 18
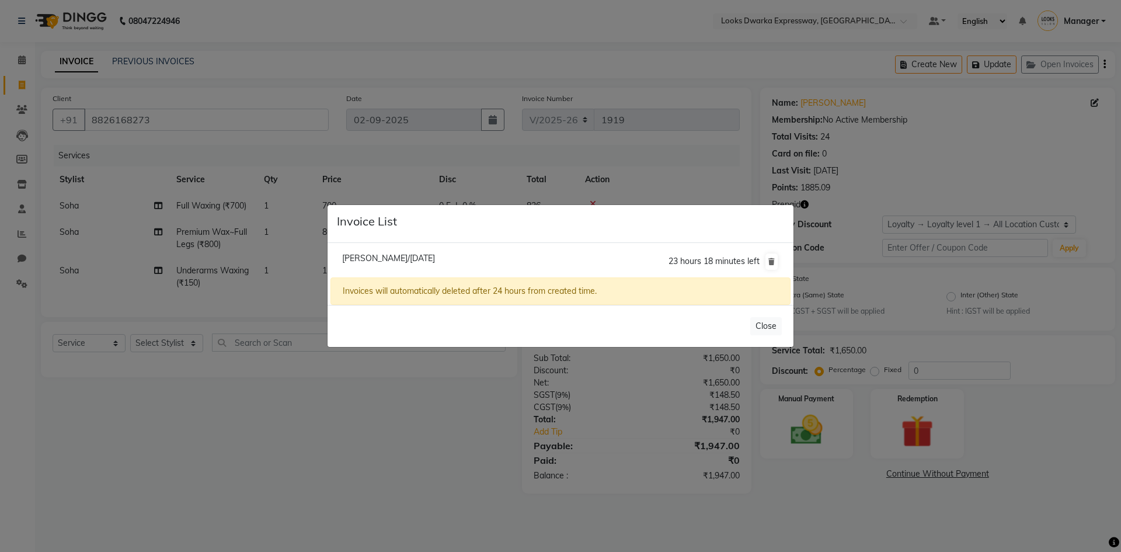
click at [989, 118] on ngb-modal-window "Invoice List [PERSON_NAME]/[DATE] 23 hours 18 minutes left Invoices will automa…" at bounding box center [560, 276] width 1121 height 552
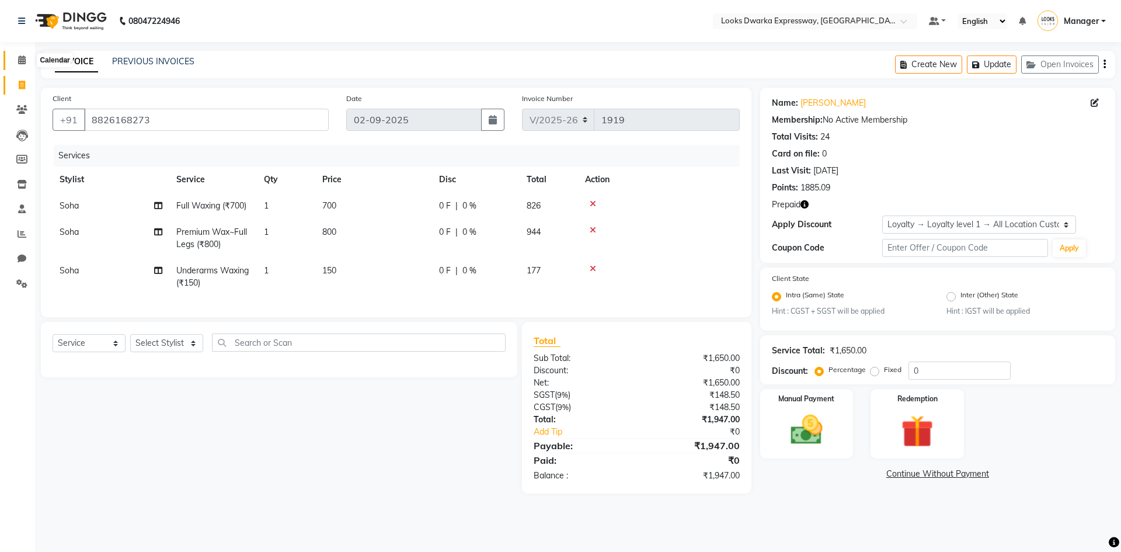
click at [28, 58] on span at bounding box center [22, 60] width 20 height 13
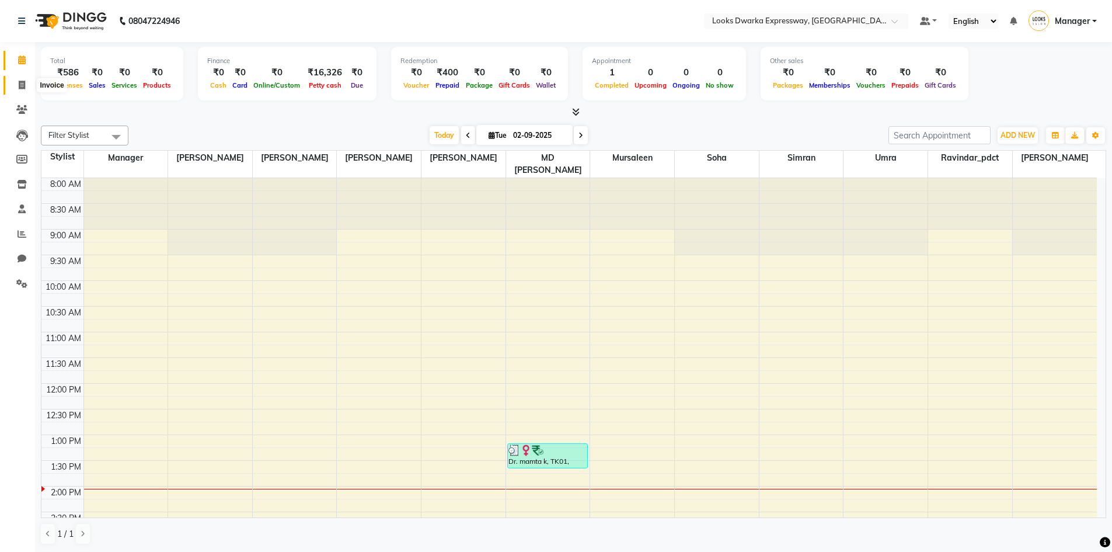
drag, startPoint x: 19, startPoint y: 85, endPoint x: 19, endPoint y: 94, distance: 9.4
click at [19, 85] on icon at bounding box center [22, 85] width 6 height 9
select select "service"
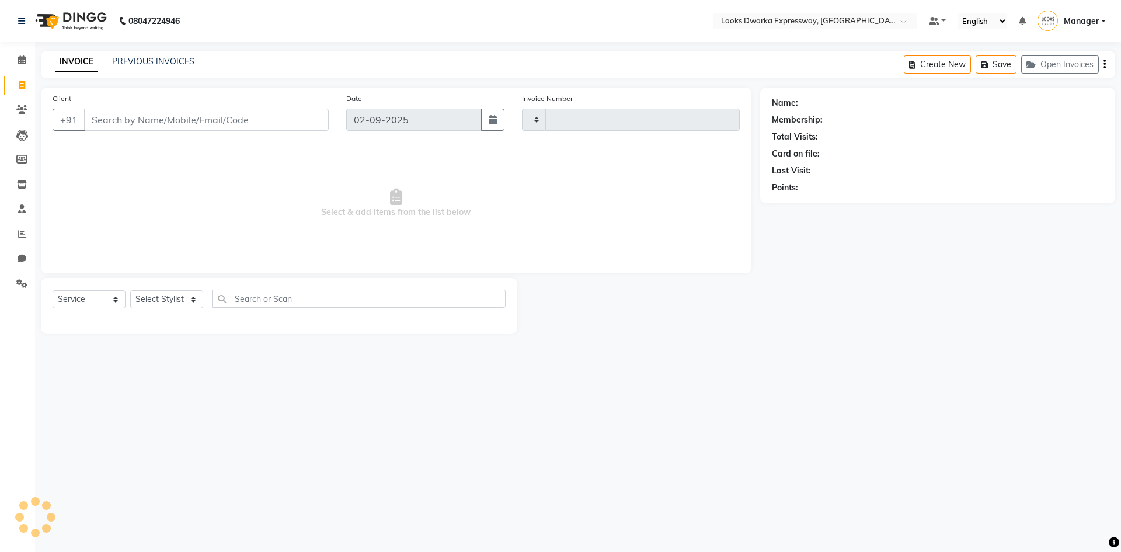
type input "1919"
select select "6011"
click at [1062, 65] on button "Open Invoices" at bounding box center [1060, 64] width 78 height 18
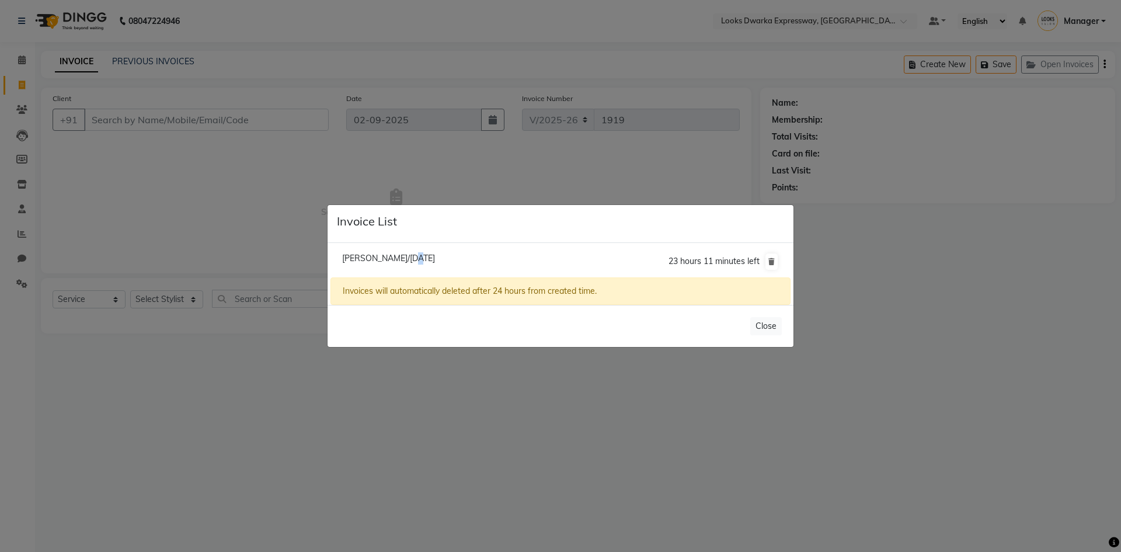
drag, startPoint x: 392, startPoint y: 256, endPoint x: 400, endPoint y: 259, distance: 8.9
click at [400, 259] on span "[PERSON_NAME]/[DATE]" at bounding box center [388, 258] width 93 height 11
type input "8826168273"
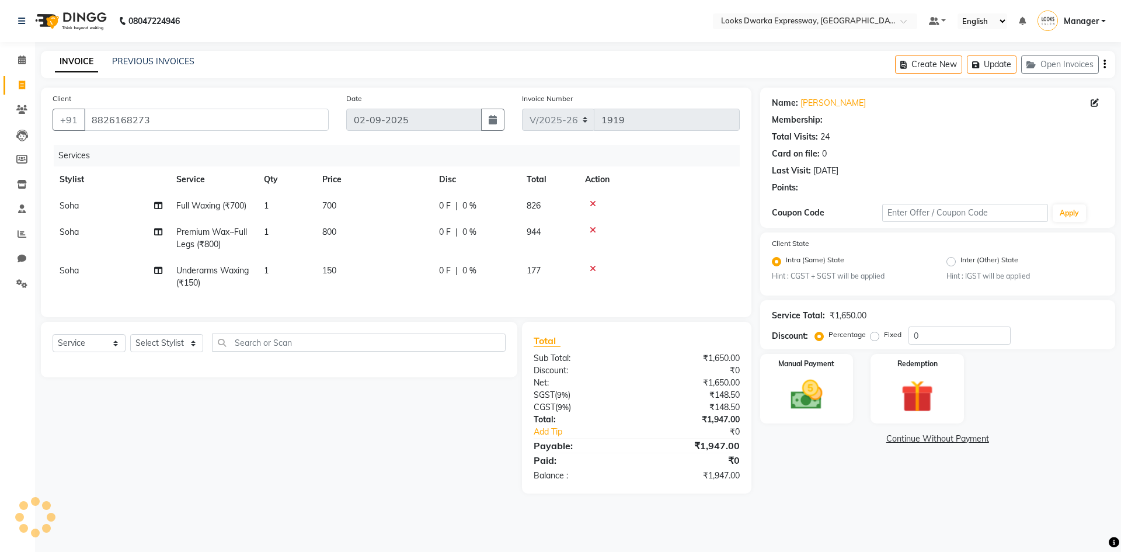
select select "1: Object"
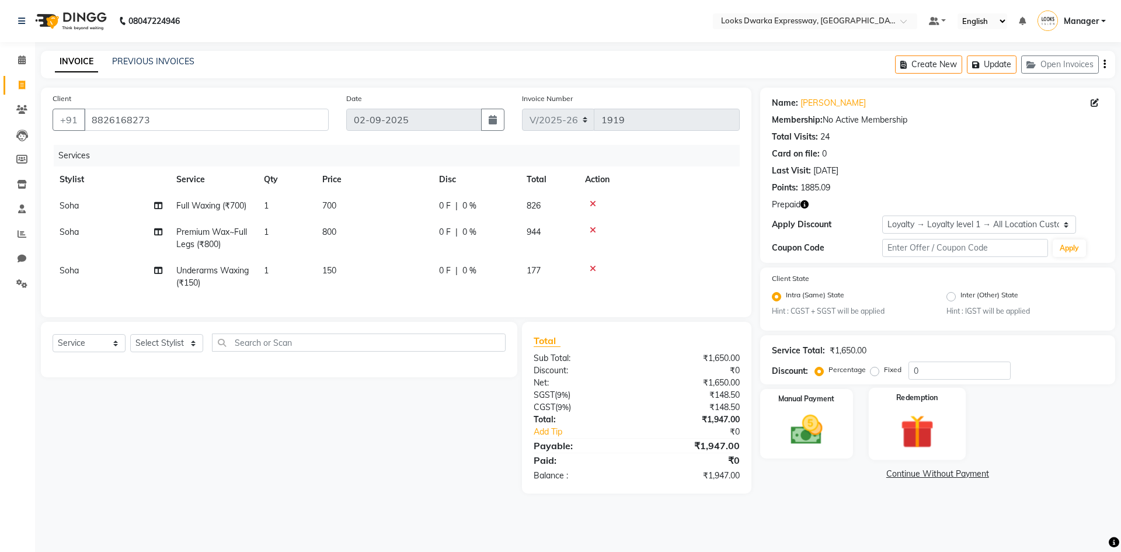
click at [907, 423] on img at bounding box center [917, 431] width 54 height 41
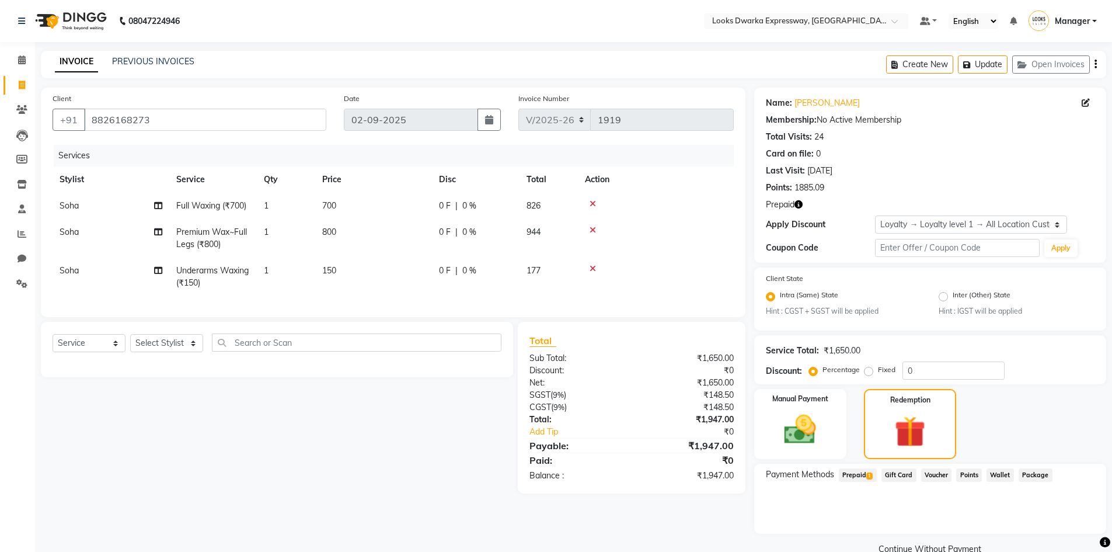
click at [790, 205] on span "Prepaid" at bounding box center [780, 204] width 29 height 12
click at [800, 204] on icon "button" at bounding box center [798, 204] width 8 height 8
click at [871, 474] on span "1" at bounding box center [869, 475] width 6 height 7
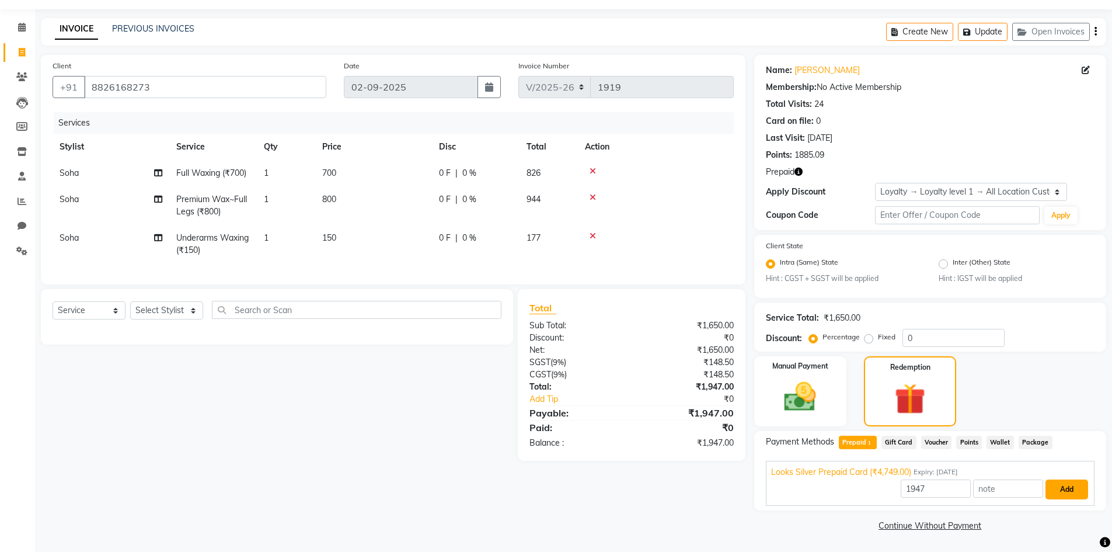
click at [1069, 486] on button "Add" at bounding box center [1066, 489] width 43 height 20
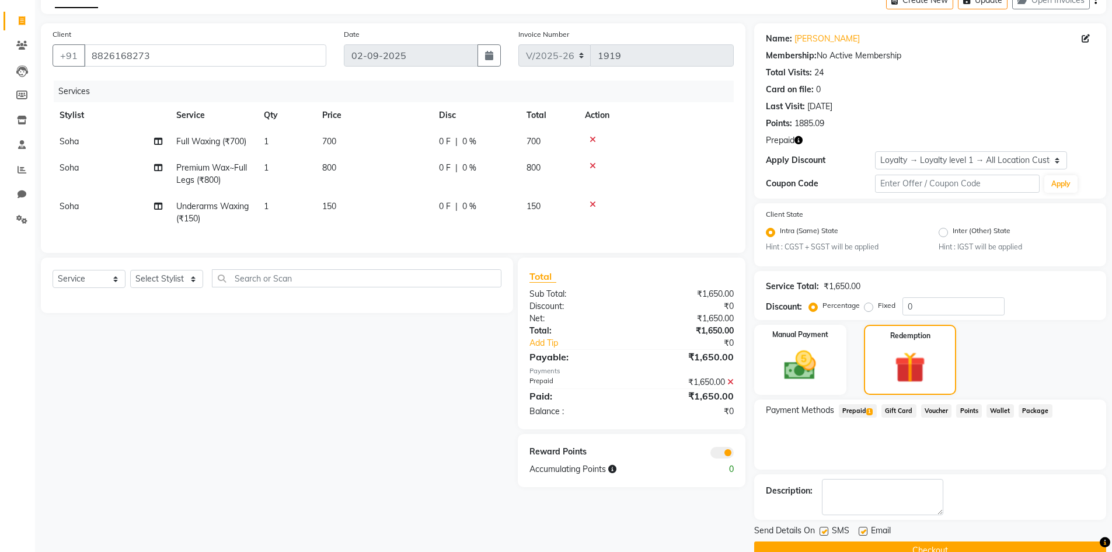
scroll to position [89, 0]
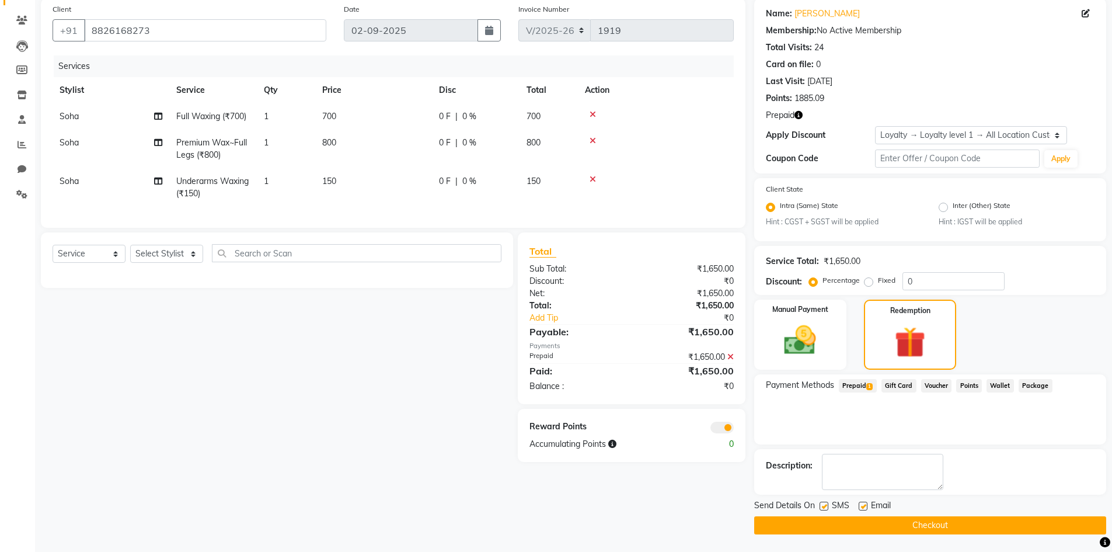
click at [1009, 528] on button "Checkout" at bounding box center [930, 525] width 352 height 18
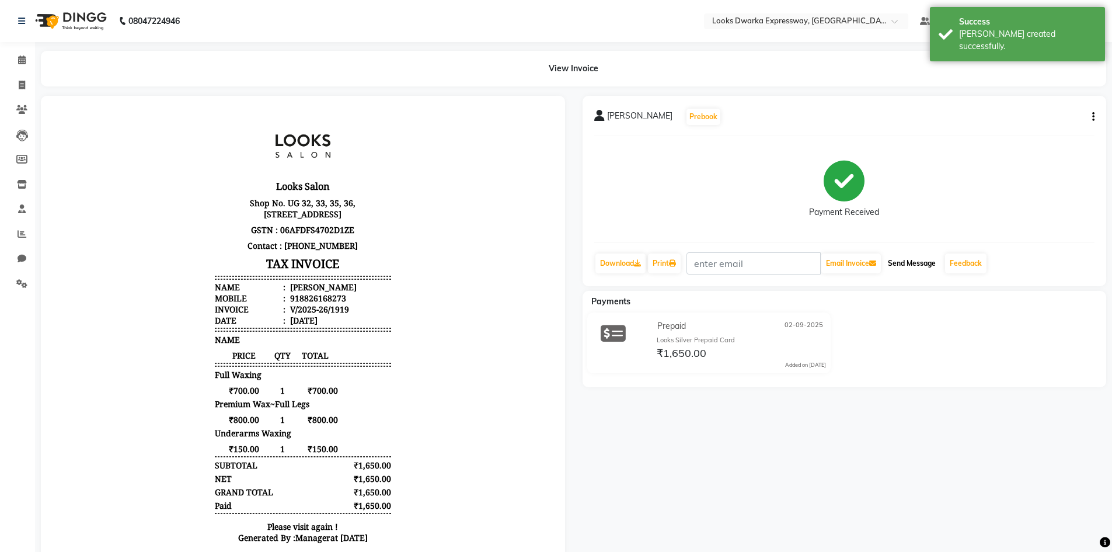
click at [922, 261] on button "Send Message" at bounding box center [911, 263] width 57 height 20
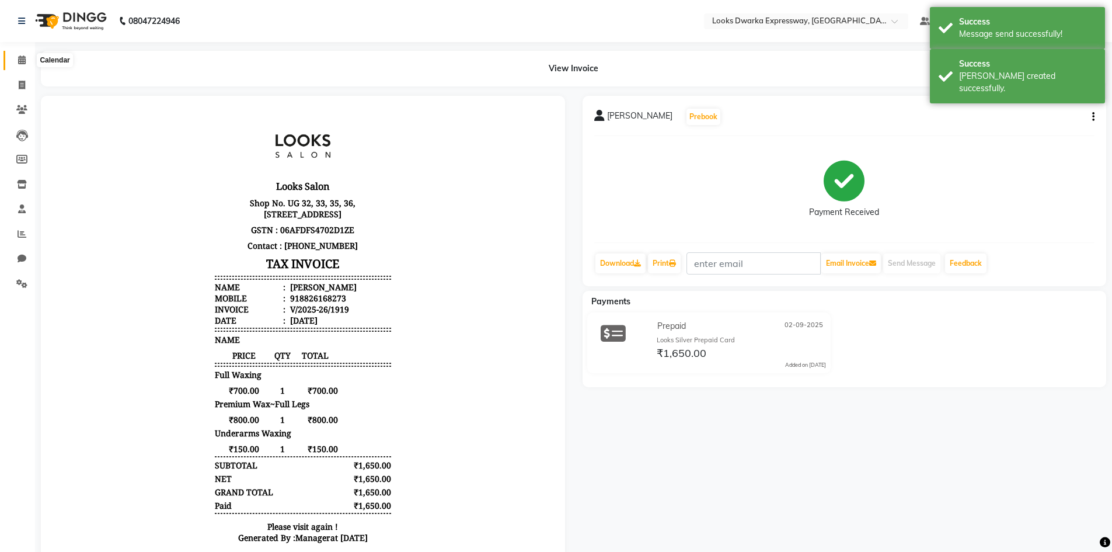
click at [17, 60] on span at bounding box center [22, 60] width 20 height 13
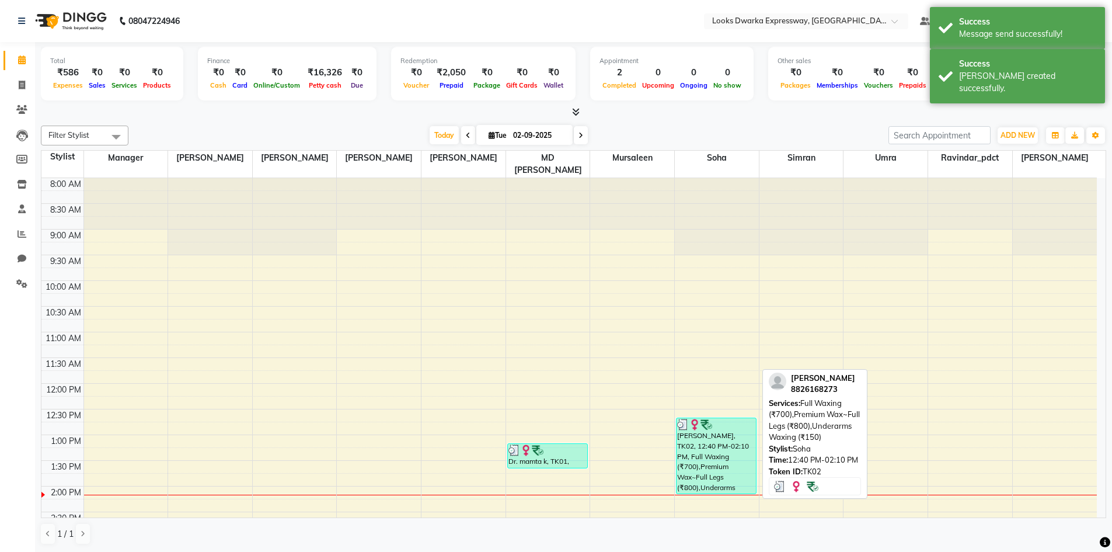
click at [707, 424] on div "[PERSON_NAME], TK02, 12:40 PM-02:10 PM, Full Waxing (₹700),Premium Wax~Full Leg…" at bounding box center [716, 455] width 79 height 75
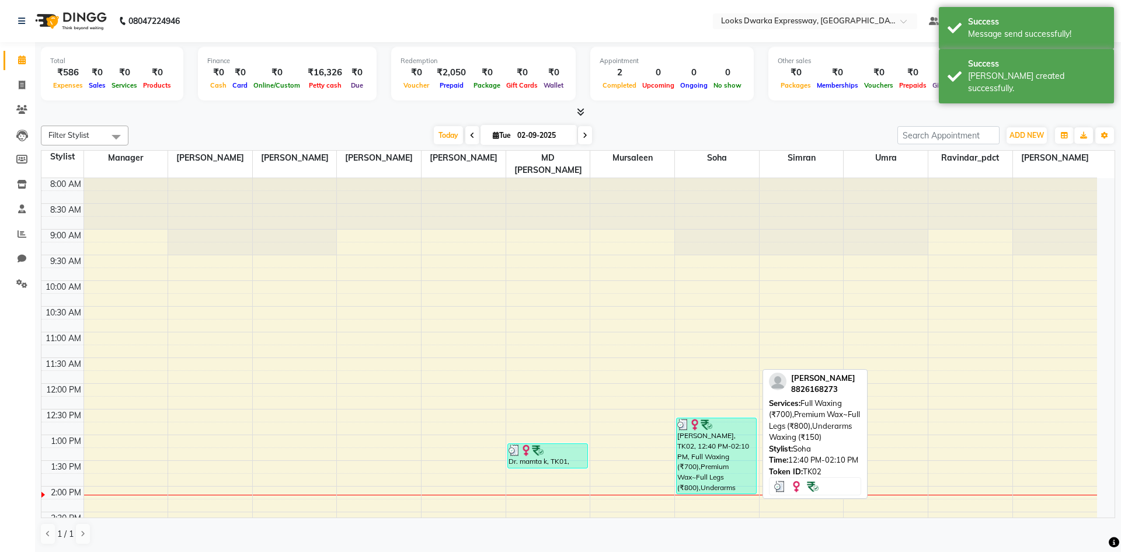
select select "3"
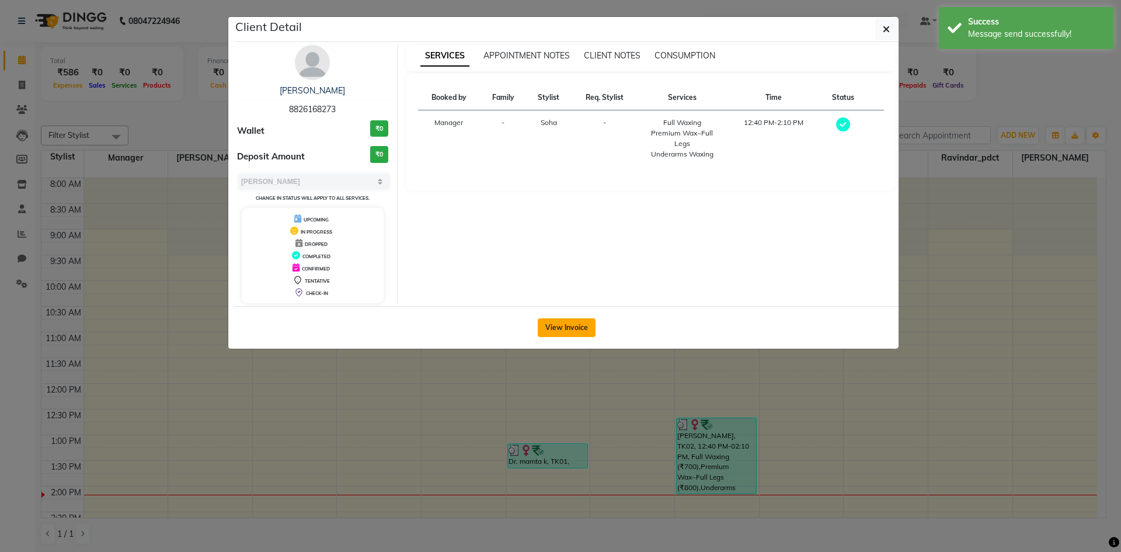
click at [558, 324] on button "View Invoice" at bounding box center [567, 327] width 58 height 19
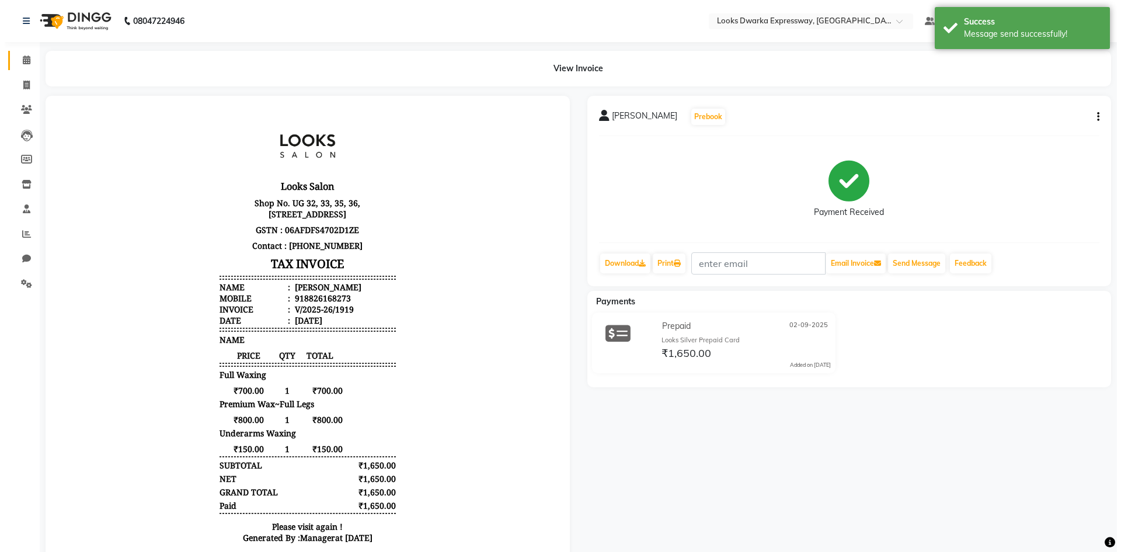
scroll to position [9, 0]
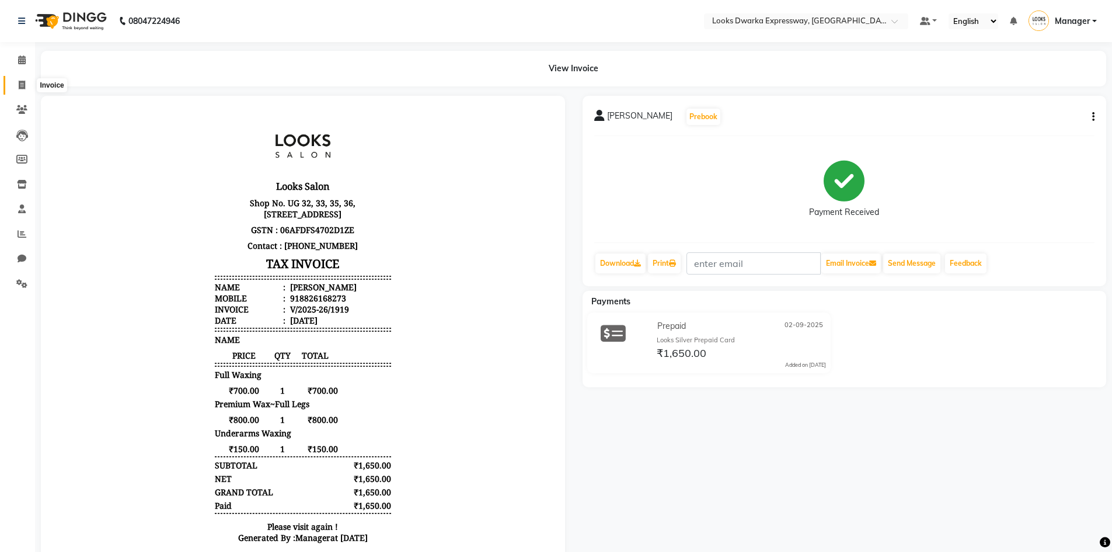
click at [26, 88] on span at bounding box center [22, 85] width 20 height 13
select select "service"
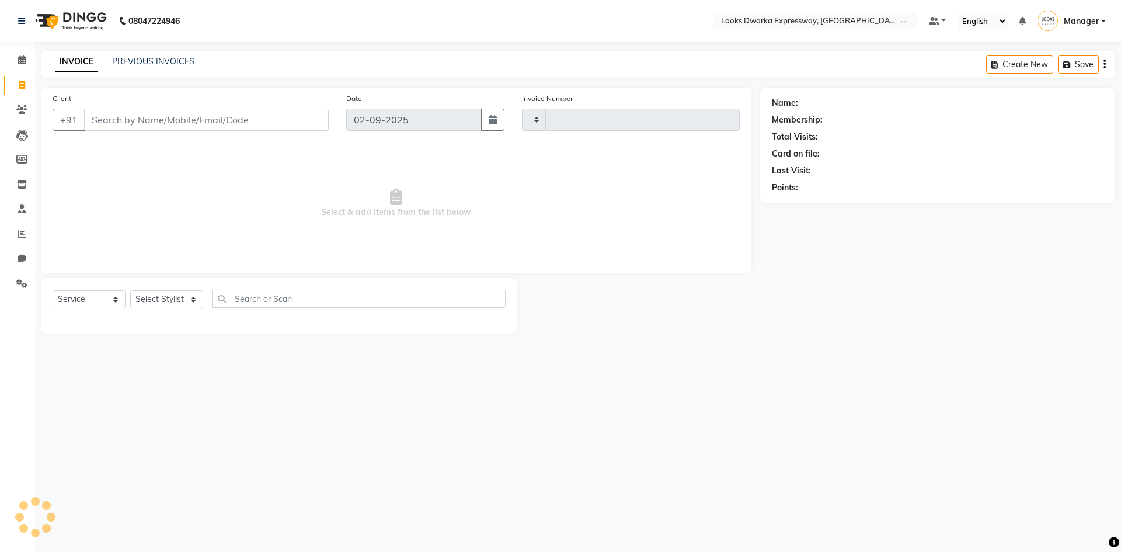
type input "1920"
select select "6011"
